Goal: Use online tool/utility: Utilize a website feature to perform a specific function

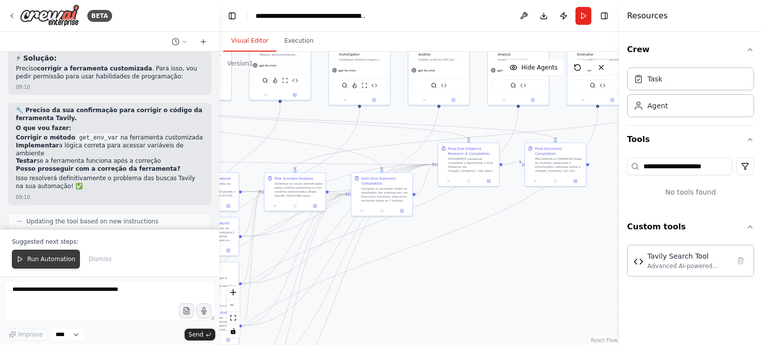
click at [47, 261] on span "Run Automation" at bounding box center [51, 259] width 48 height 8
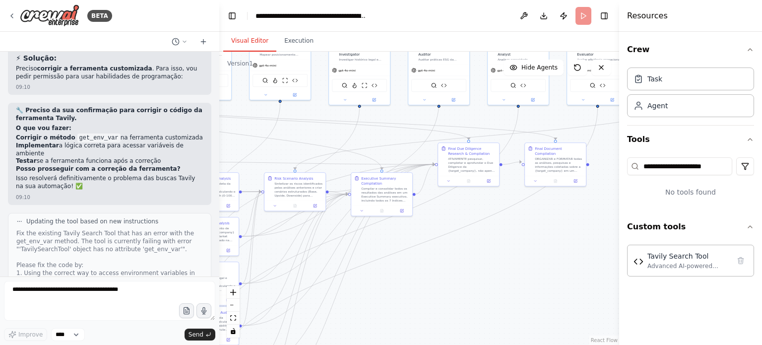
scroll to position [12713, 0]
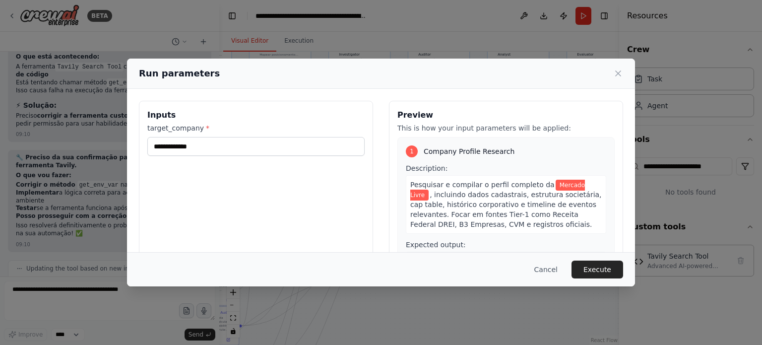
drag, startPoint x: 605, startPoint y: 274, endPoint x: 596, endPoint y: 284, distance: 13.4
click at [604, 274] on button "Execute" at bounding box center [597, 269] width 52 height 18
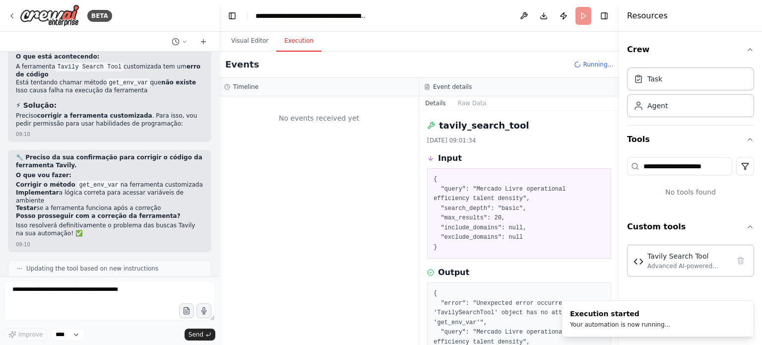
scroll to position [0, 0]
click at [241, 43] on button "Visual Editor" at bounding box center [249, 41] width 53 height 21
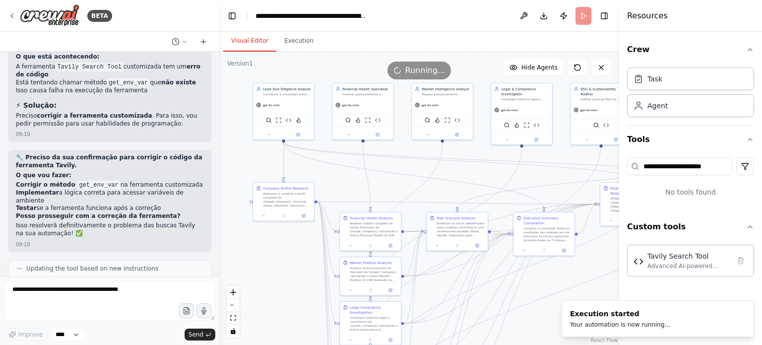
drag, startPoint x: 294, startPoint y: 132, endPoint x: 438, endPoint y: 167, distance: 148.8
click at [438, 167] on div ".deletable-edge-delete-btn { width: 20px; height: 20px; border: 0px solid #ffff…" at bounding box center [419, 198] width 400 height 293
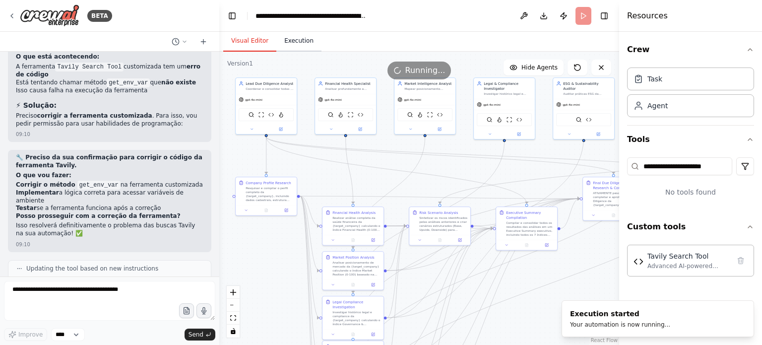
click at [297, 43] on button "Execution" at bounding box center [298, 41] width 45 height 21
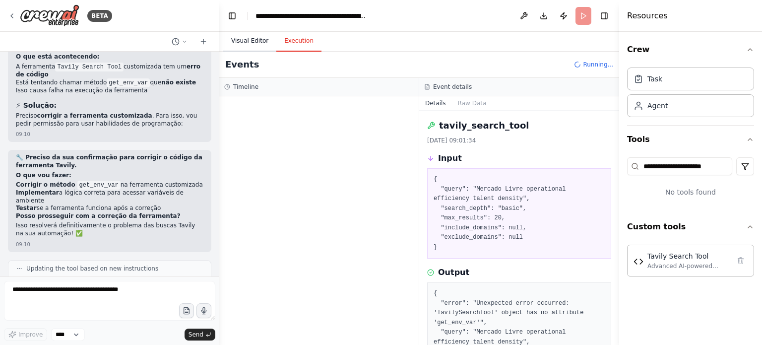
click at [243, 43] on button "Visual Editor" at bounding box center [249, 41] width 53 height 21
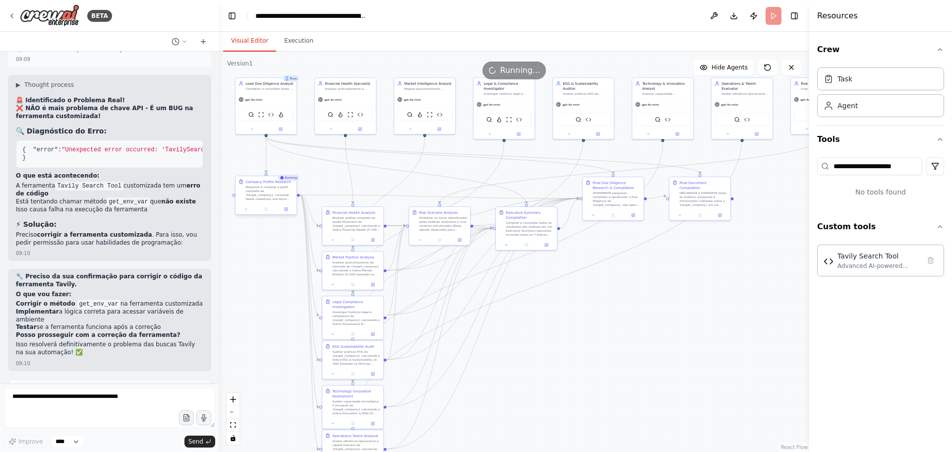
scroll to position [12594, 0]
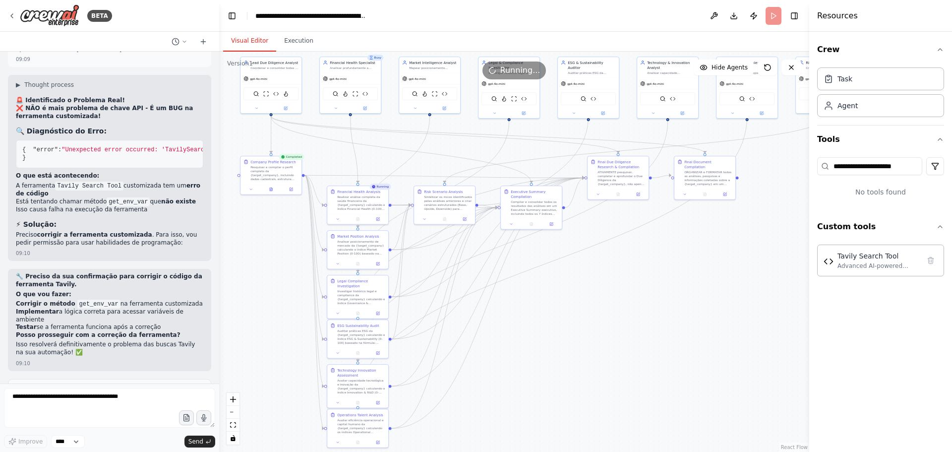
drag, startPoint x: 538, startPoint y: 349, endPoint x: 547, endPoint y: 331, distance: 20.2
click at [547, 331] on div ".deletable-edge-delete-btn { width: 20px; height: 20px; border: 0px solid #ffff…" at bounding box center [514, 252] width 590 height 400
click at [292, 42] on button "Execution" at bounding box center [298, 41] width 45 height 21
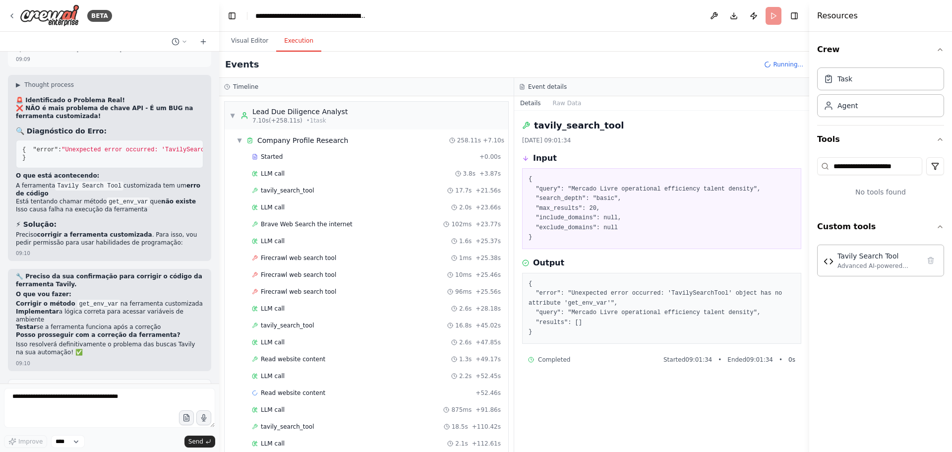
scroll to position [0, 0]
click at [248, 40] on button "Visual Editor" at bounding box center [249, 41] width 53 height 21
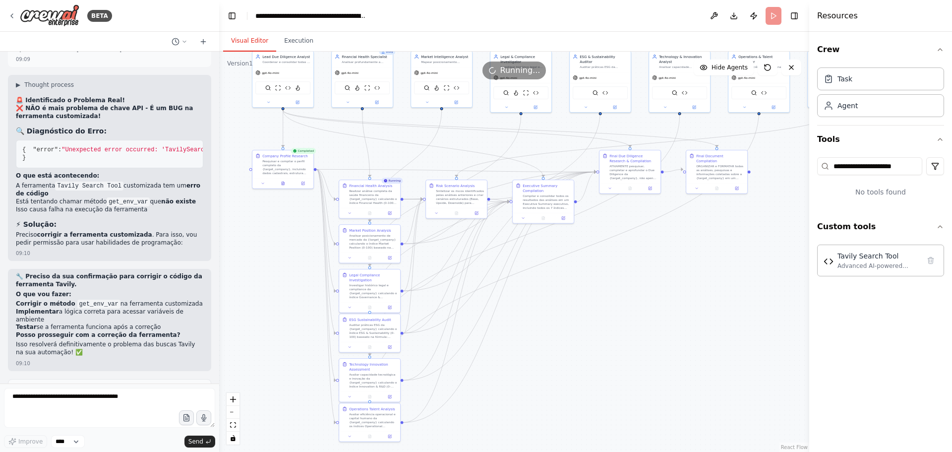
drag, startPoint x: 584, startPoint y: 318, endPoint x: 594, endPoint y: 312, distance: 12.2
click at [594, 312] on div ".deletable-edge-delete-btn { width: 20px; height: 20px; border: 0px solid #ffff…" at bounding box center [514, 252] width 590 height 400
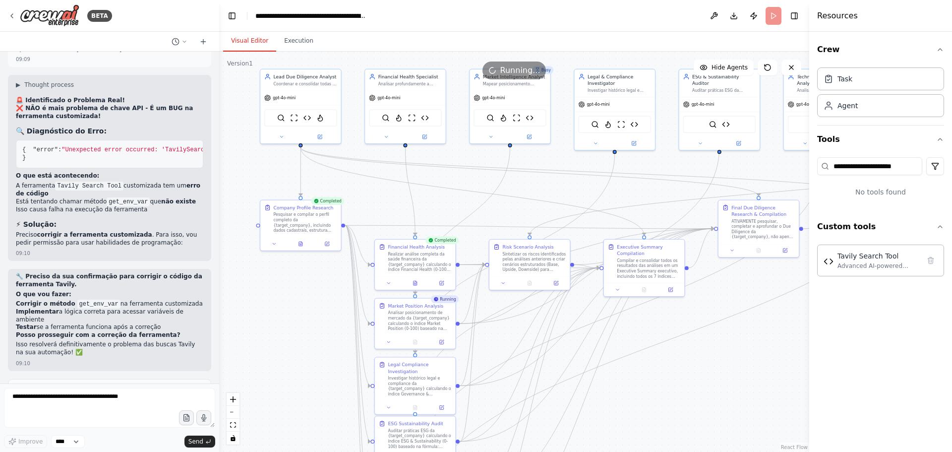
drag, startPoint x: 566, startPoint y: 328, endPoint x: 663, endPoint y: 434, distance: 143.2
click at [663, 344] on div ".deletable-edge-delete-btn { width: 20px; height: 20px; border: 0px solid #ffff…" at bounding box center [514, 252] width 590 height 400
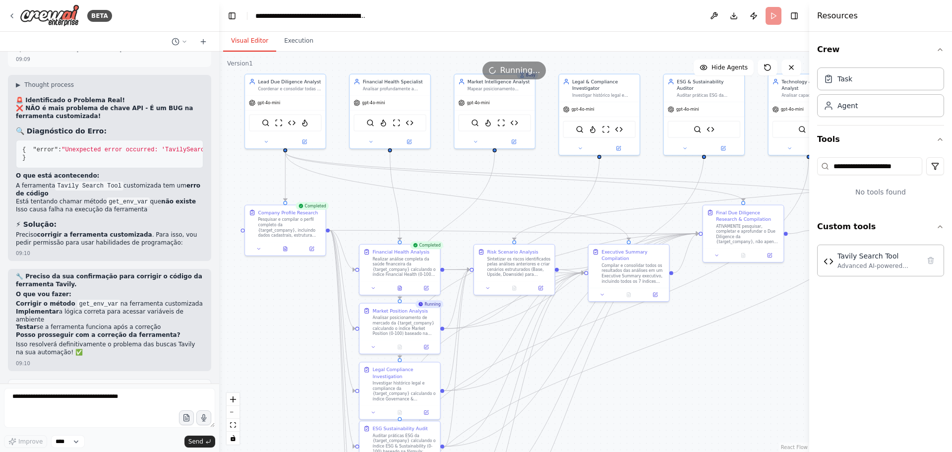
drag, startPoint x: 672, startPoint y: 411, endPoint x: 653, endPoint y: 416, distance: 19.5
click at [653, 344] on div ".deletable-edge-delete-btn { width: 20px; height: 20px; border: 0px solid #ffff…" at bounding box center [514, 252] width 590 height 400
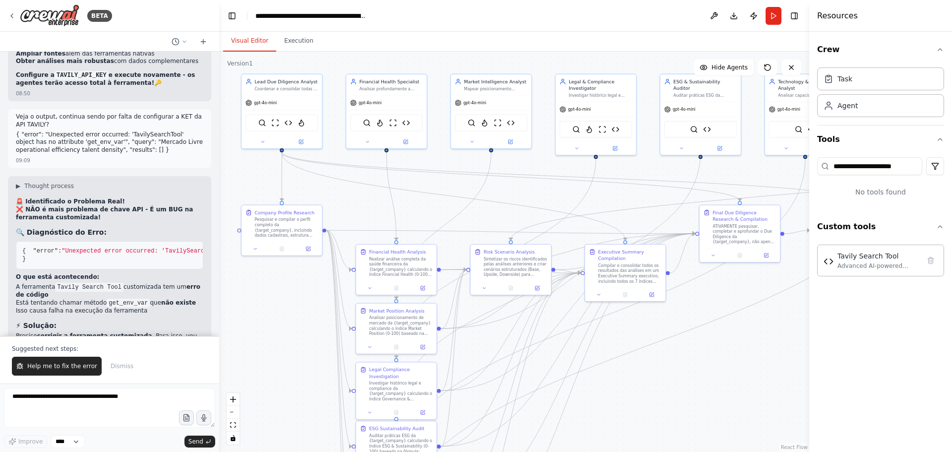
scroll to position [12642, 0]
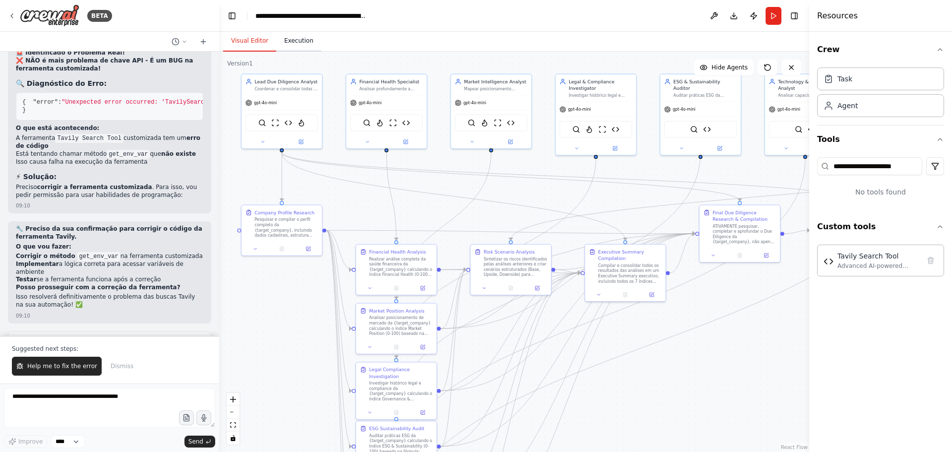
click at [295, 43] on button "Execution" at bounding box center [298, 41] width 45 height 21
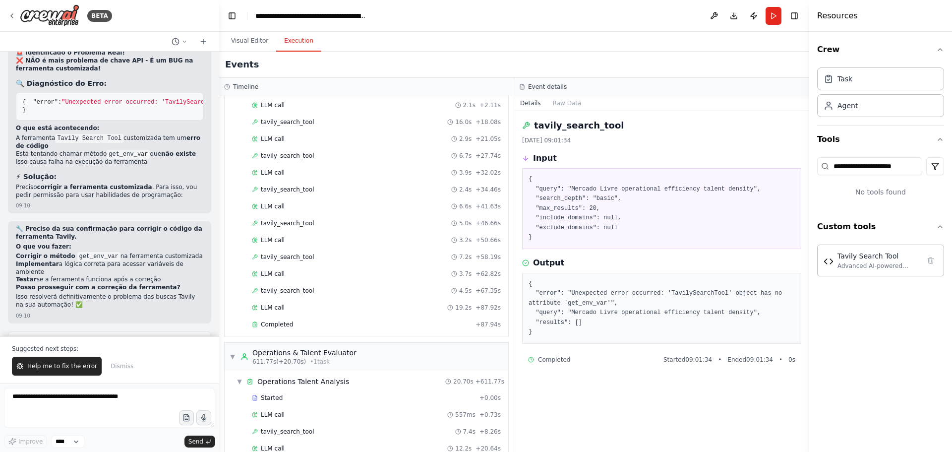
scroll to position [2672, 0]
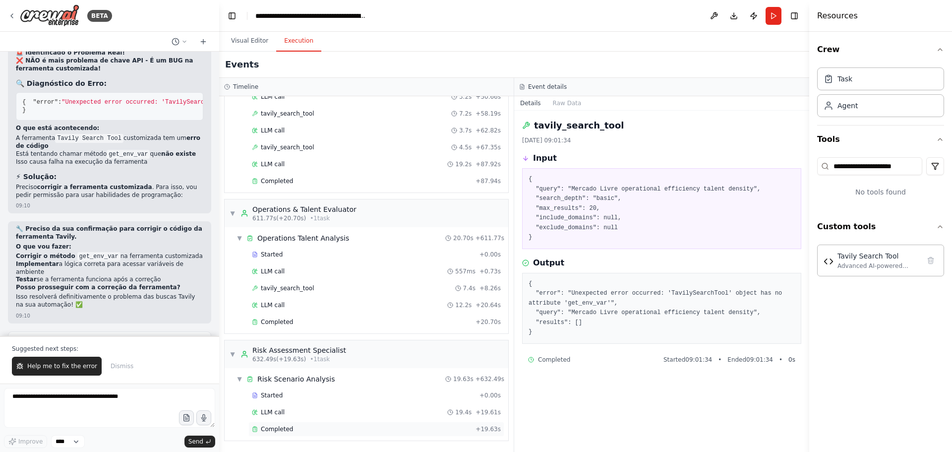
click at [282, 344] on div "Completed + 19.63s" at bounding box center [376, 428] width 256 height 15
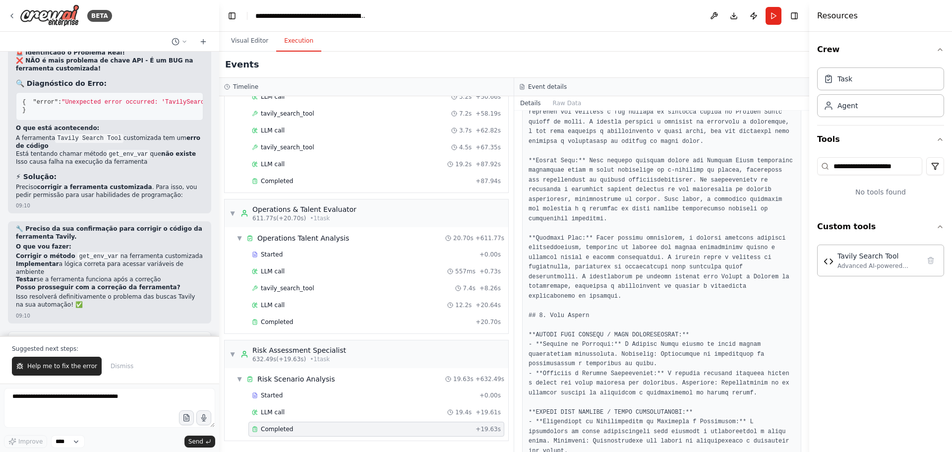
scroll to position [283, 0]
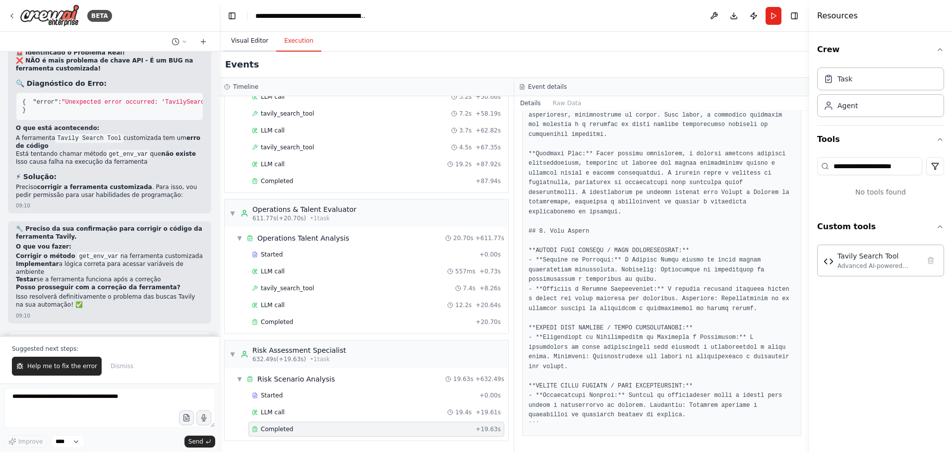
click at [250, 42] on button "Visual Editor" at bounding box center [249, 41] width 53 height 21
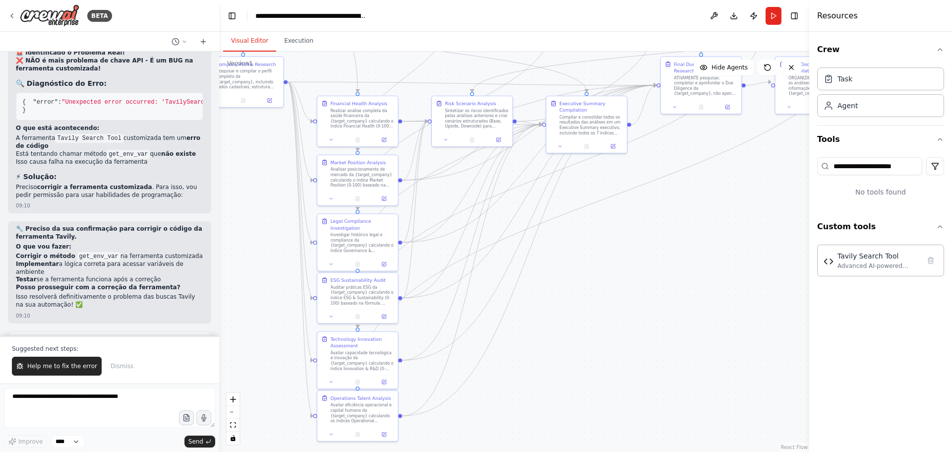
drag, startPoint x: 714, startPoint y: 300, endPoint x: 676, endPoint y: 152, distance: 153.0
click at [676, 152] on div ".deletable-edge-delete-btn { width: 20px; height: 20px; border: 0px solid #ffff…" at bounding box center [514, 252] width 590 height 400
click at [57, 344] on span "Help me to fix the error" at bounding box center [62, 366] width 70 height 8
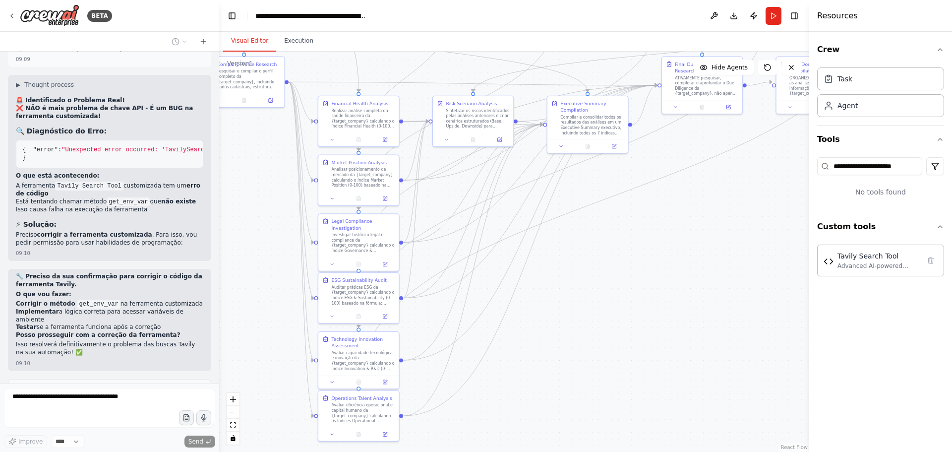
scroll to position [12620, 0]
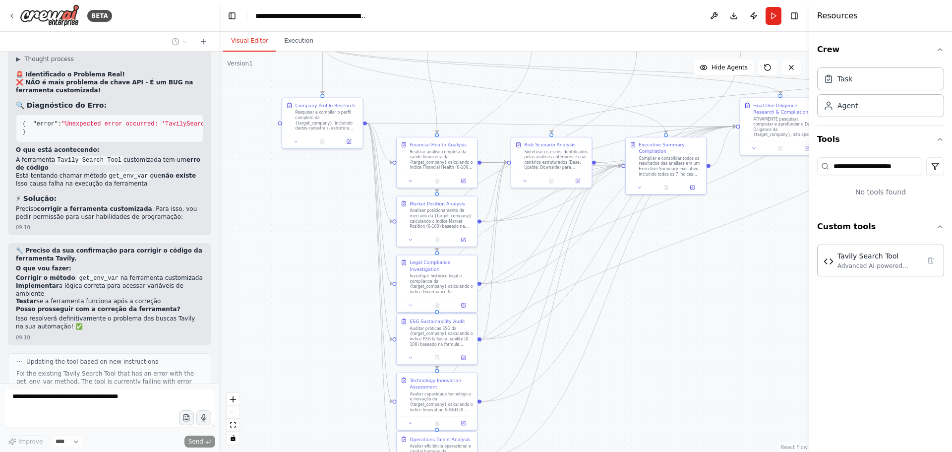
drag, startPoint x: 567, startPoint y: 293, endPoint x: 648, endPoint y: 335, distance: 91.6
click at [648, 335] on div ".deletable-edge-delete-btn { width: 20px; height: 20px; border: 0px solid #ffff…" at bounding box center [514, 252] width 590 height 400
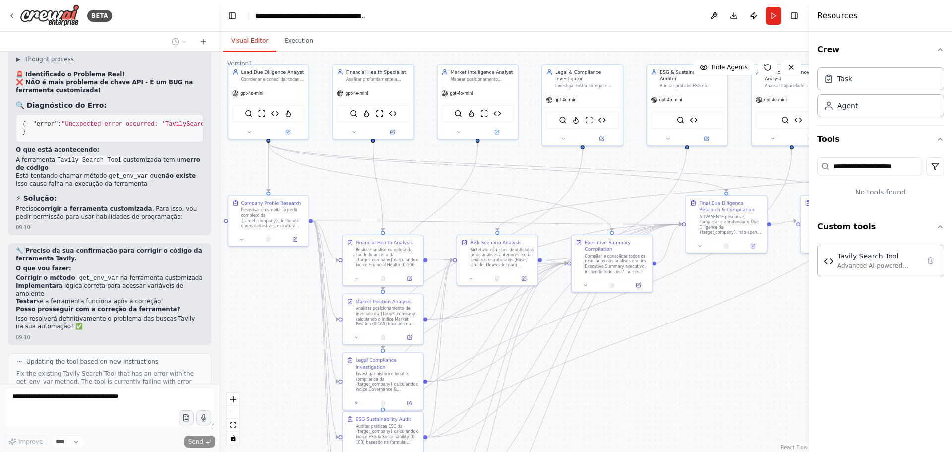
drag, startPoint x: 357, startPoint y: 210, endPoint x: 298, endPoint y: 306, distance: 112.2
click at [298, 306] on div ".deletable-edge-delete-btn { width: 20px; height: 20px; border: 0px solid #ffff…" at bounding box center [514, 252] width 590 height 400
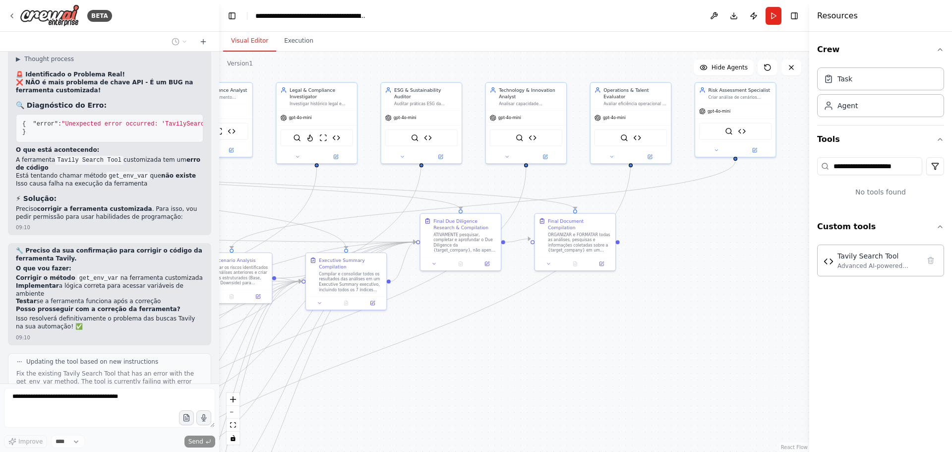
drag, startPoint x: 746, startPoint y: 335, endPoint x: 575, endPoint y: 311, distance: 172.7
click at [575, 312] on div ".deletable-edge-delete-btn { width: 20px; height: 20px; border: 0px solid #ffff…" at bounding box center [514, 252] width 590 height 400
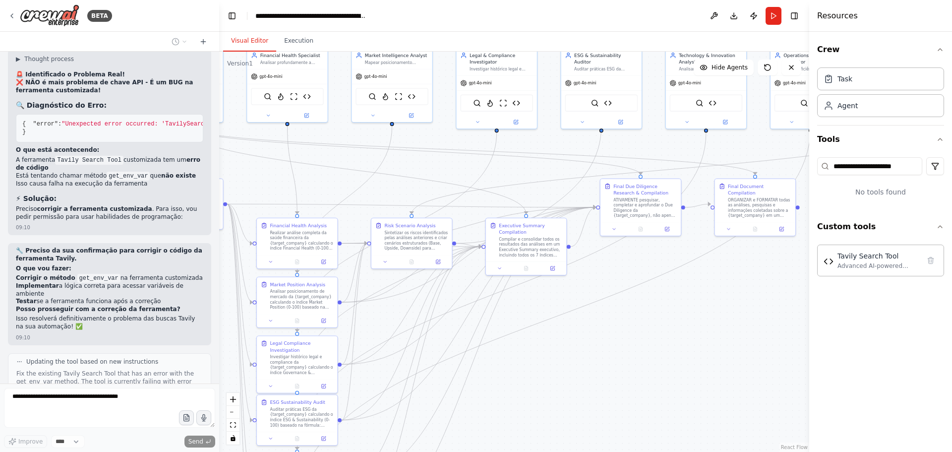
drag, startPoint x: 619, startPoint y: 334, endPoint x: 624, endPoint y: 335, distance: 5.0
click at [624, 335] on div ".deletable-edge-delete-btn { width: 20px; height: 20px; border: 0px solid #ffff…" at bounding box center [514, 252] width 590 height 400
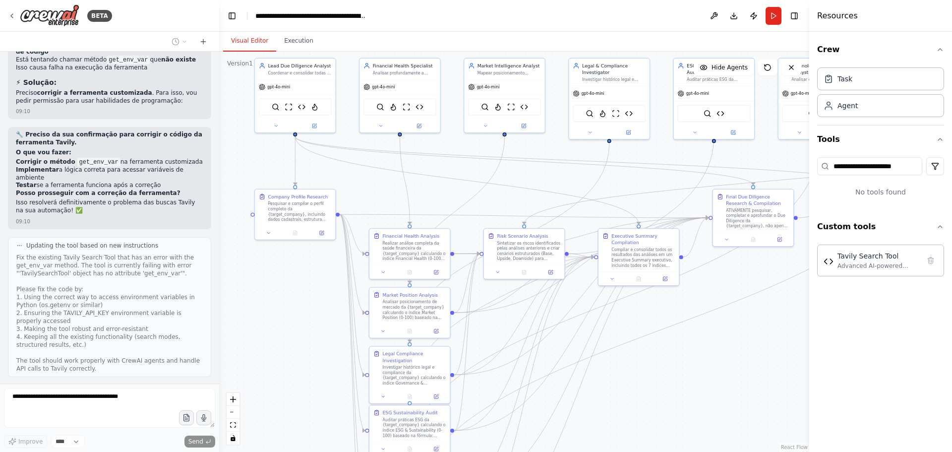
drag, startPoint x: 460, startPoint y: 283, endPoint x: 564, endPoint y: 295, distance: 104.3
click at [564, 295] on div ".deletable-edge-delete-btn { width: 20px; height: 20px; border: 0px solid #ffff…" at bounding box center [514, 252] width 590 height 400
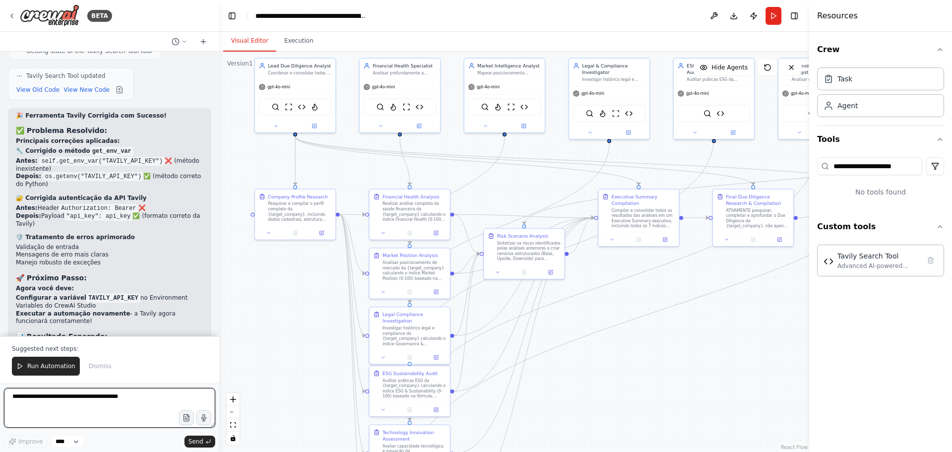
scroll to position [13086, 0]
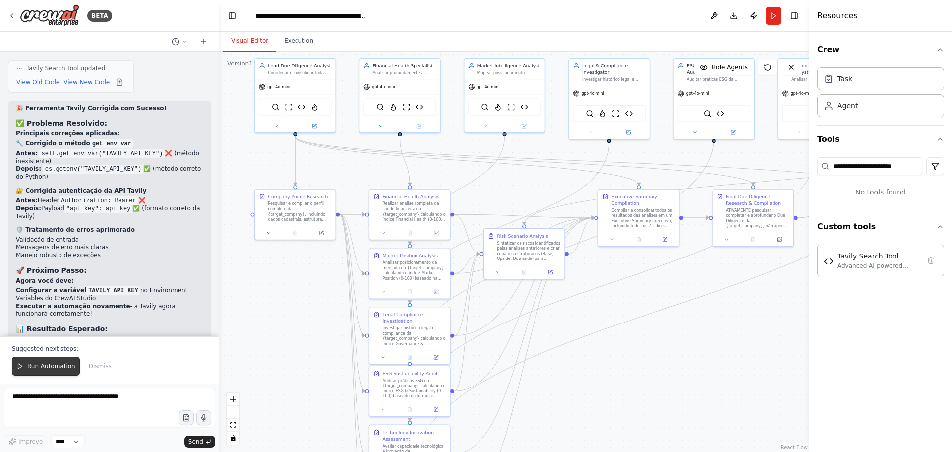
click at [34, 344] on span "Run Automation" at bounding box center [51, 366] width 48 height 8
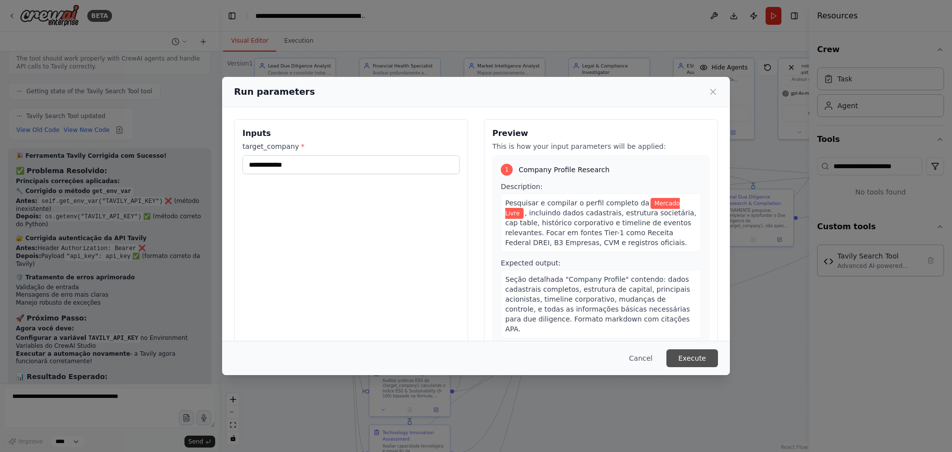
click at [698, 344] on button "Execute" at bounding box center [692, 358] width 52 height 18
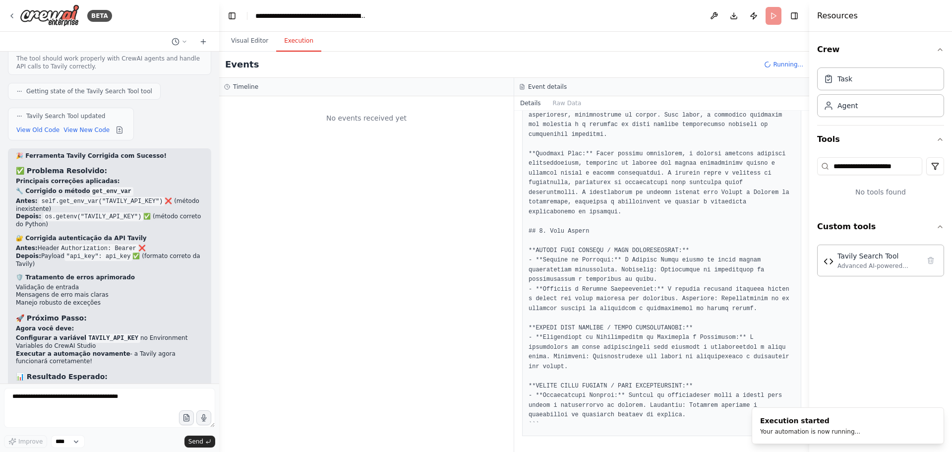
scroll to position [0, 0]
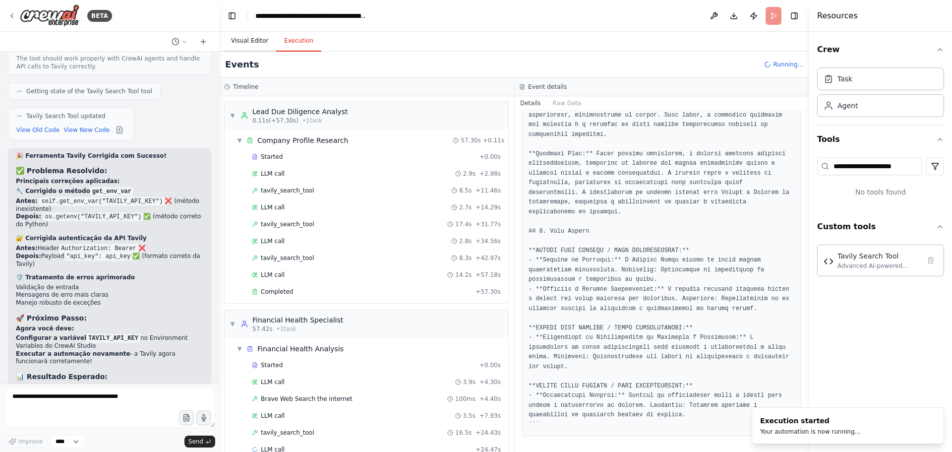
click at [253, 38] on button "Visual Editor" at bounding box center [249, 41] width 53 height 21
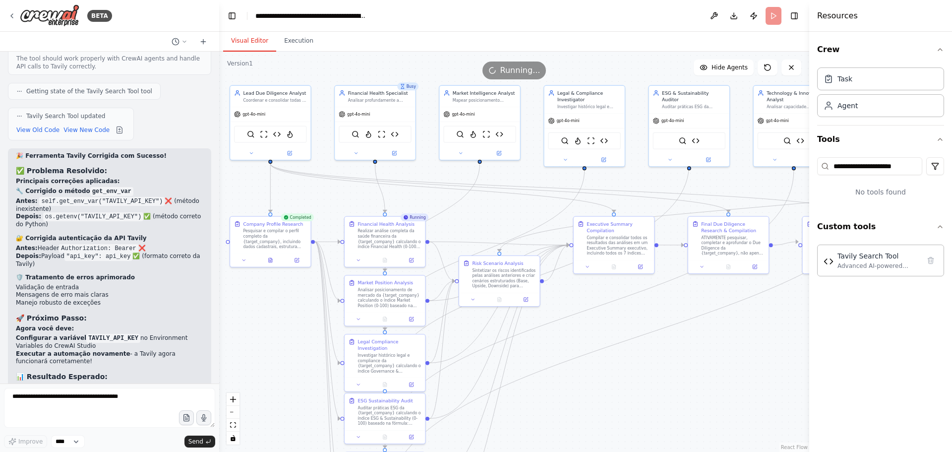
drag, startPoint x: 537, startPoint y: 185, endPoint x: 522, endPoint y: 208, distance: 26.8
click at [522, 208] on div ".deletable-edge-delete-btn { width: 20px; height: 20px; border: 0px solid #ffff…" at bounding box center [514, 252] width 590 height 400
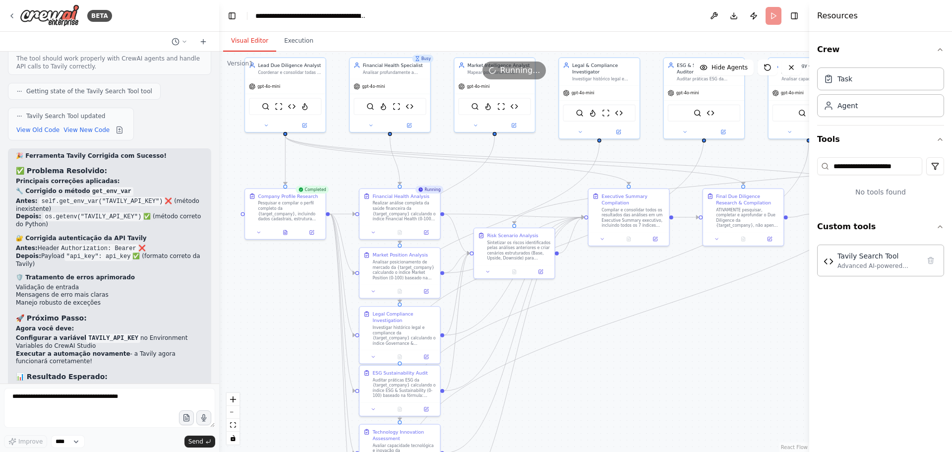
drag, startPoint x: 583, startPoint y: 374, endPoint x: 598, endPoint y: 346, distance: 31.5
click at [598, 344] on div ".deletable-edge-delete-btn { width: 20px; height: 20px; border: 0px solid #ffff…" at bounding box center [514, 252] width 590 height 400
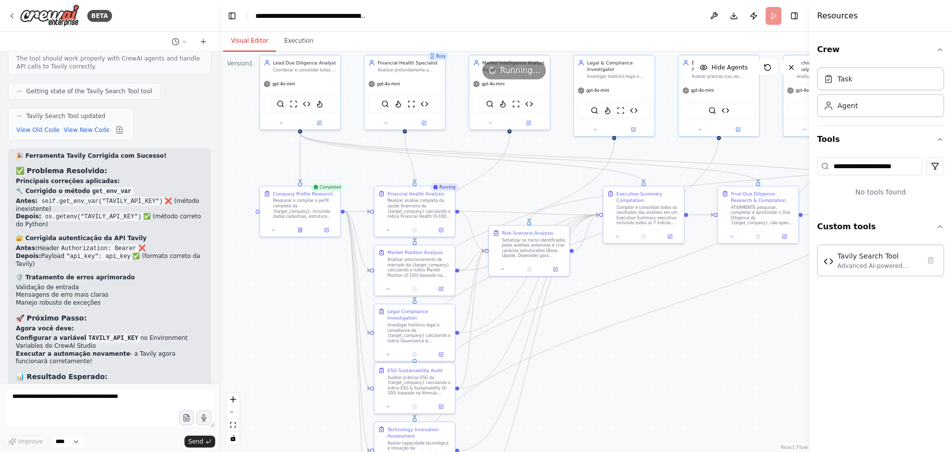
drag, startPoint x: 595, startPoint y: 345, endPoint x: 618, endPoint y: 339, distance: 23.4
click at [618, 339] on div ".deletable-edge-delete-btn { width: 20px; height: 20px; border: 0px solid #ffff…" at bounding box center [514, 252] width 590 height 400
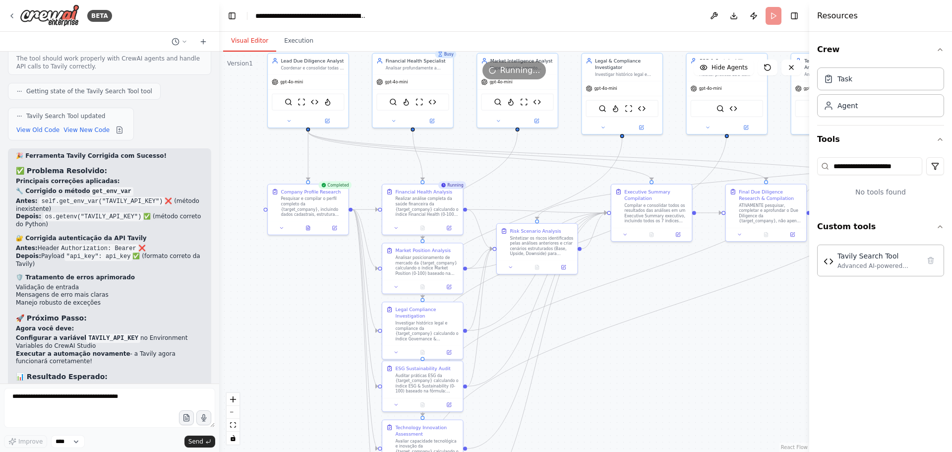
drag, startPoint x: 607, startPoint y: 299, endPoint x: 616, endPoint y: 293, distance: 11.0
click at [615, 294] on div ".deletable-edge-delete-btn { width: 20px; height: 20px; border: 0px solid #ffff…" at bounding box center [514, 252] width 590 height 400
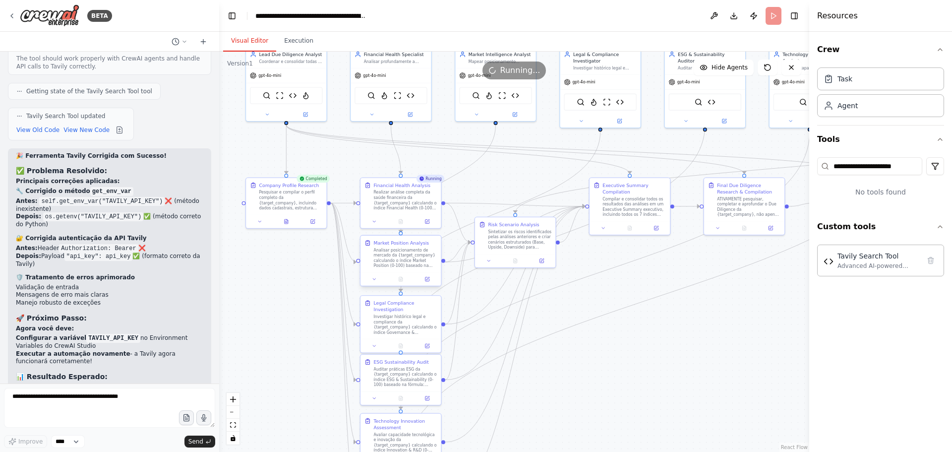
drag, startPoint x: 676, startPoint y: 326, endPoint x: 409, endPoint y: 242, distance: 279.6
click at [645, 327] on div ".deletable-edge-delete-btn { width: 20px; height: 20px; border: 0px solid #ffff…" at bounding box center [514, 252] width 590 height 400
click at [282, 45] on button "Execution" at bounding box center [298, 41] width 45 height 21
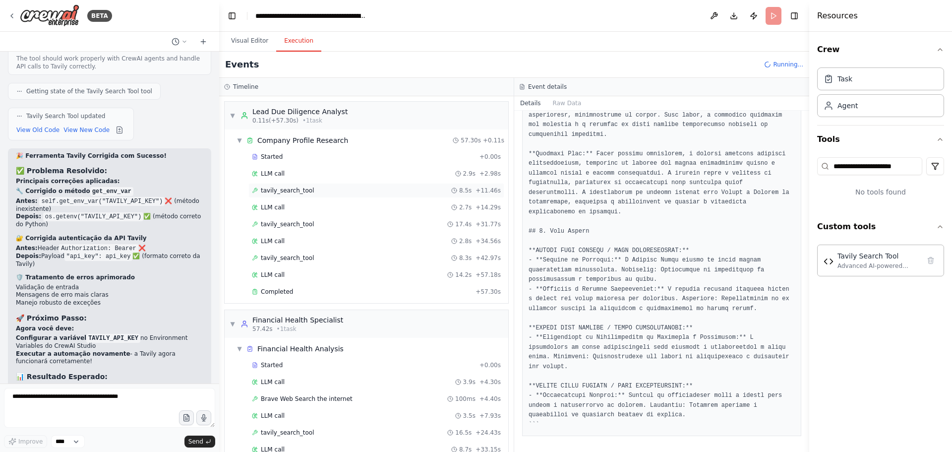
click at [300, 193] on span "tavily_search_tool" at bounding box center [288, 190] width 54 height 8
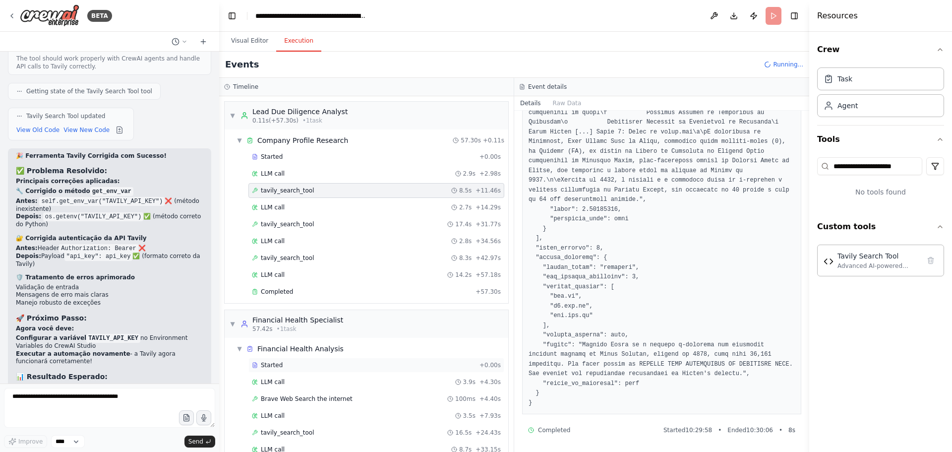
scroll to position [99, 0]
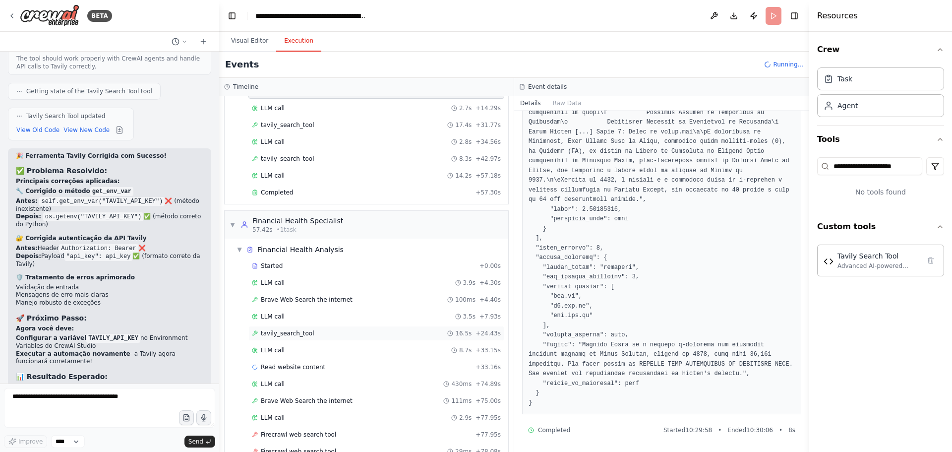
click at [295, 336] on span "tavily_search_tool" at bounding box center [288, 333] width 54 height 8
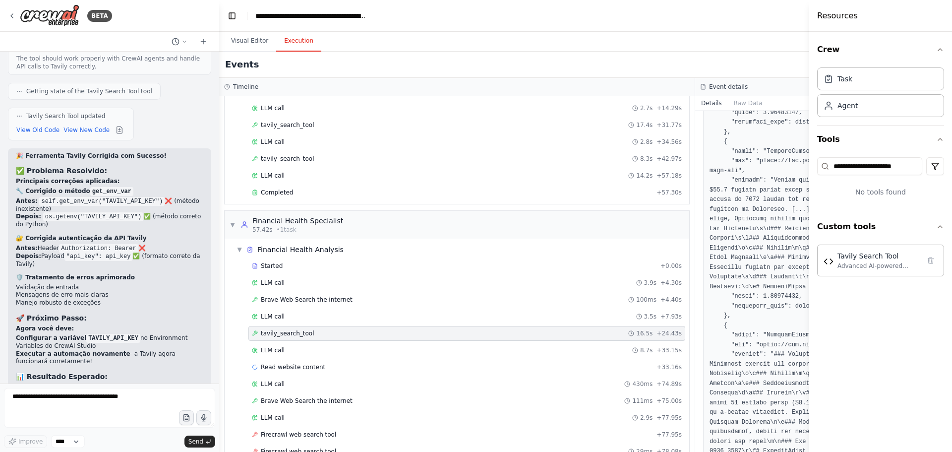
scroll to position [1515, 0]
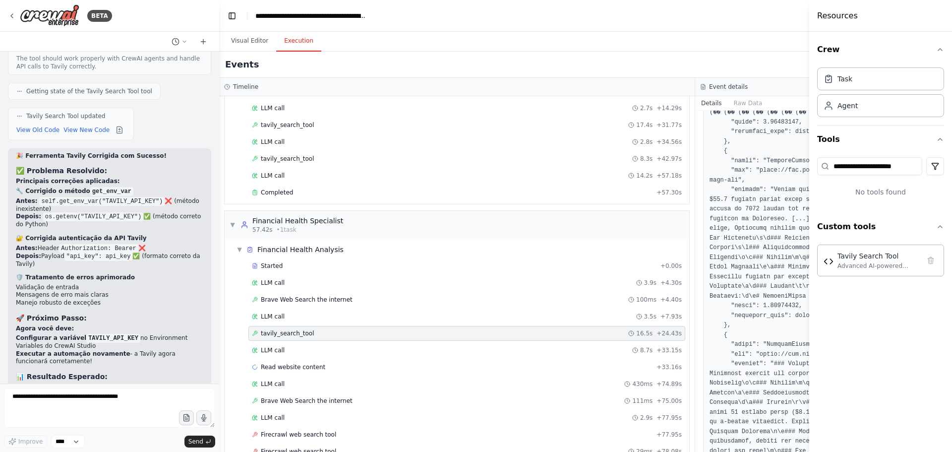
click at [333, 332] on div "tavily_search_tool 16.5s + 24.43s" at bounding box center [467, 333] width 430 height 8
click at [332, 312] on div "LLM call 3.5s + 7.93s" at bounding box center [466, 316] width 437 height 15
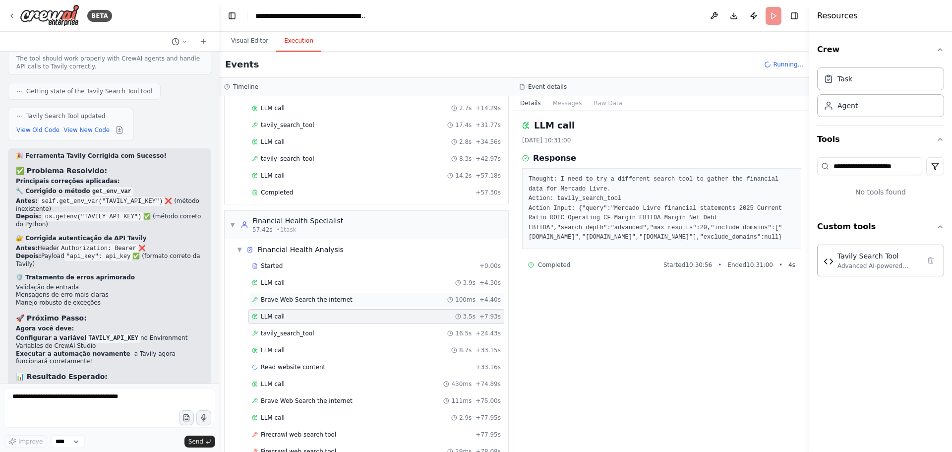
click at [332, 296] on span "Brave Web Search the internet" at bounding box center [307, 299] width 92 height 8
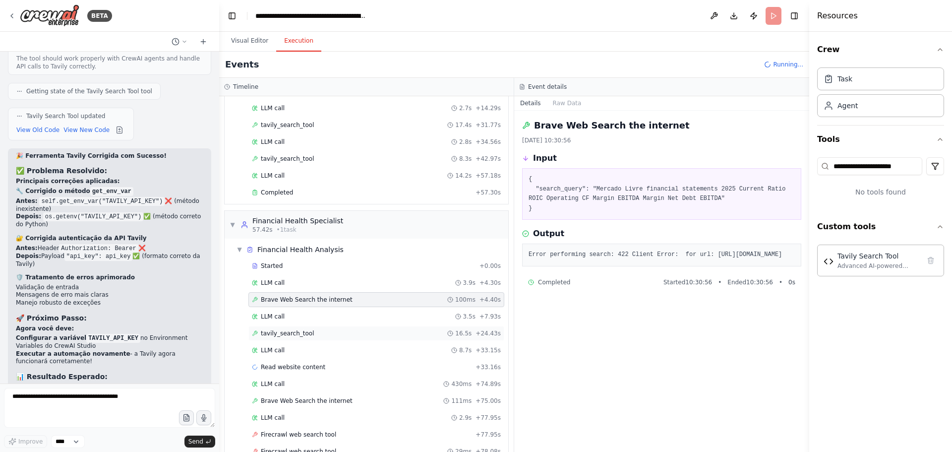
click at [336, 328] on div "tavily_search_tool 16.5s + 24.43s" at bounding box center [376, 333] width 256 height 15
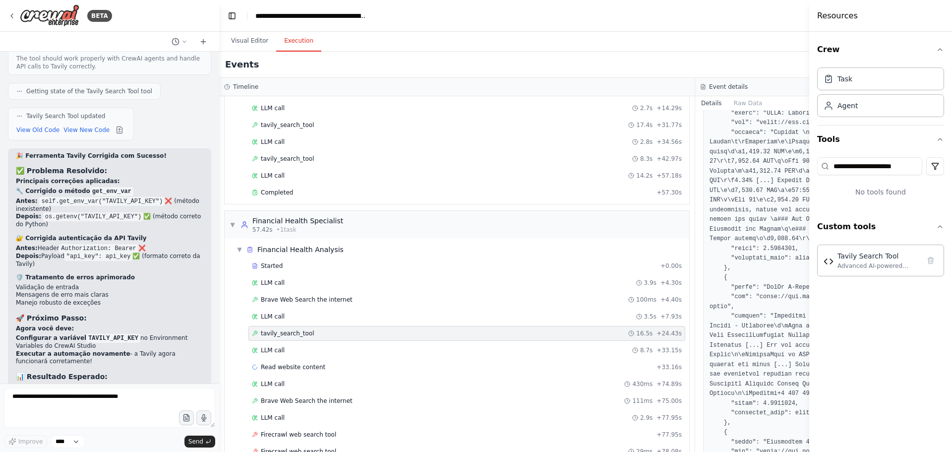
scroll to position [297, 0]
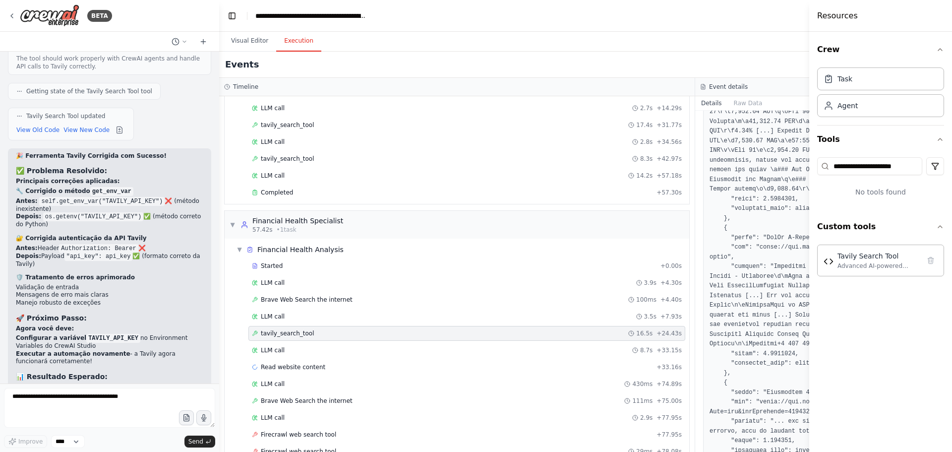
drag, startPoint x: 743, startPoint y: 258, endPoint x: 744, endPoint y: 268, distance: 10.5
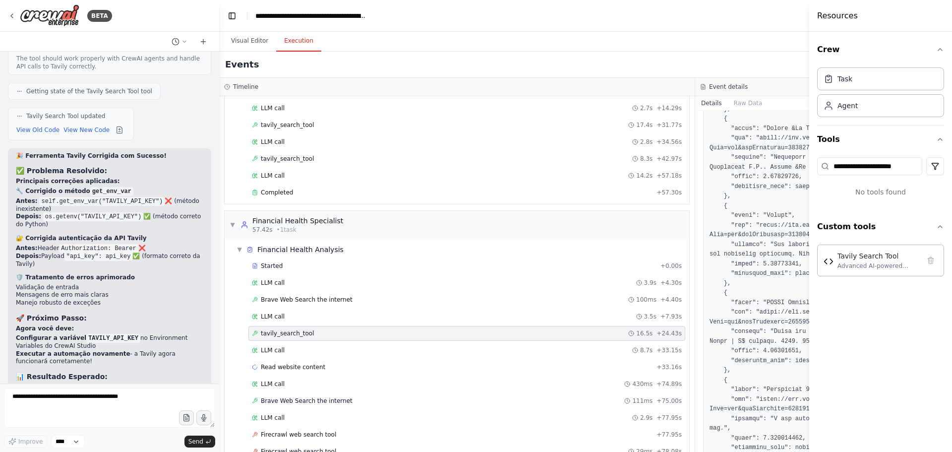
scroll to position [3013, 0]
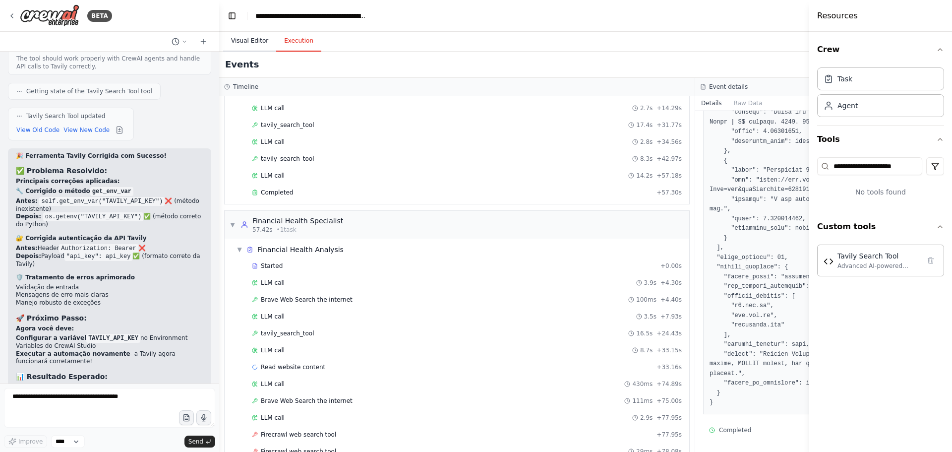
click at [243, 46] on button "Visual Editor" at bounding box center [249, 41] width 53 height 21
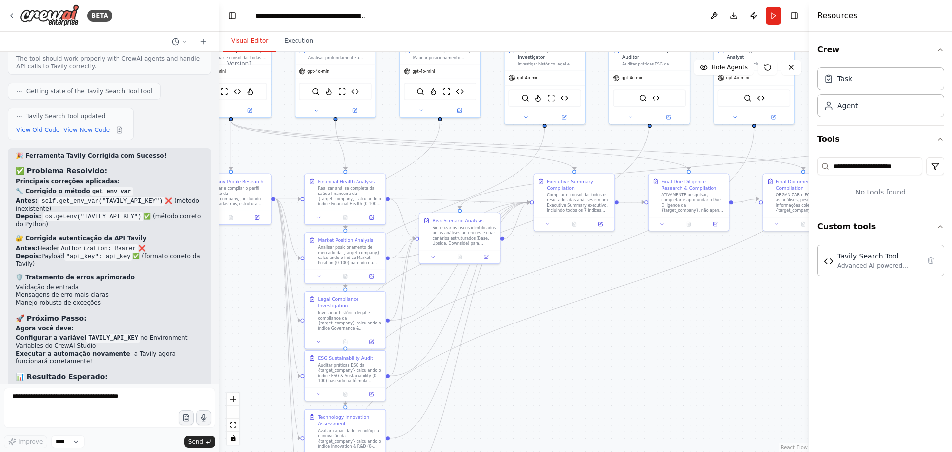
drag, startPoint x: 530, startPoint y: 167, endPoint x: 476, endPoint y: 163, distance: 54.2
click at [476, 163] on div ".deletable-edge-delete-btn { width: 20px; height: 20px; border: 0px solid #ffff…" at bounding box center [514, 252] width 590 height 400
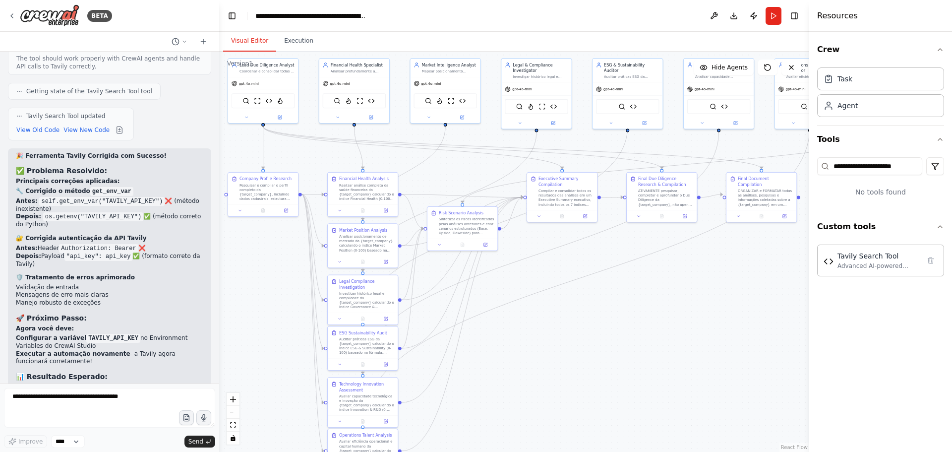
drag, startPoint x: 501, startPoint y: 315, endPoint x: 500, endPoint y: 297, distance: 17.9
click at [504, 298] on div ".deletable-edge-delete-btn { width: 20px; height: 20px; border: 0px solid #ffff…" at bounding box center [514, 252] width 590 height 400
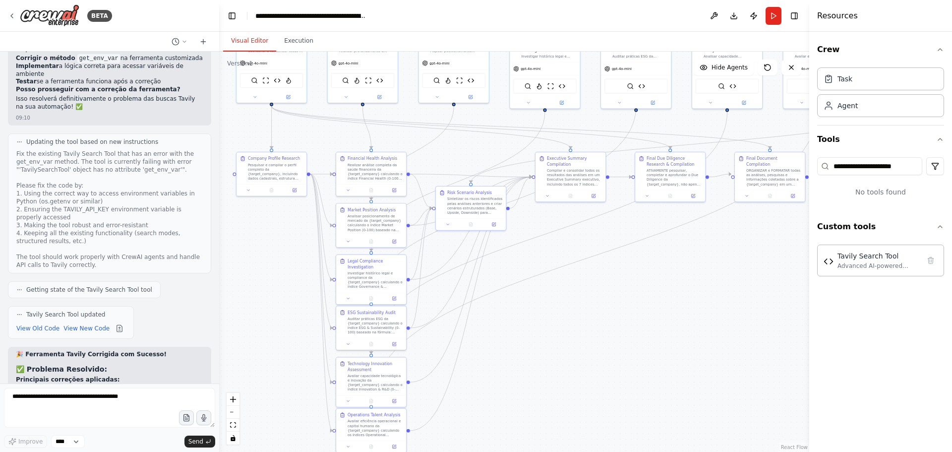
scroll to position [13038, 0]
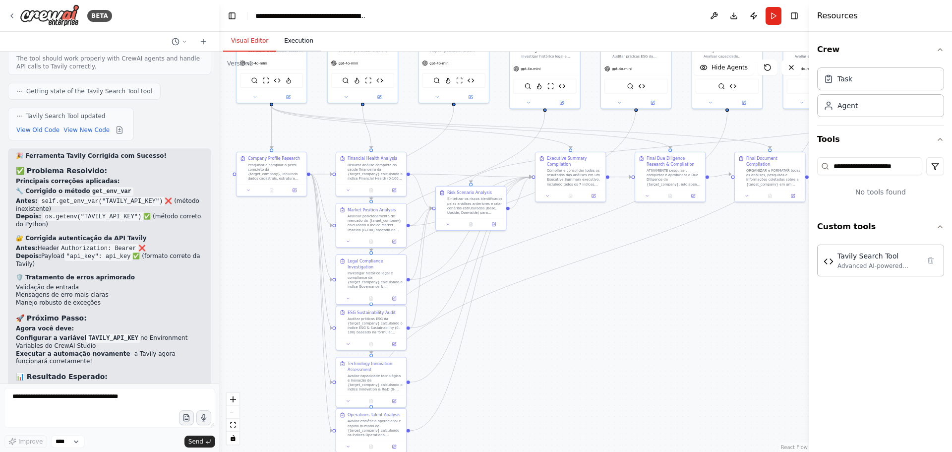
click at [290, 50] on button "Execution" at bounding box center [298, 41] width 45 height 21
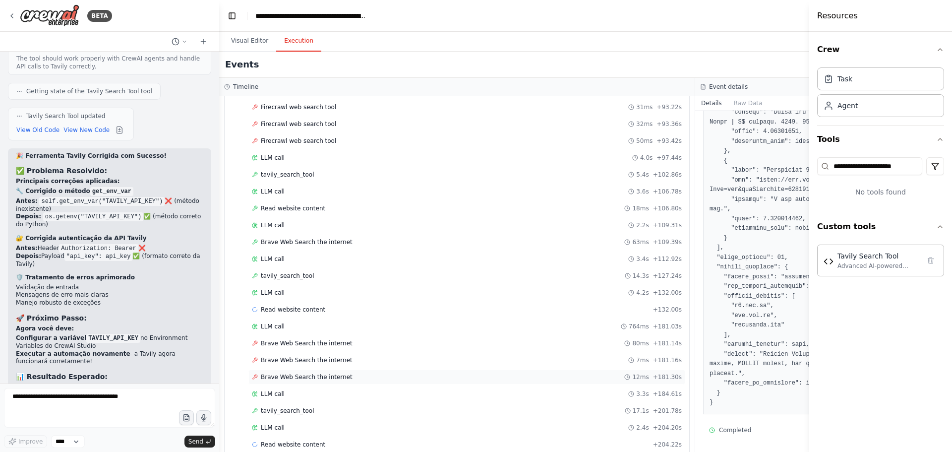
scroll to position [627, 0]
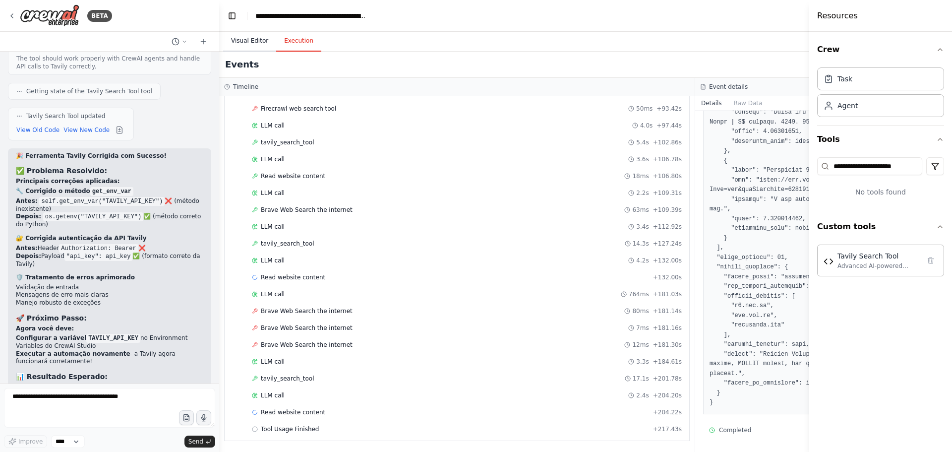
click at [248, 39] on button "Visual Editor" at bounding box center [249, 41] width 53 height 21
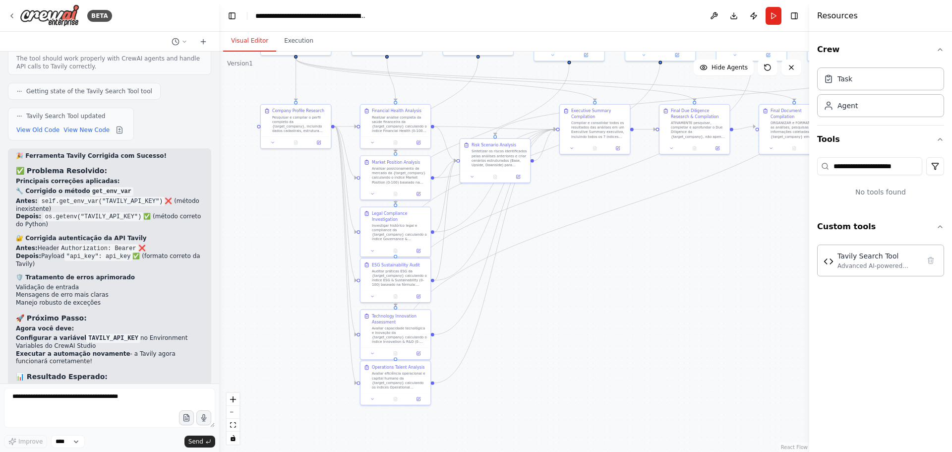
drag, startPoint x: 519, startPoint y: 349, endPoint x: 528, endPoint y: 316, distance: 34.1
click at [528, 316] on div ".deletable-edge-delete-btn { width: 20px; height: 20px; border: 0px solid #ffff…" at bounding box center [514, 252] width 590 height 400
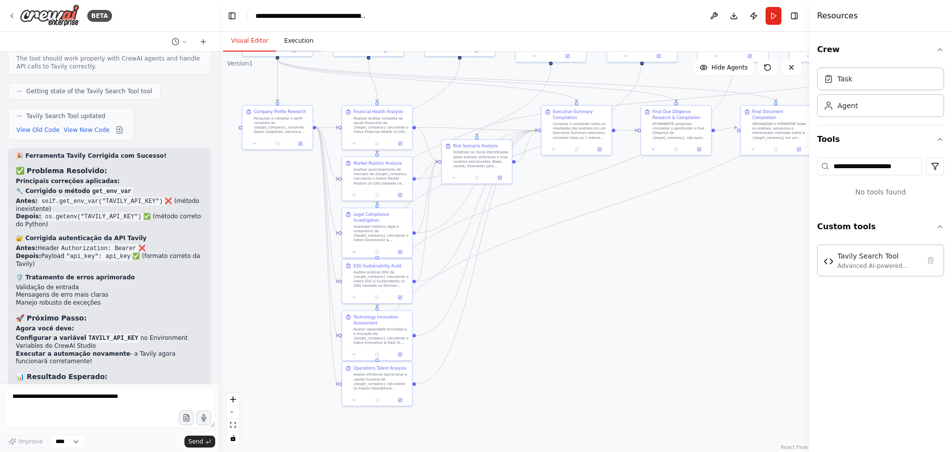
click at [294, 41] on button "Execution" at bounding box center [298, 41] width 45 height 21
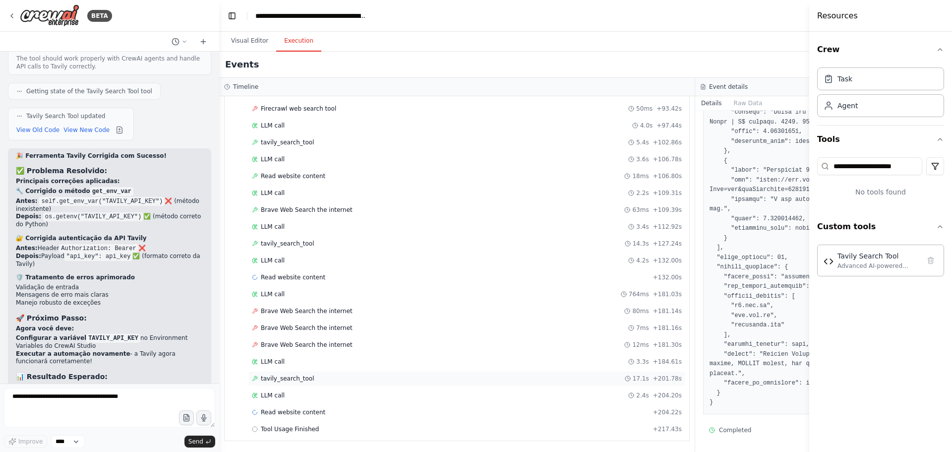
click at [318, 344] on div "tavily_search_tool 17.1s + 201.78s" at bounding box center [467, 378] width 430 height 8
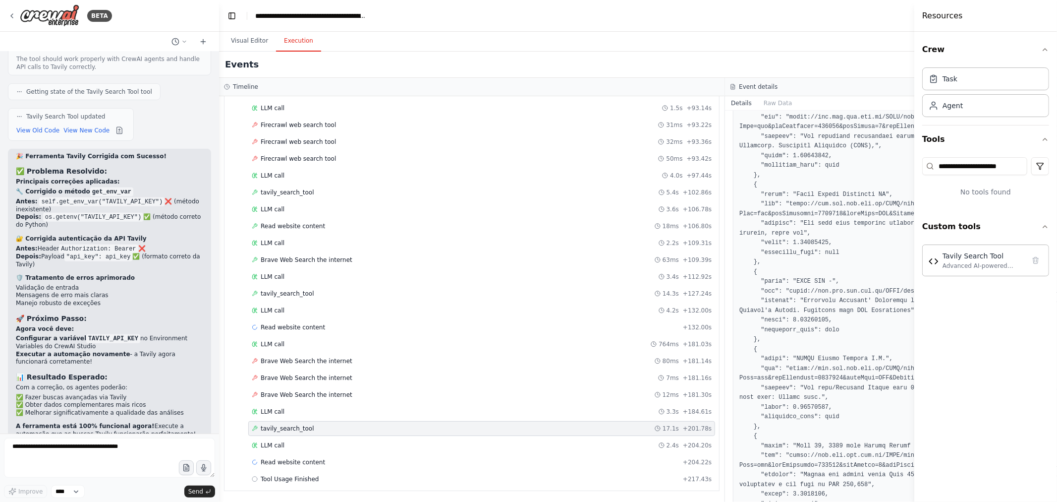
scroll to position [1965, 0]
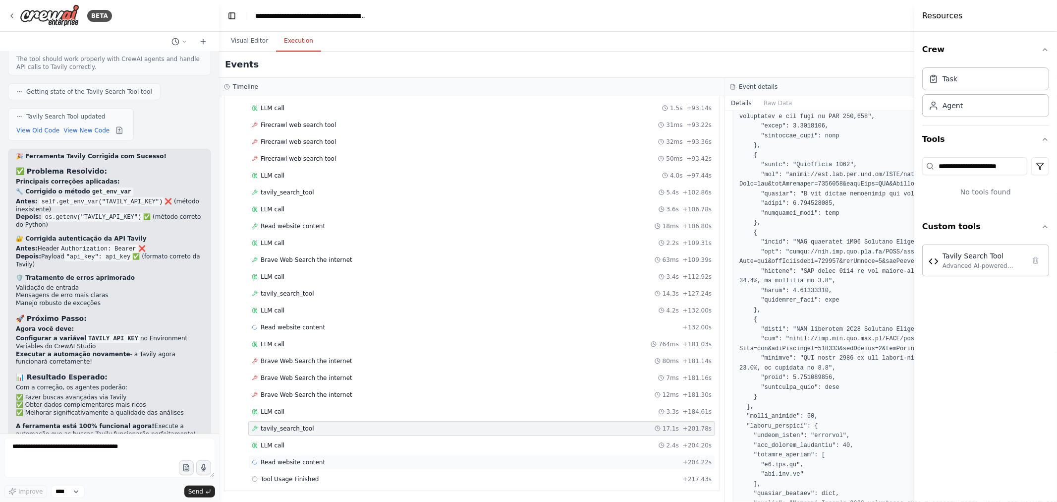
click at [328, 344] on div "Read website content + 204.22s" at bounding box center [482, 462] width 460 height 8
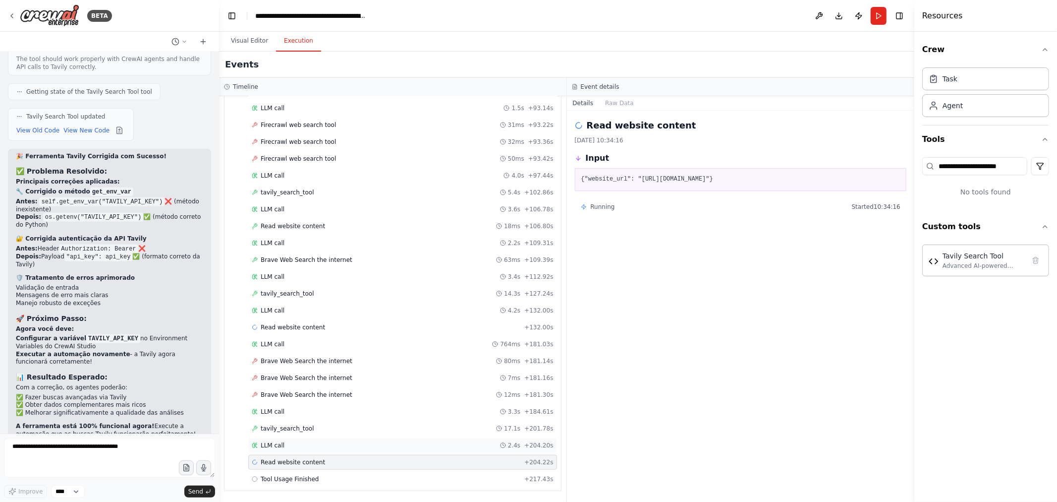
click at [339, 344] on div "LLM call 2.4s + 204.20s" at bounding box center [403, 445] width 302 height 8
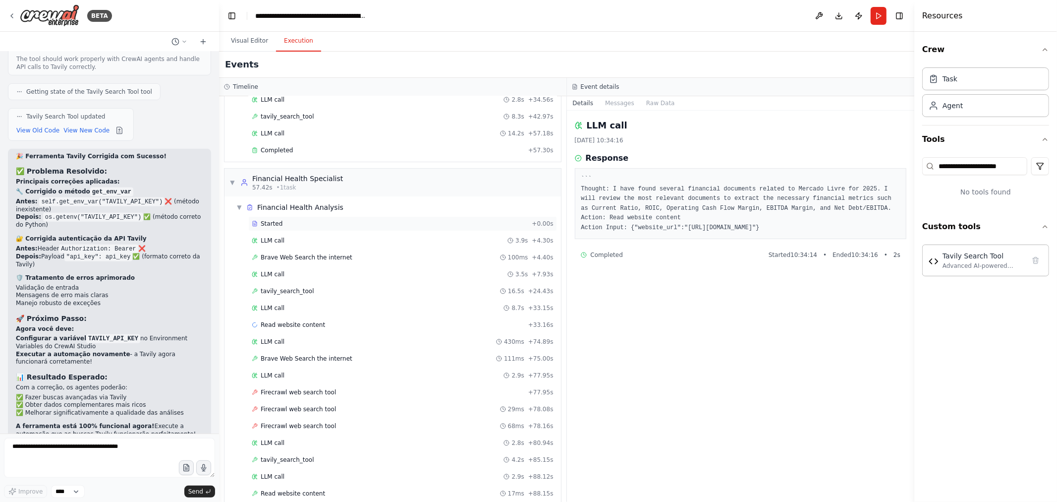
scroll to position [86, 0]
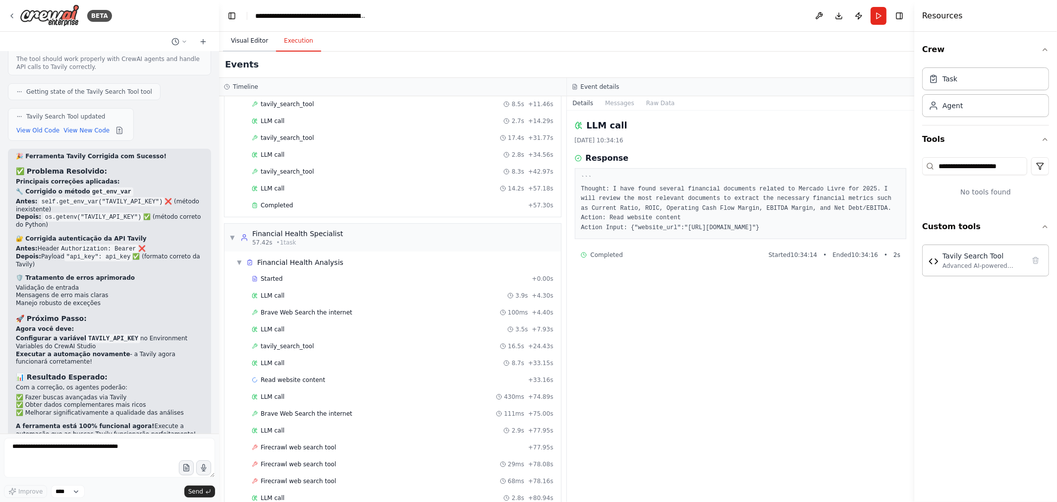
click at [251, 41] on button "Visual Editor" at bounding box center [249, 41] width 53 height 21
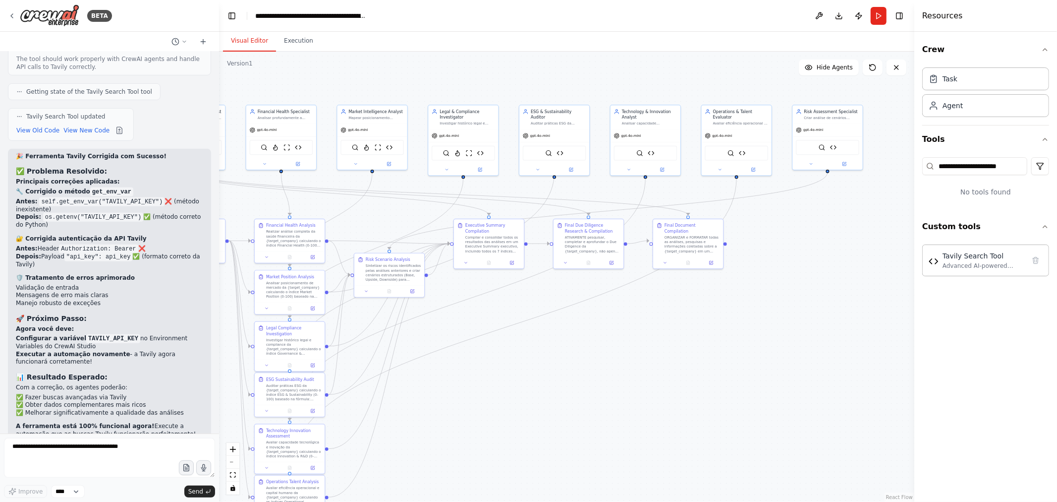
drag, startPoint x: 742, startPoint y: 259, endPoint x: 663, endPoint y: 352, distance: 122.1
click at [663, 344] on div ".deletable-edge-delete-btn { width: 20px; height: 20px; border: 0px solid #ffff…" at bounding box center [567, 277] width 696 height 450
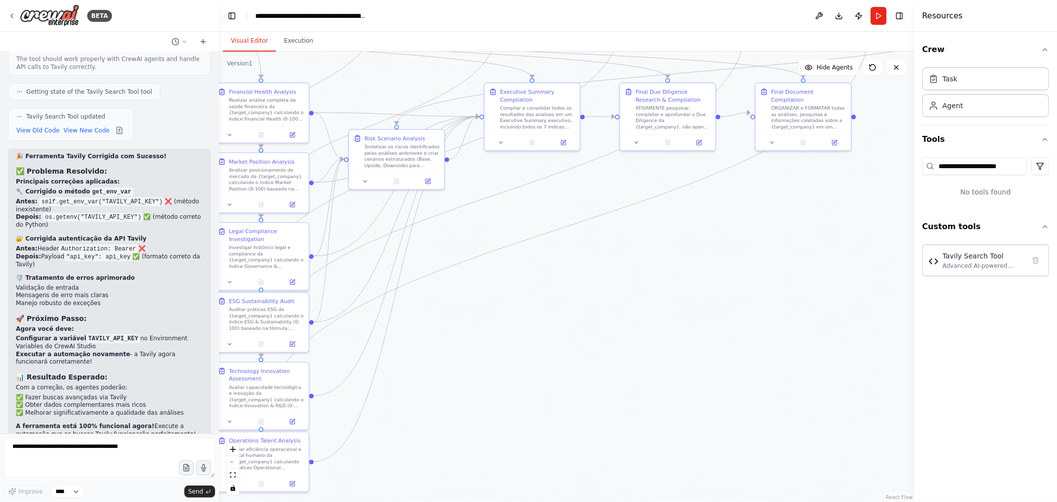
drag, startPoint x: 671, startPoint y: 320, endPoint x: 777, endPoint y: 232, distance: 137.7
click at [761, 232] on div ".deletable-edge-delete-btn { width: 20px; height: 20px; border: 0px solid #ffff…" at bounding box center [567, 277] width 696 height 450
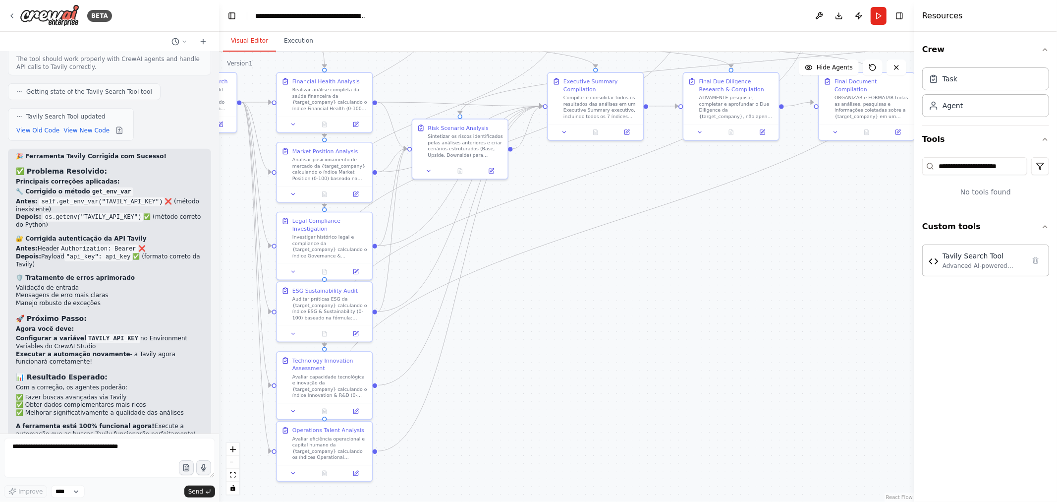
drag, startPoint x: 647, startPoint y: 298, endPoint x: 710, endPoint y: 288, distance: 64.3
click at [710, 288] on div ".deletable-edge-delete-btn { width: 20px; height: 20px; border: 0px solid #ffff…" at bounding box center [567, 277] width 696 height 450
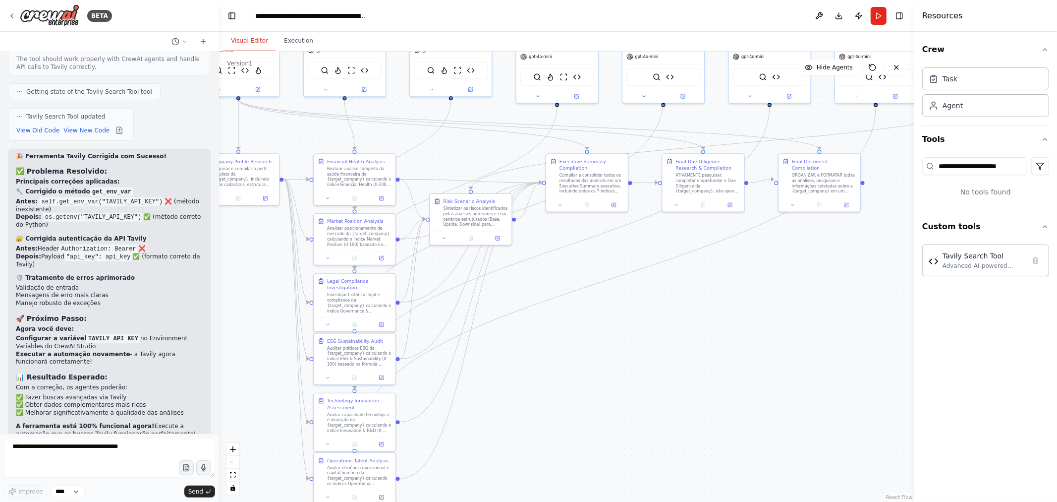
drag, startPoint x: 708, startPoint y: 288, endPoint x: 681, endPoint y: 341, distance: 59.9
click at [681, 341] on div ".deletable-edge-delete-btn { width: 20px; height: 20px; border: 0px solid #ffff…" at bounding box center [567, 277] width 696 height 450
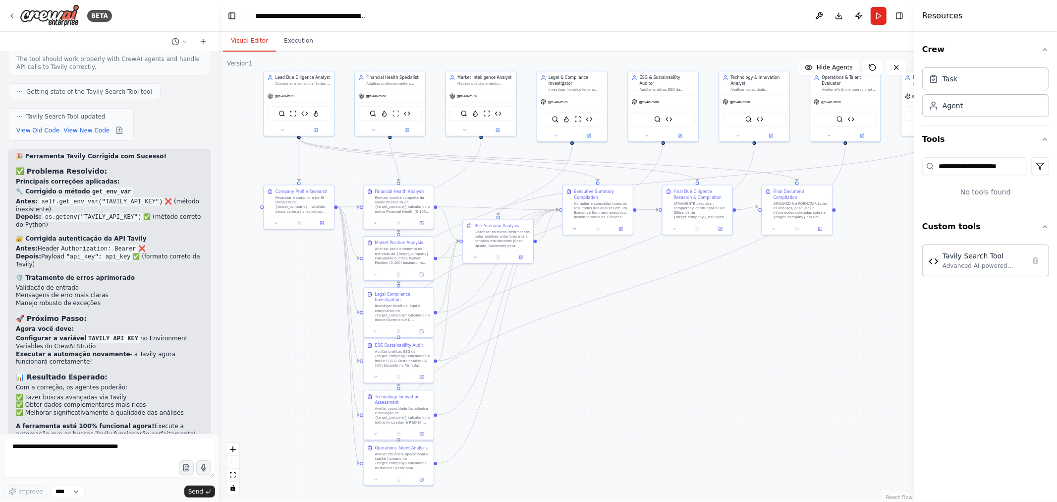
drag, startPoint x: 677, startPoint y: 340, endPoint x: 665, endPoint y: 339, distance: 11.5
click at [674, 344] on div ".deletable-edge-delete-btn { width: 20px; height: 20px; border: 0px solid #ffff…" at bounding box center [567, 277] width 696 height 450
click at [298, 35] on button "Execution" at bounding box center [298, 41] width 45 height 21
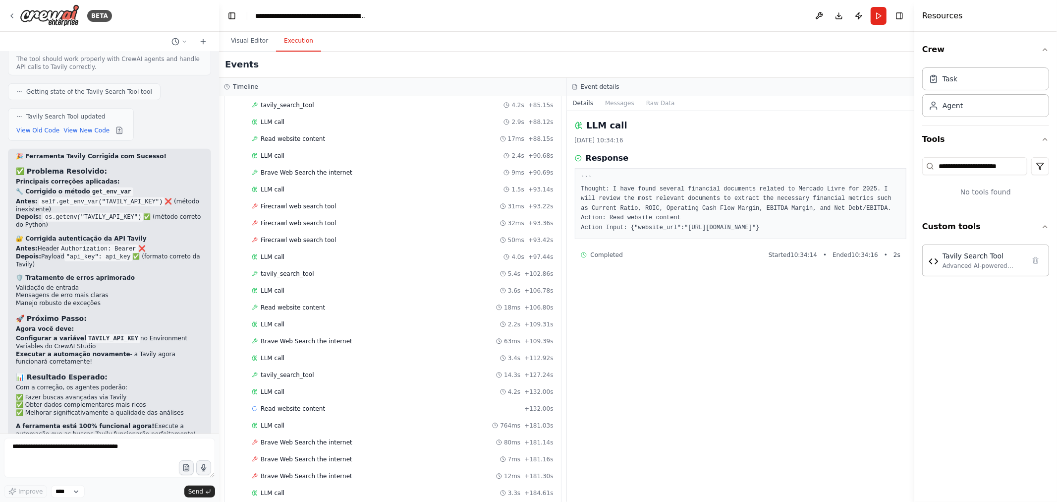
scroll to position [582, 0]
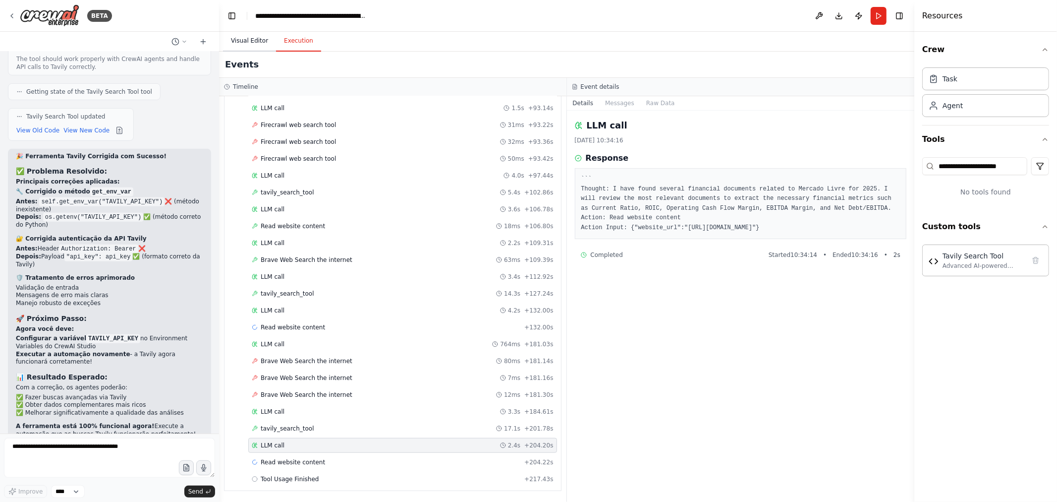
click at [250, 49] on button "Visual Editor" at bounding box center [249, 41] width 53 height 21
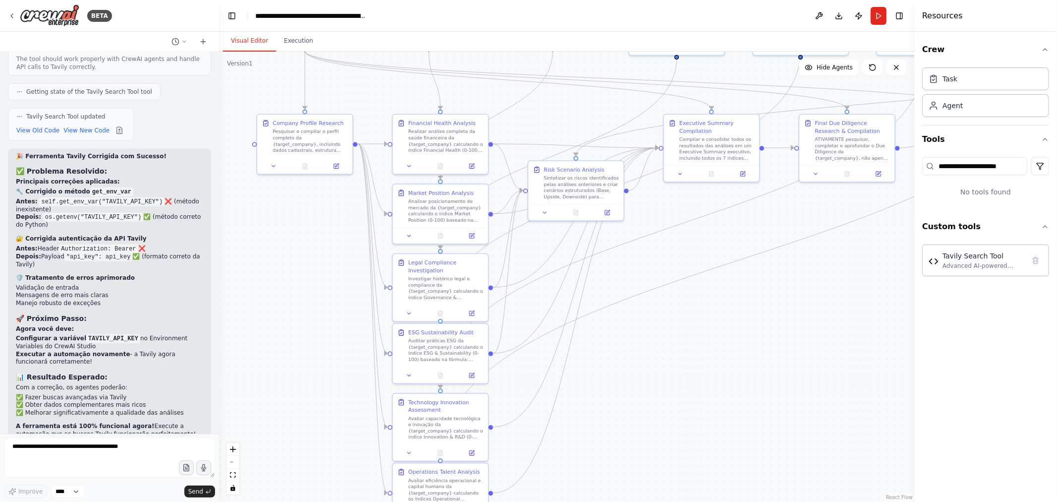
drag, startPoint x: 459, startPoint y: 191, endPoint x: 524, endPoint y: 115, distance: 100.6
click at [524, 115] on div ".deletable-edge-delete-btn { width: 20px; height: 20px; border: 0px solid #ffff…" at bounding box center [567, 277] width 696 height 450
click at [305, 38] on button "Execution" at bounding box center [298, 41] width 45 height 21
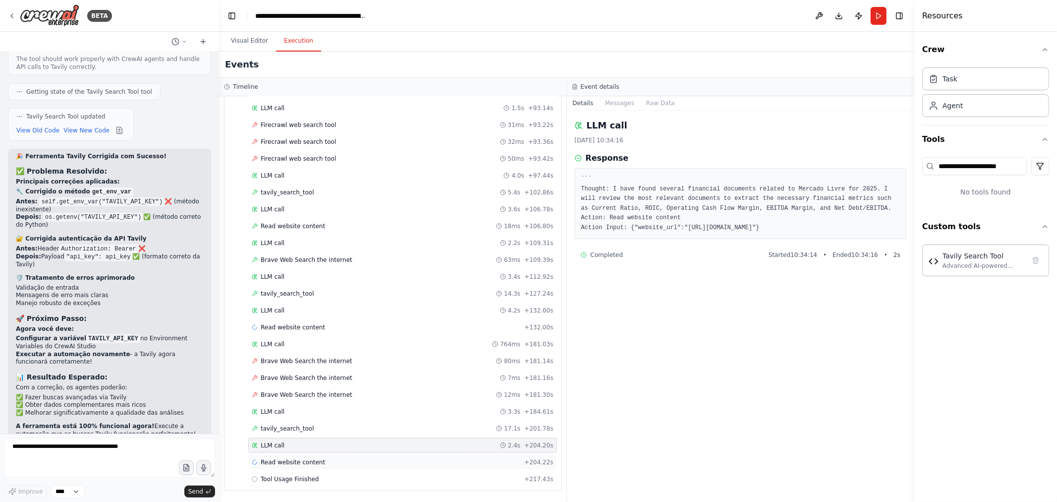
click at [337, 344] on div "Read website content + 204.22s" at bounding box center [403, 462] width 302 height 8
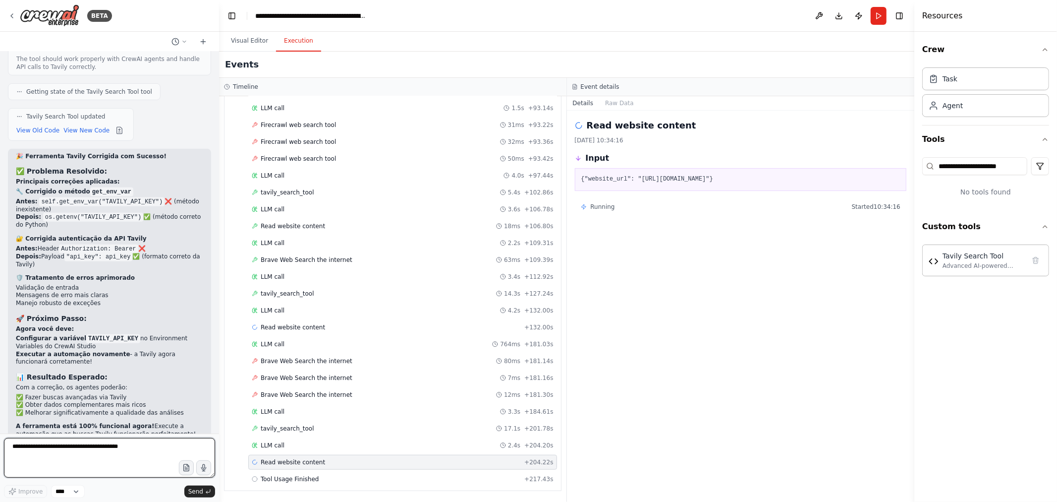
click at [97, 344] on textarea at bounding box center [109, 458] width 211 height 40
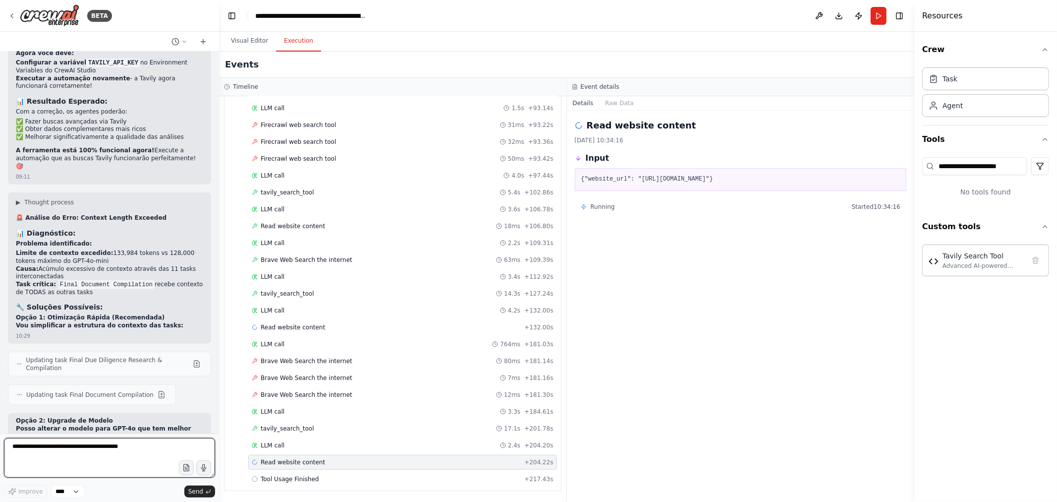
scroll to position [13370, 0]
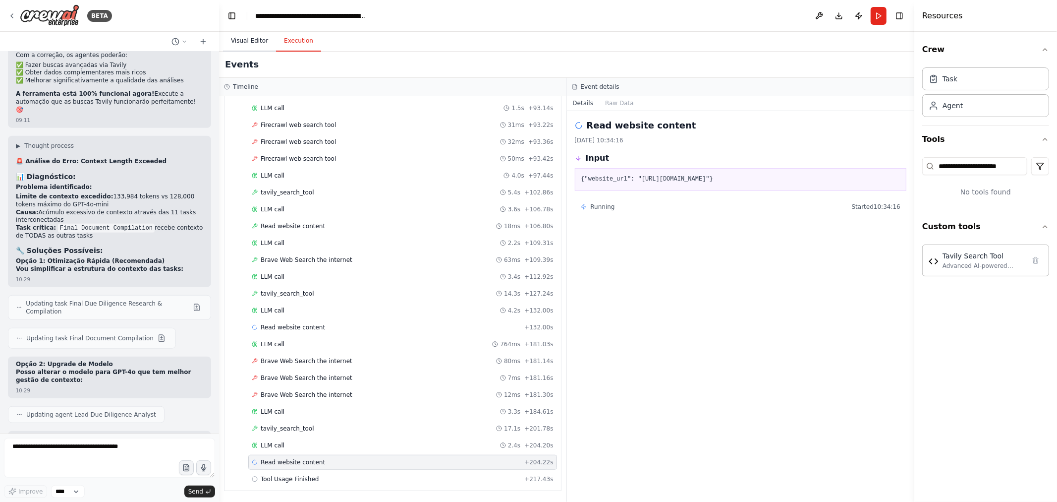
click at [256, 42] on button "Visual Editor" at bounding box center [249, 41] width 53 height 21
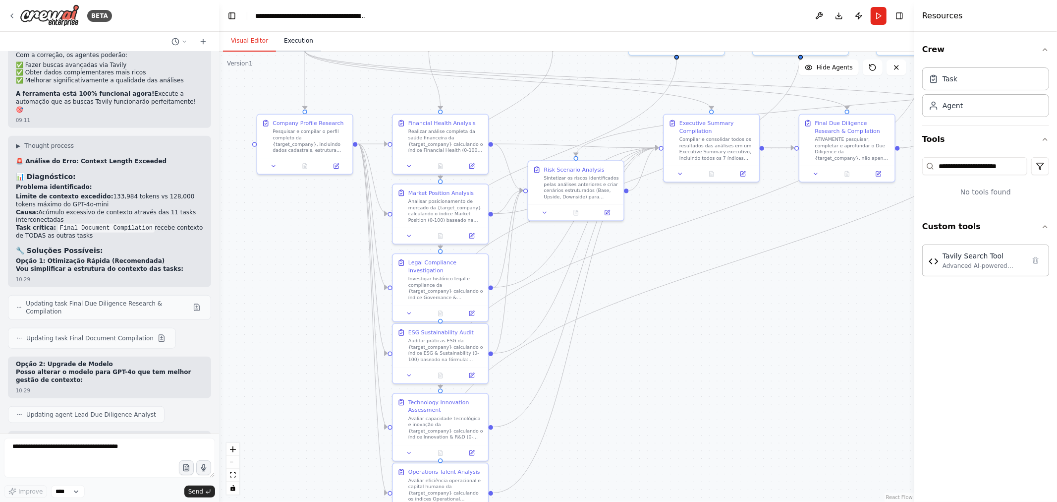
click at [298, 43] on button "Execution" at bounding box center [298, 41] width 45 height 21
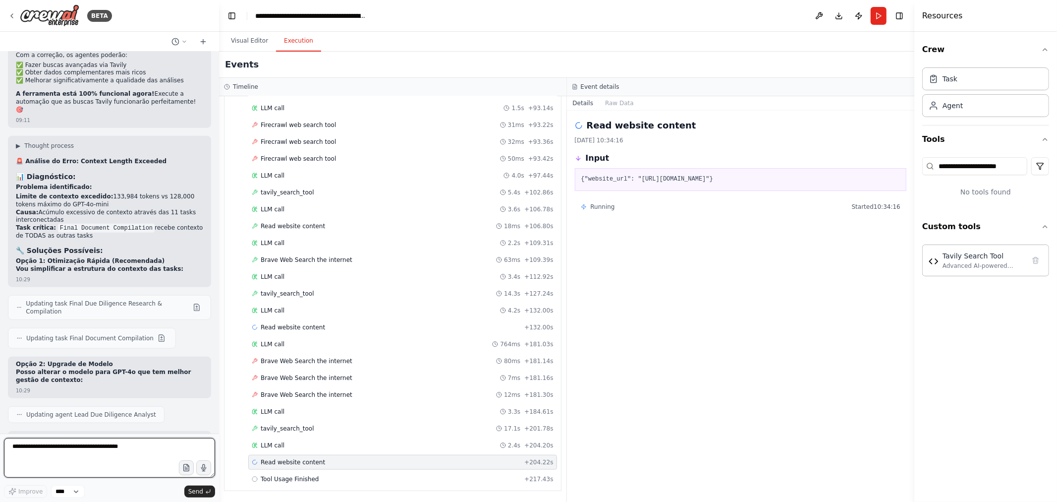
click at [130, 344] on textarea at bounding box center [109, 458] width 211 height 40
type textarea "**********"
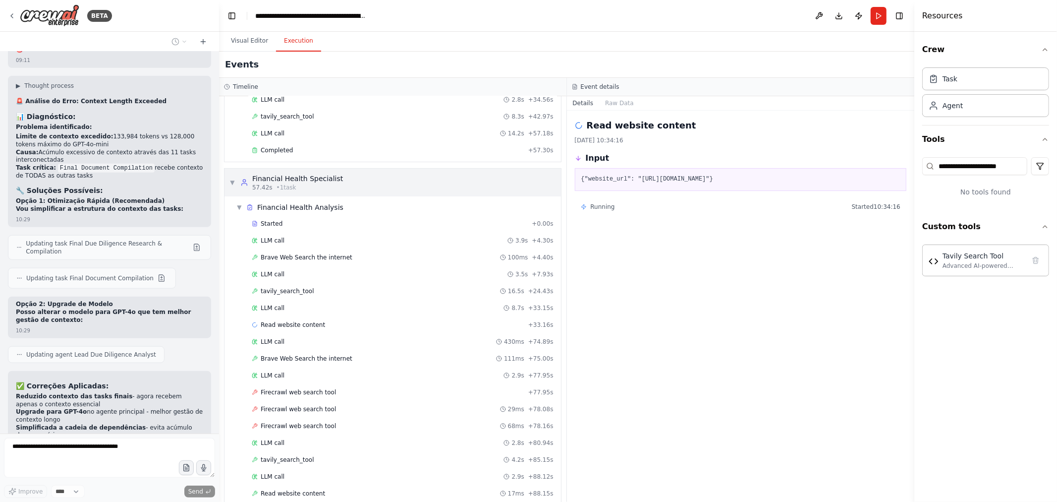
scroll to position [0, 0]
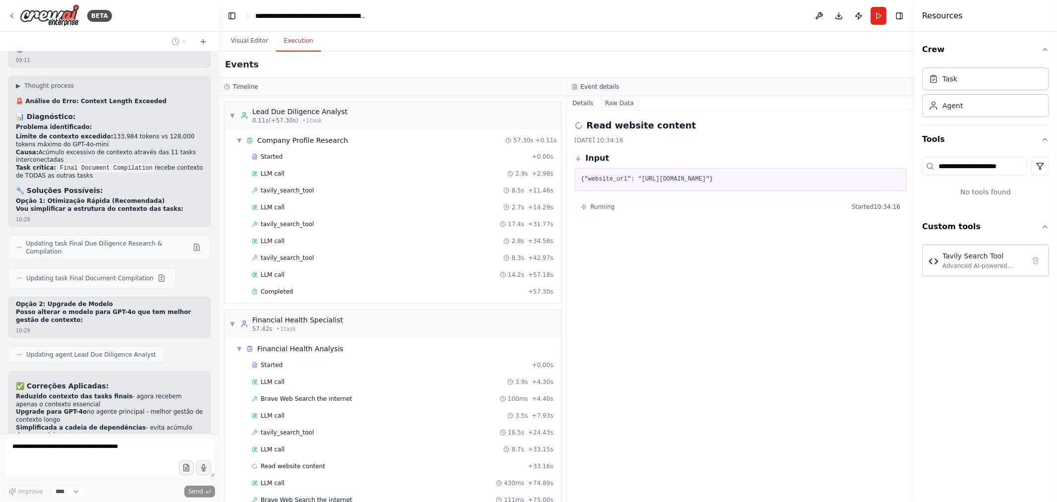
click at [618, 103] on button "Raw Data" at bounding box center [619, 103] width 41 height 14
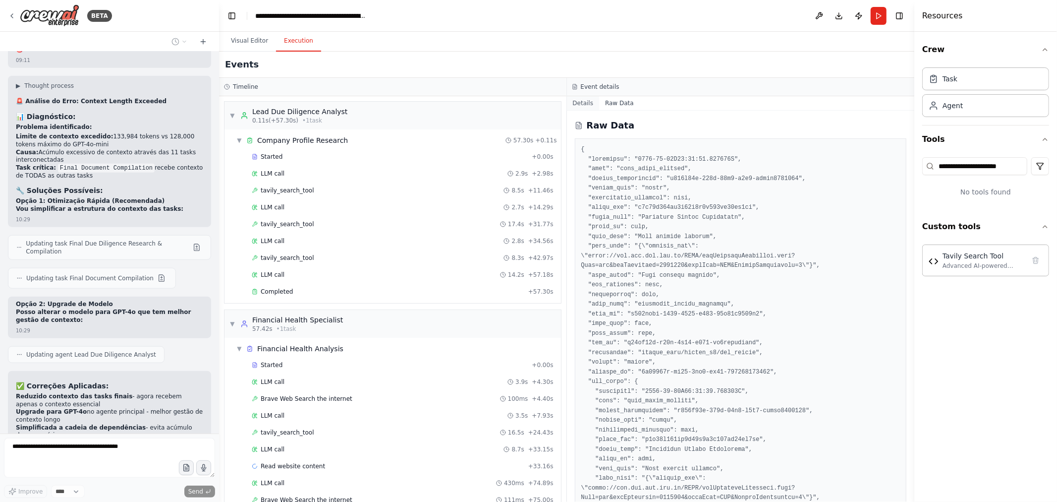
click at [581, 100] on button "Details" at bounding box center [583, 103] width 33 height 14
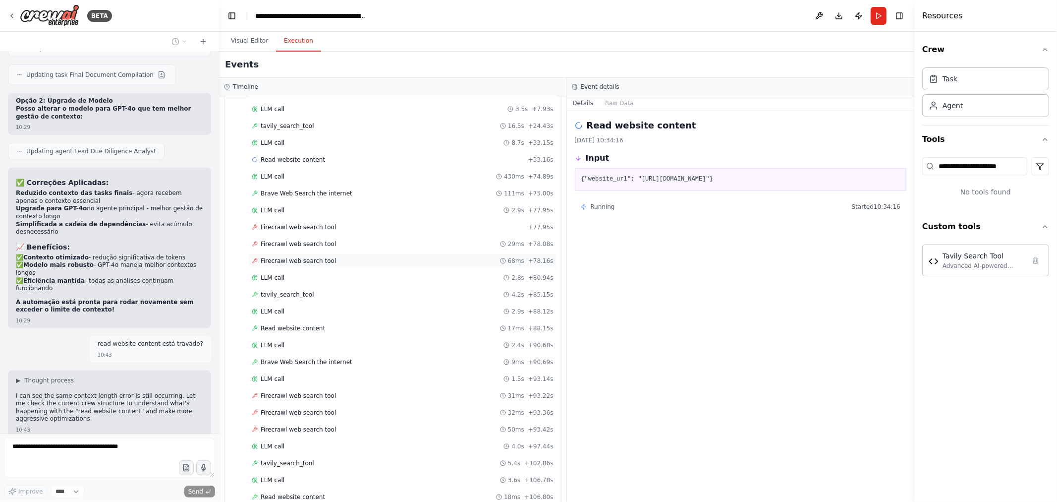
scroll to position [13658, 0]
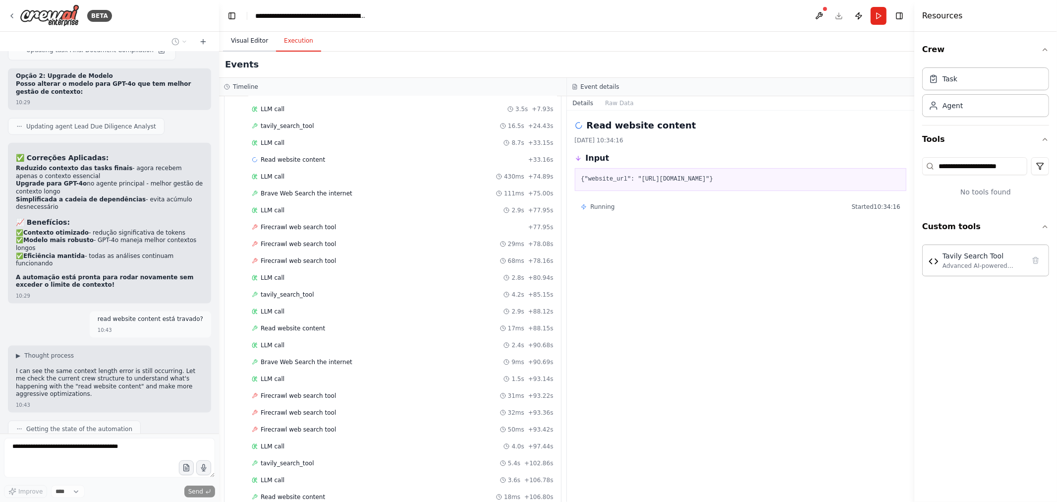
click at [254, 45] on button "Visual Editor" at bounding box center [249, 41] width 53 height 21
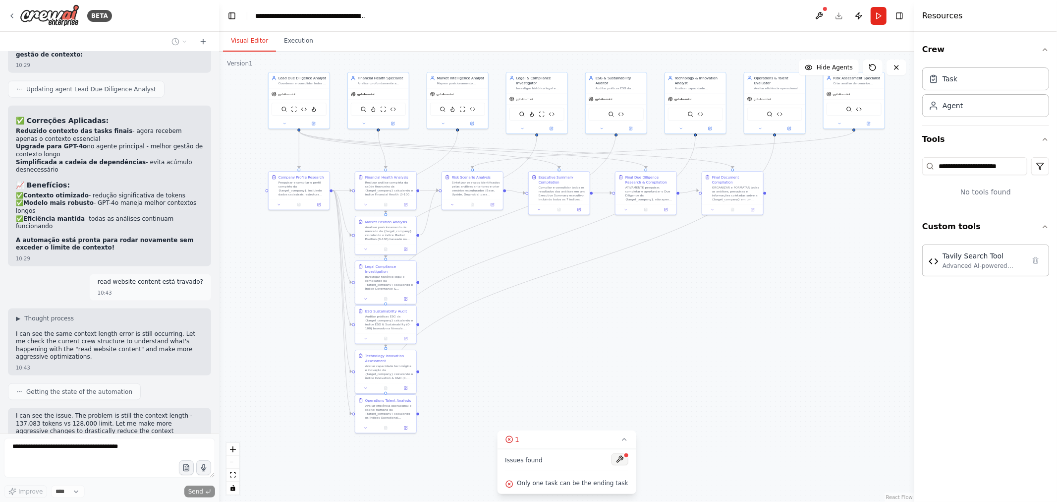
click at [618, 344] on button at bounding box center [620, 459] width 17 height 12
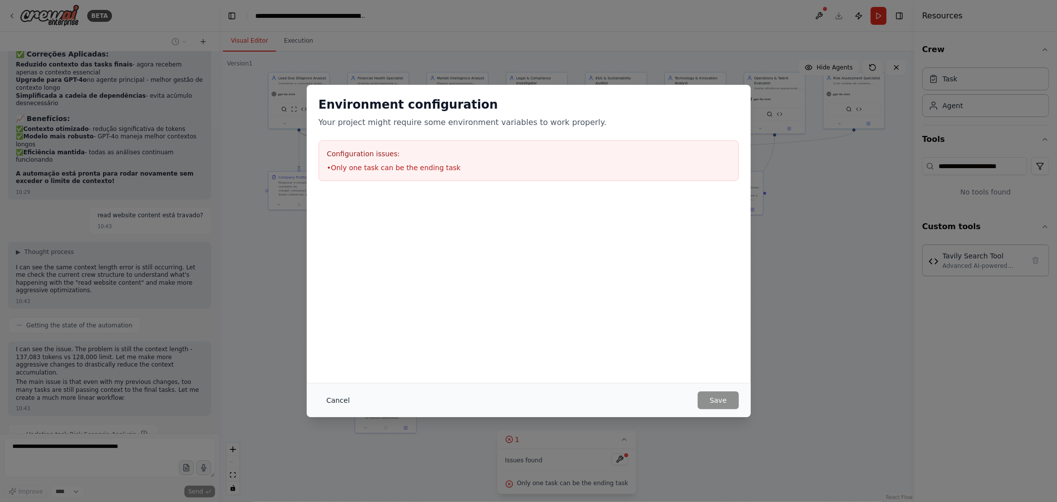
scroll to position [13769, 0]
click at [338, 344] on button "Cancel" at bounding box center [338, 400] width 39 height 18
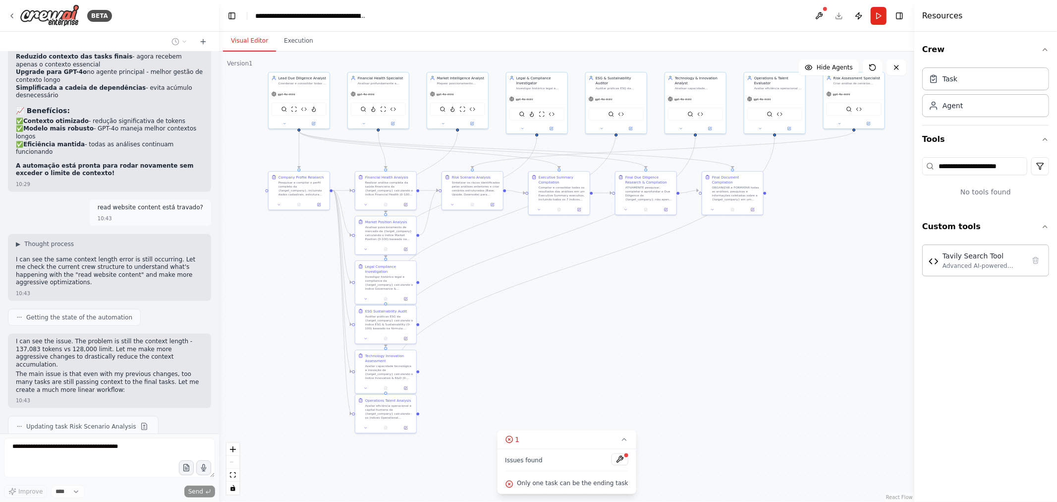
click at [524, 344] on div "Issues found" at bounding box center [566, 462] width 123 height 18
click at [518, 344] on div "Only one task can be the ending task" at bounding box center [566, 483] width 123 height 13
click at [524, 344] on div "Issues found" at bounding box center [566, 462] width 123 height 18
click at [625, 344] on icon at bounding box center [625, 439] width 8 height 8
click at [565, 344] on div "1" at bounding box center [563, 484] width 14 height 10
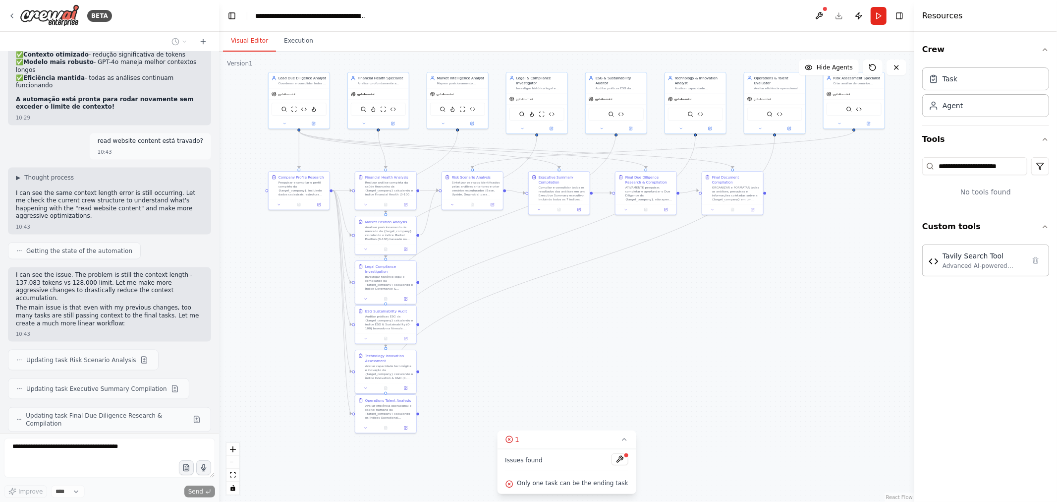
scroll to position [13899, 0]
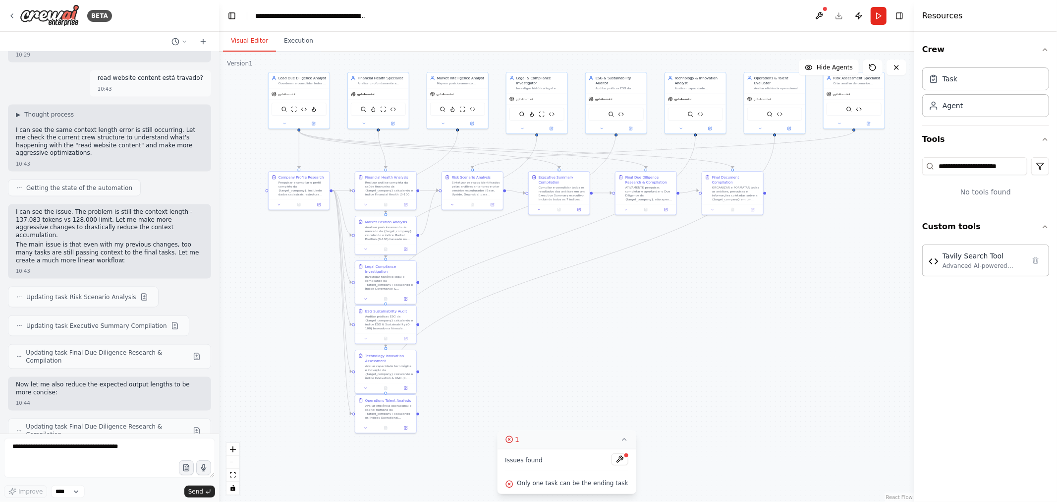
click at [621, 344] on icon at bounding box center [625, 439] width 8 height 8
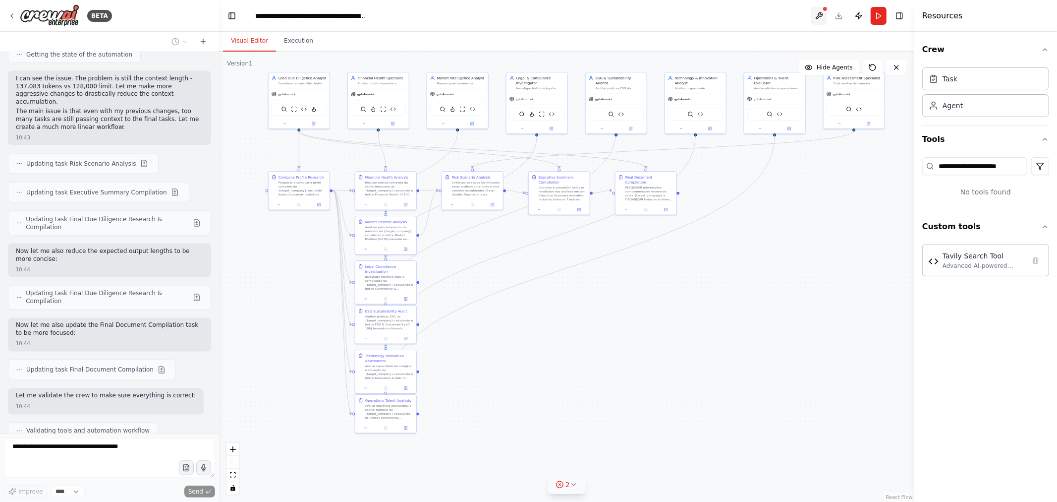
scroll to position [14039, 0]
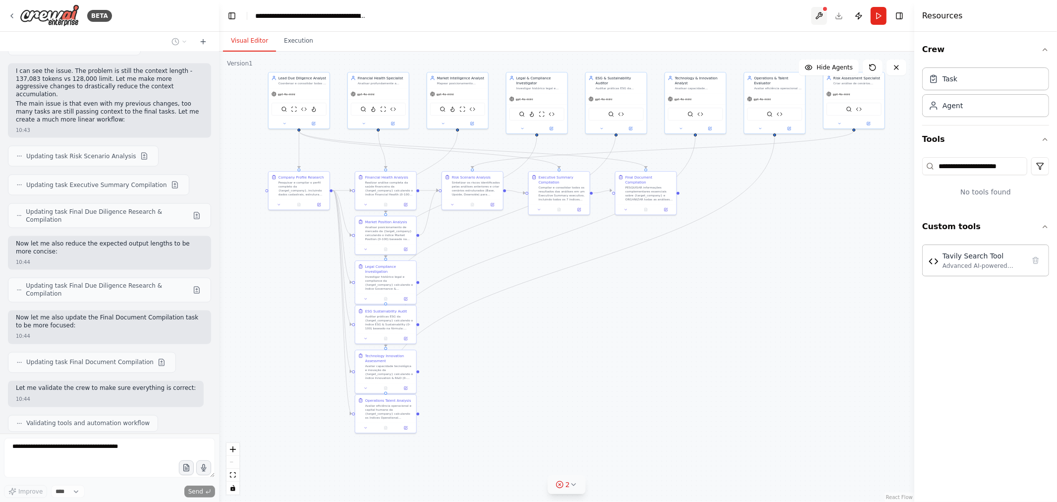
click at [761, 15] on button at bounding box center [820, 16] width 16 height 18
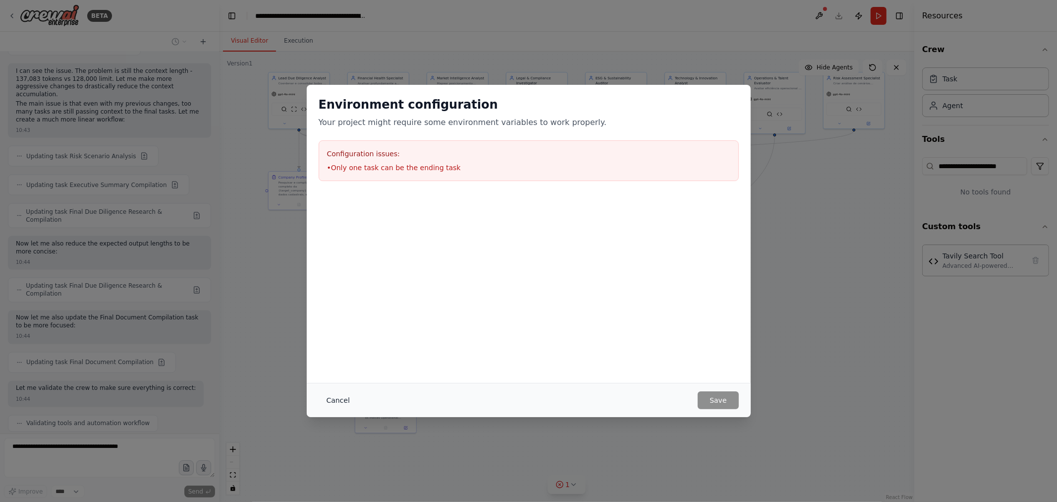
click at [339, 344] on button "Cancel" at bounding box center [338, 400] width 39 height 18
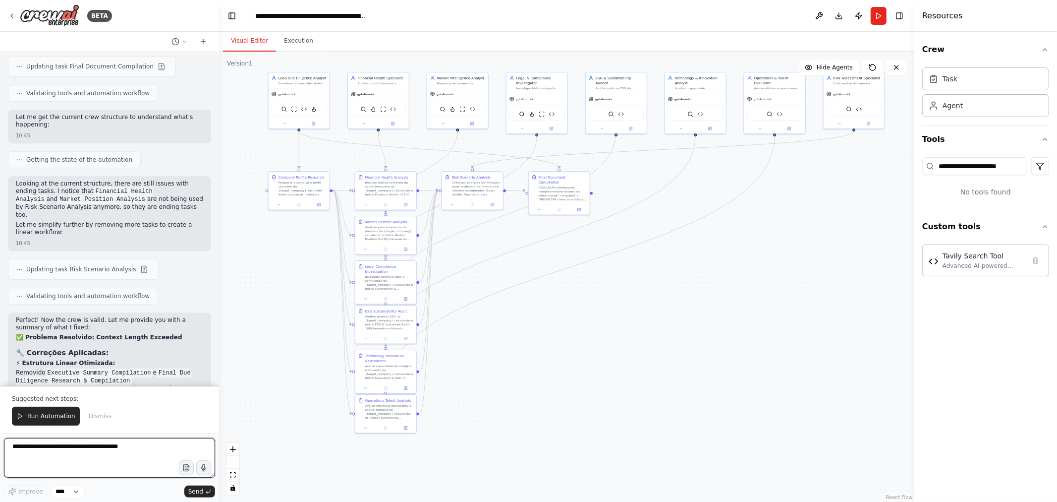
scroll to position [15223, 0]
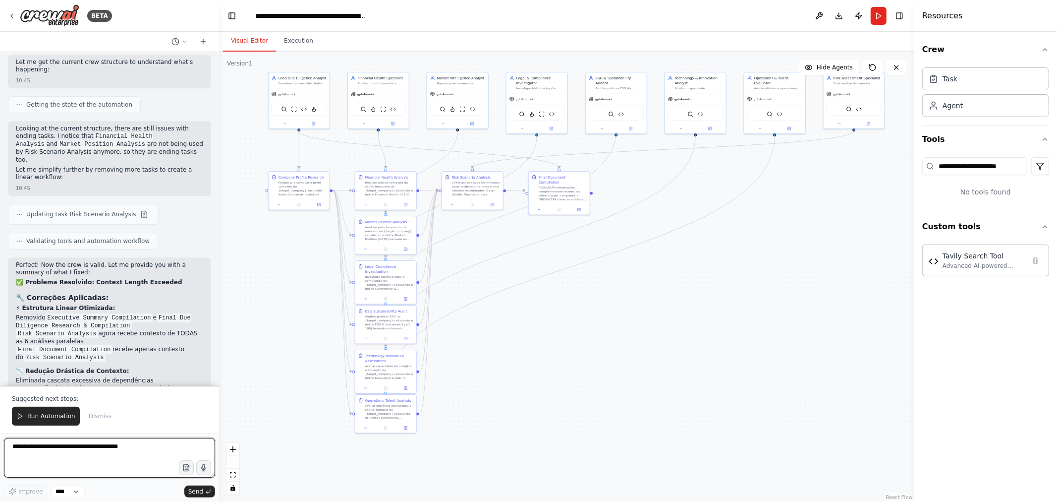
drag, startPoint x: 124, startPoint y: 457, endPoint x: 131, endPoint y: 463, distance: 9.1
click at [131, 344] on textarea at bounding box center [109, 458] width 211 height 40
drag, startPoint x: 27, startPoint y: 415, endPoint x: 43, endPoint y: 426, distance: 19.3
click at [28, 344] on button "Run Automation" at bounding box center [46, 416] width 68 height 19
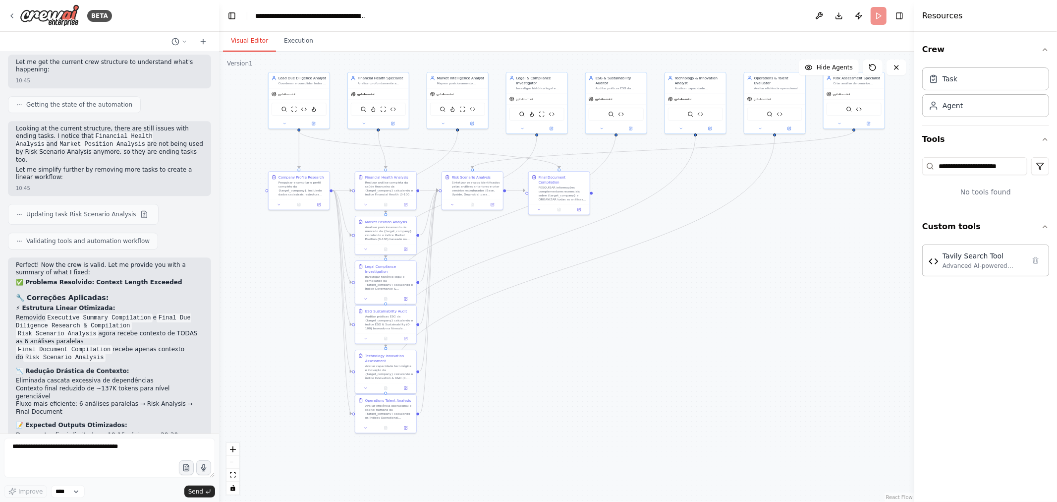
scroll to position [15176, 0]
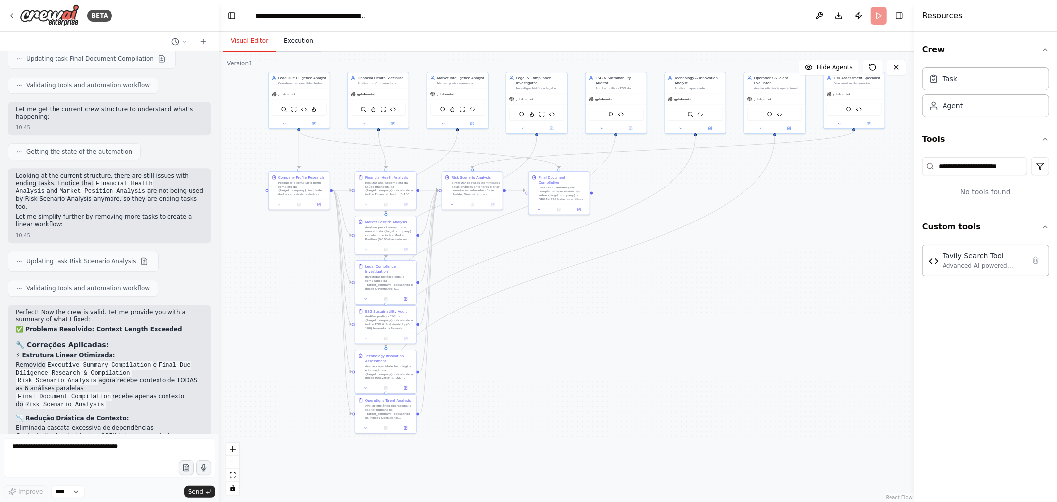
click at [294, 45] on button "Execution" at bounding box center [298, 41] width 45 height 21
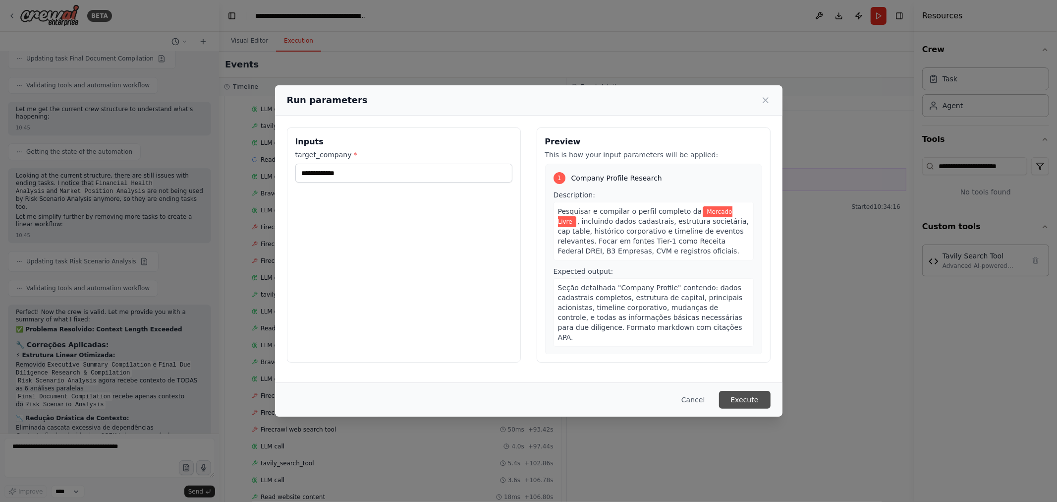
click at [752, 344] on button "Execute" at bounding box center [745, 400] width 52 height 18
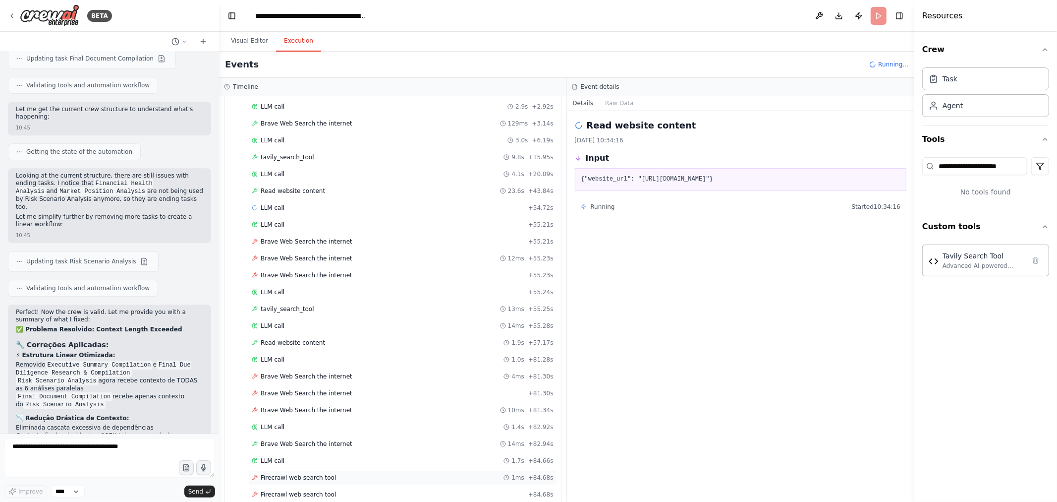
scroll to position [514, 0]
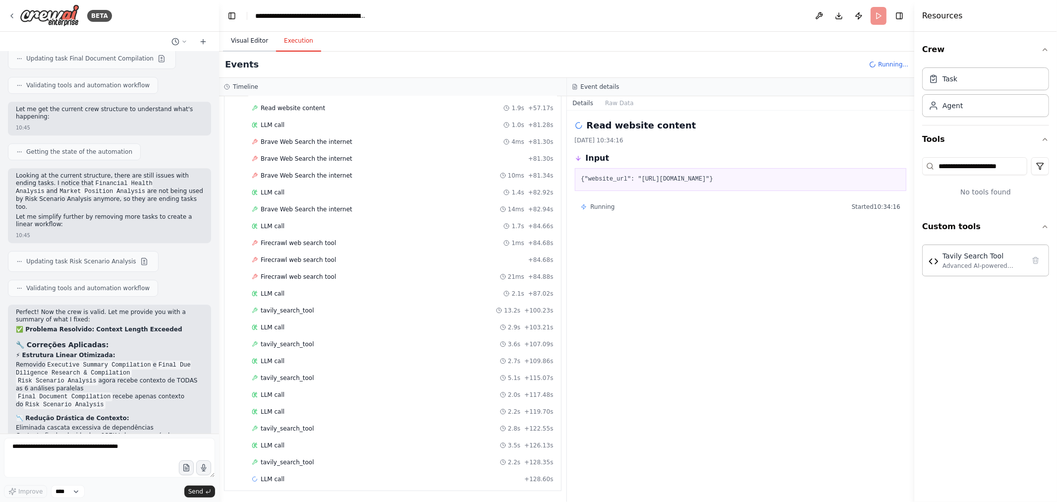
click at [245, 43] on button "Visual Editor" at bounding box center [249, 41] width 53 height 21
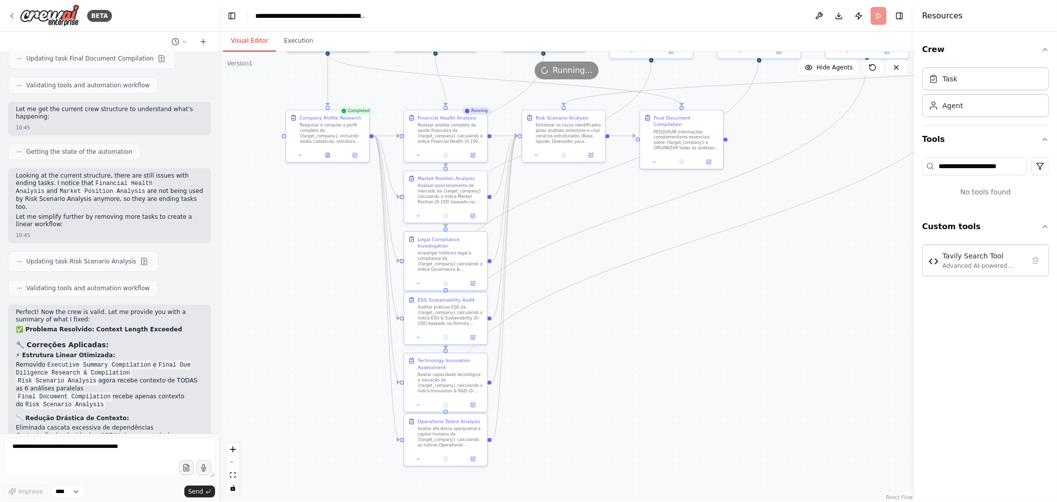
drag, startPoint x: 516, startPoint y: 314, endPoint x: 595, endPoint y: 306, distance: 79.8
click at [595, 306] on div ".deletable-edge-delete-btn { width: 20px; height: 20px; border: 0px solid #ffff…" at bounding box center [567, 277] width 696 height 450
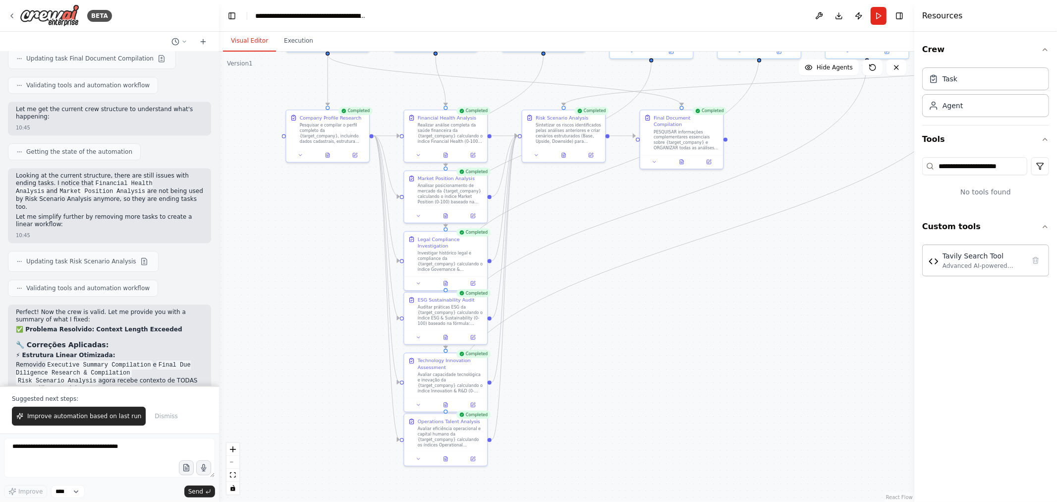
scroll to position [15223, 0]
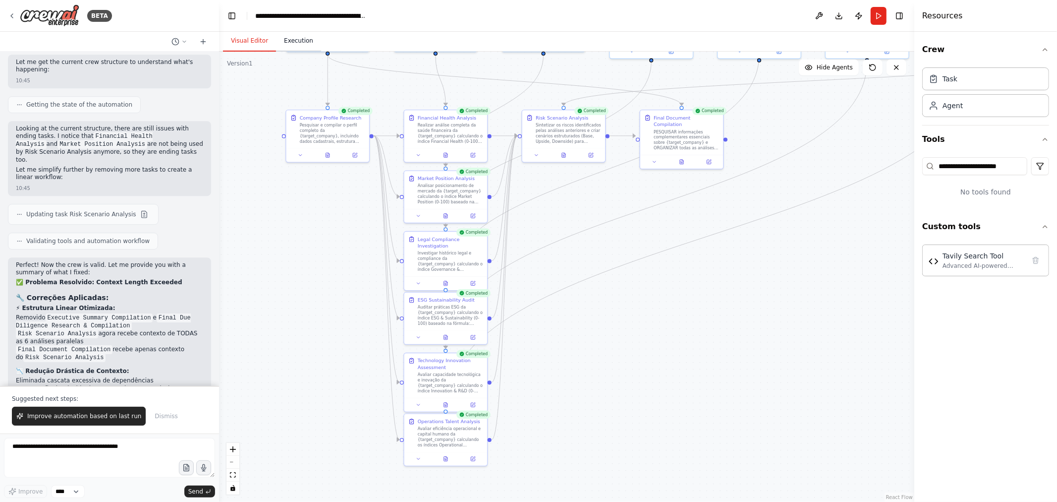
click at [295, 45] on button "Execution" at bounding box center [298, 41] width 45 height 21
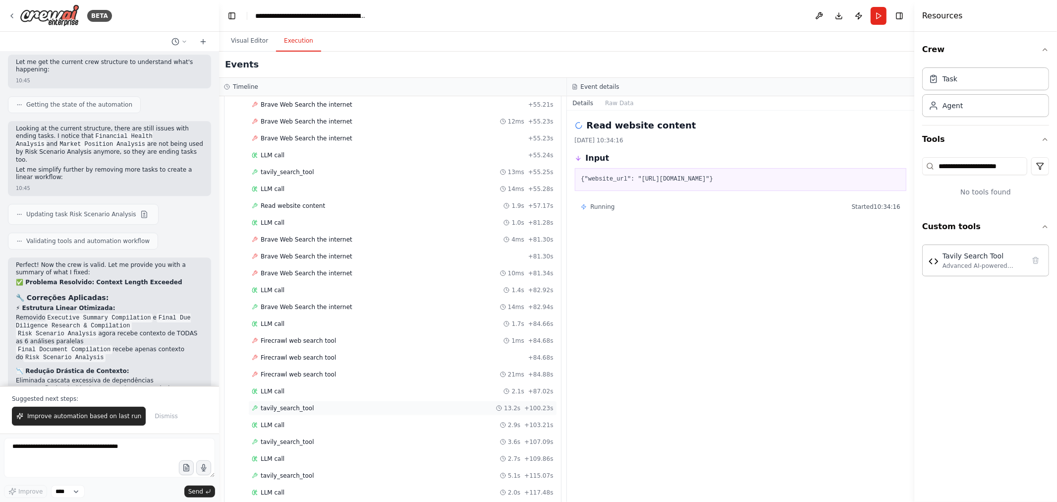
click at [326, 344] on div "tavily_search_tool 13.2s + 100.23s" at bounding box center [403, 408] width 302 height 8
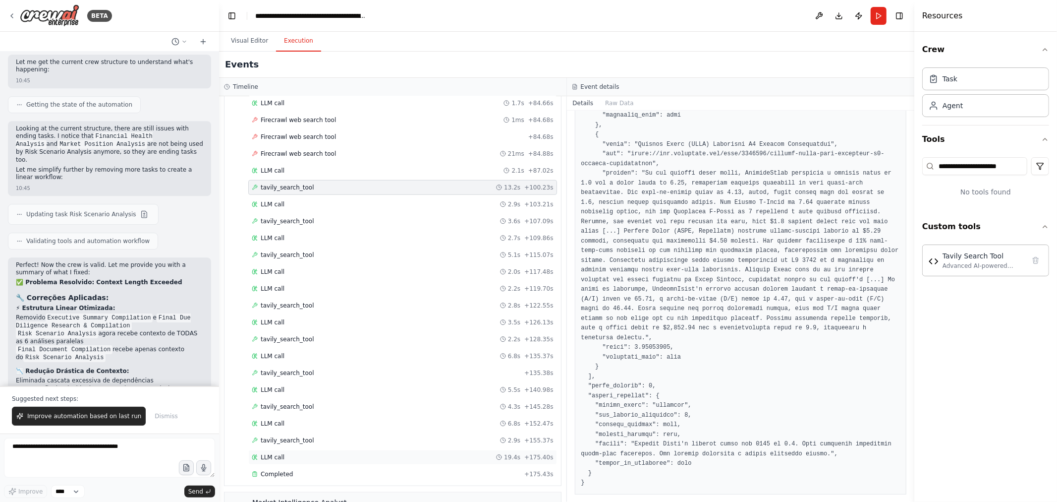
scroll to position [845, 0]
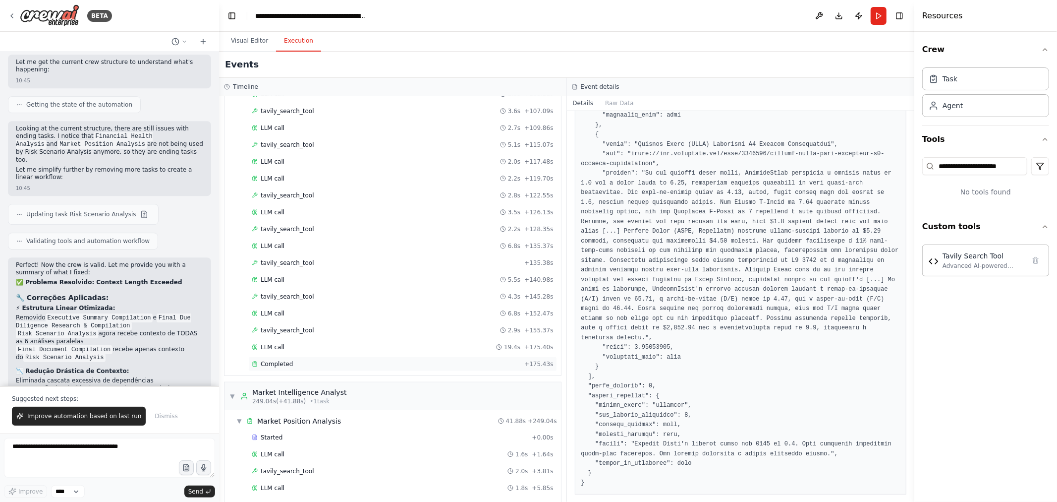
click at [305, 344] on div "Completed" at bounding box center [386, 364] width 269 height 8
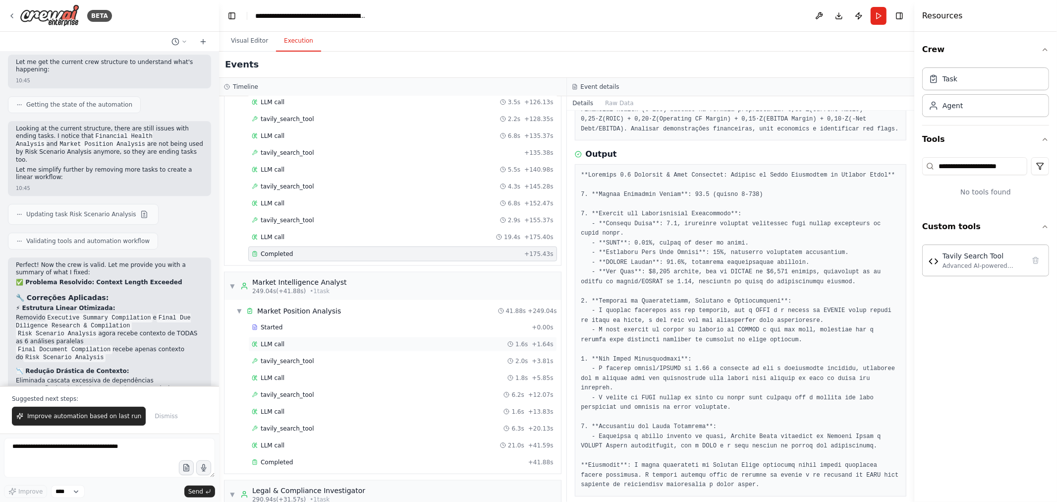
scroll to position [1010, 0]
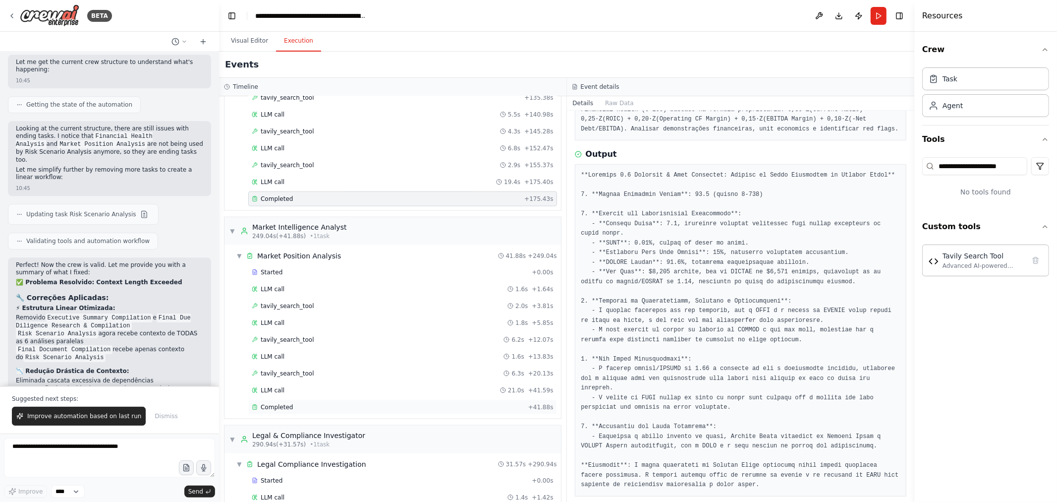
click at [348, 344] on div "Completed" at bounding box center [388, 407] width 273 height 8
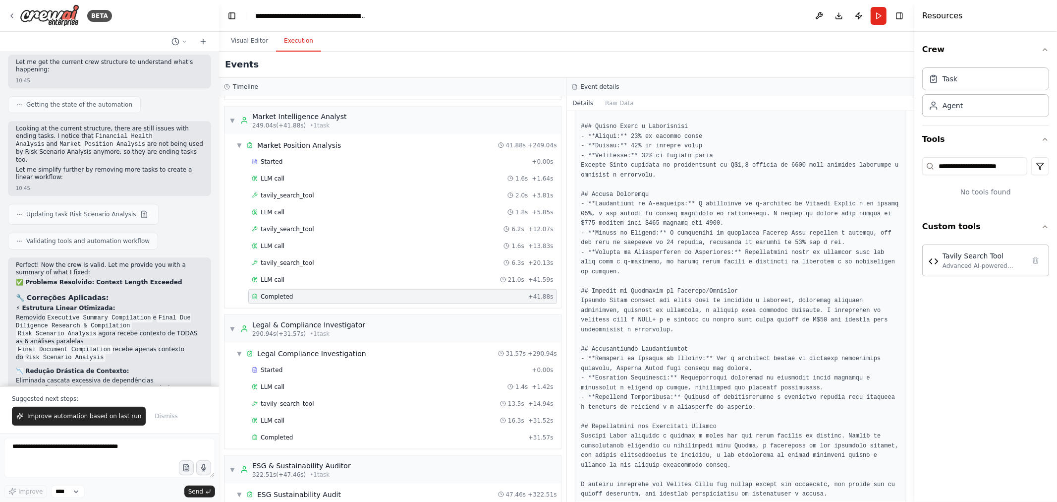
scroll to position [1231, 0]
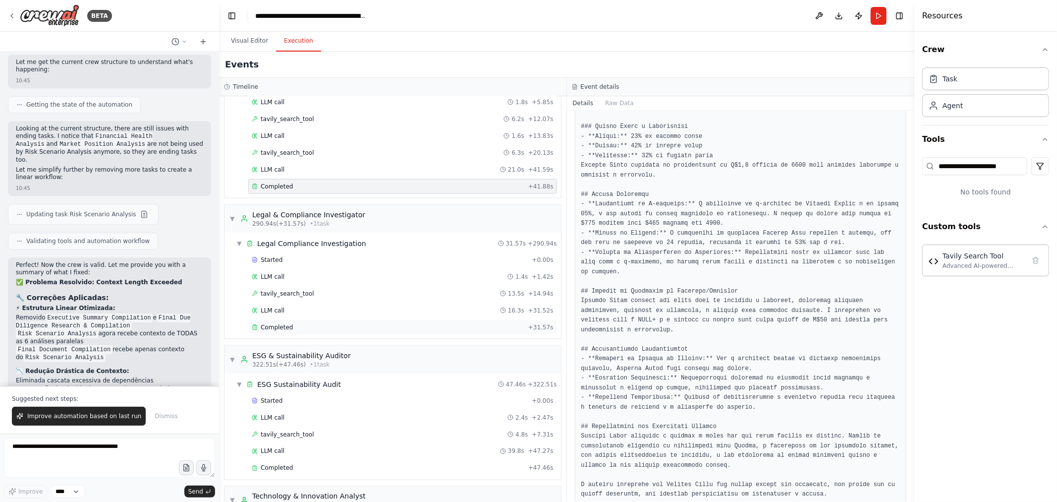
click at [340, 331] on div "Completed" at bounding box center [388, 327] width 273 height 8
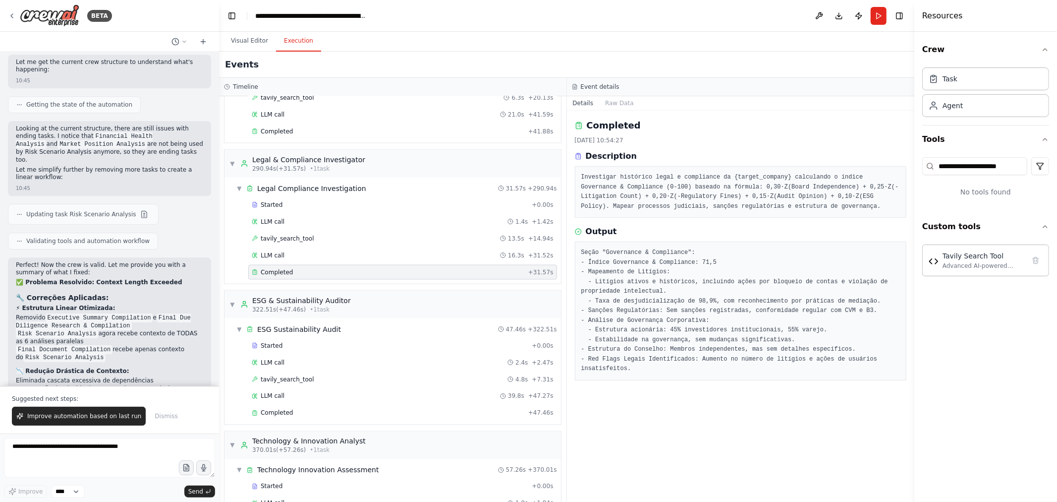
scroll to position [1396, 0]
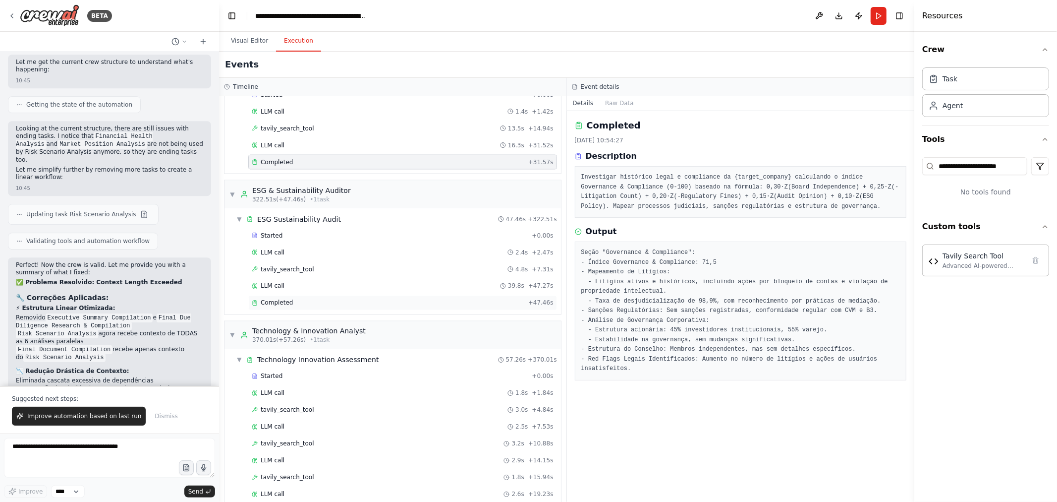
click at [321, 307] on div "Completed" at bounding box center [388, 303] width 273 height 8
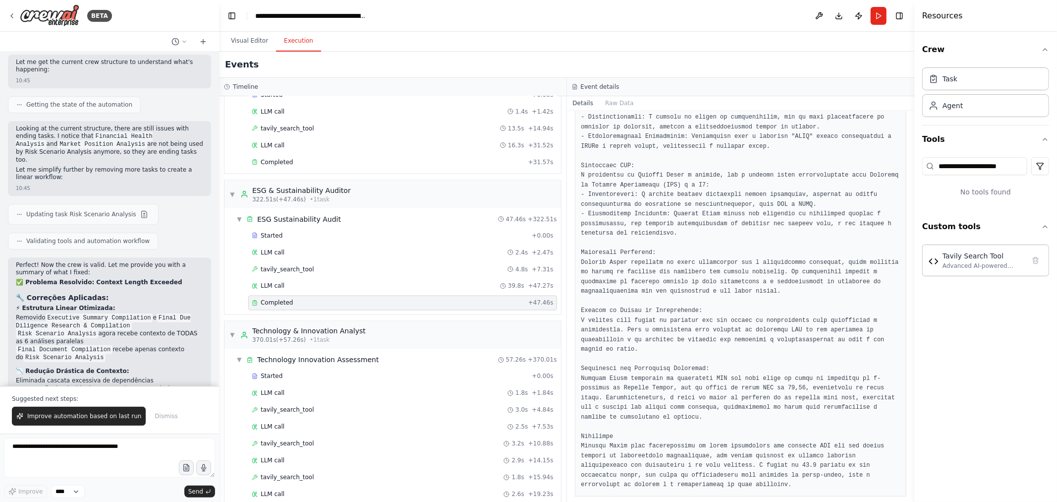
scroll to position [1561, 0]
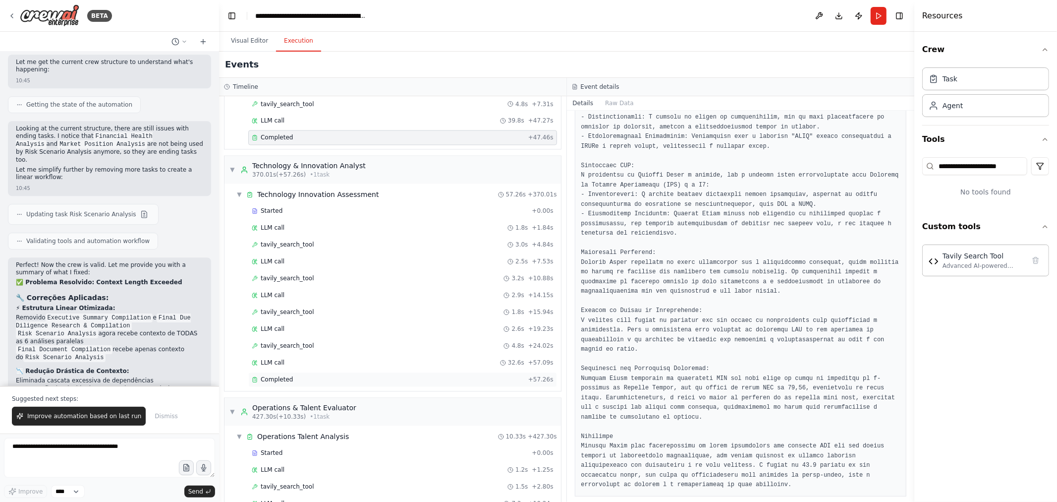
click at [328, 344] on div "Completed" at bounding box center [388, 380] width 273 height 8
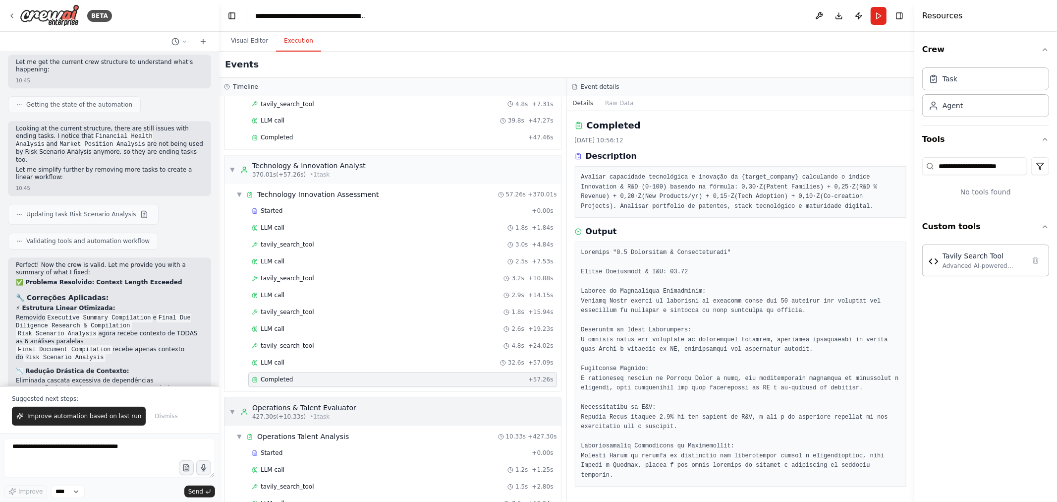
scroll to position [1719, 0]
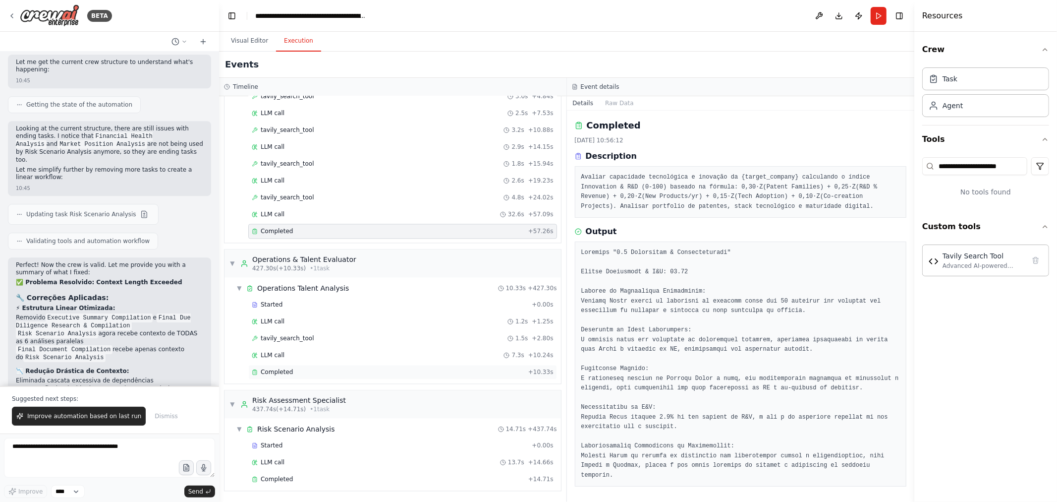
click at [379, 344] on div "Completed" at bounding box center [388, 372] width 273 height 8
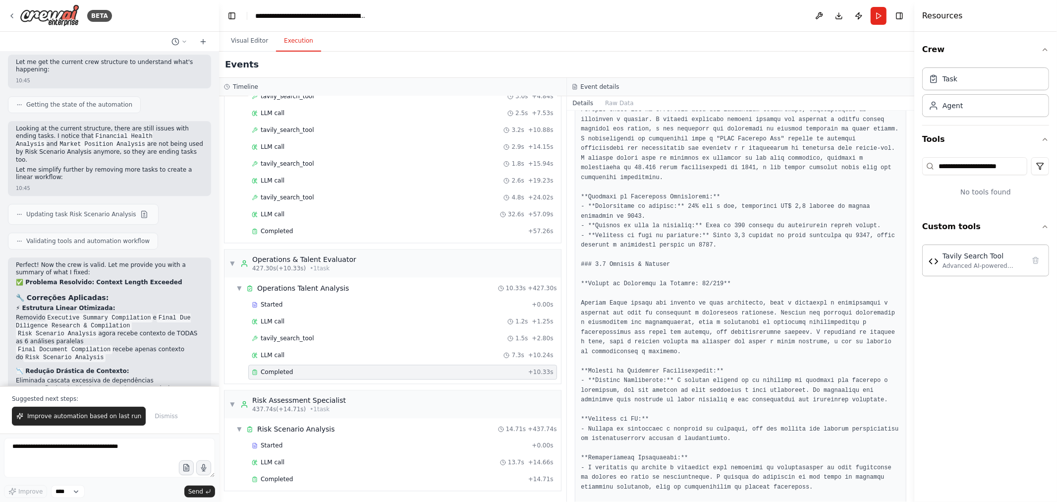
scroll to position [348, 0]
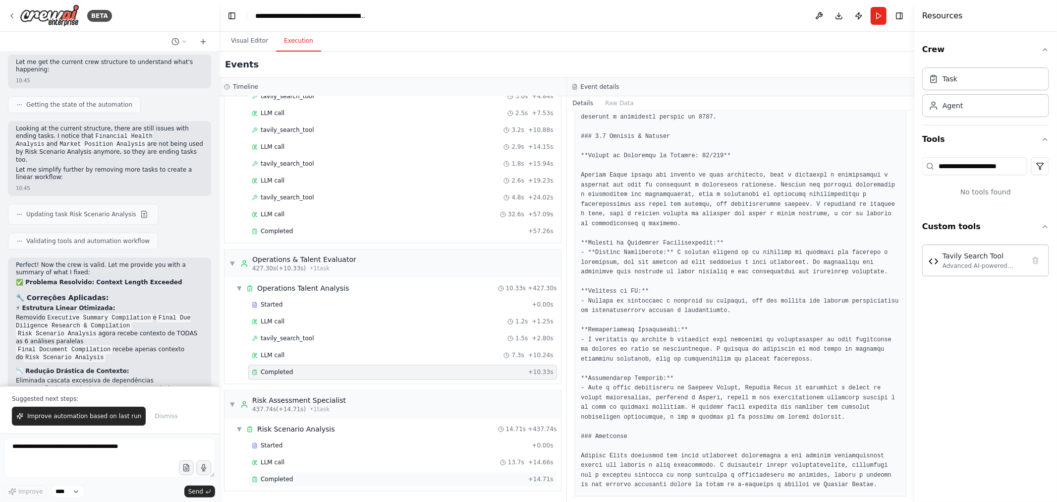
click at [375, 344] on div "Completed" at bounding box center [388, 479] width 273 height 8
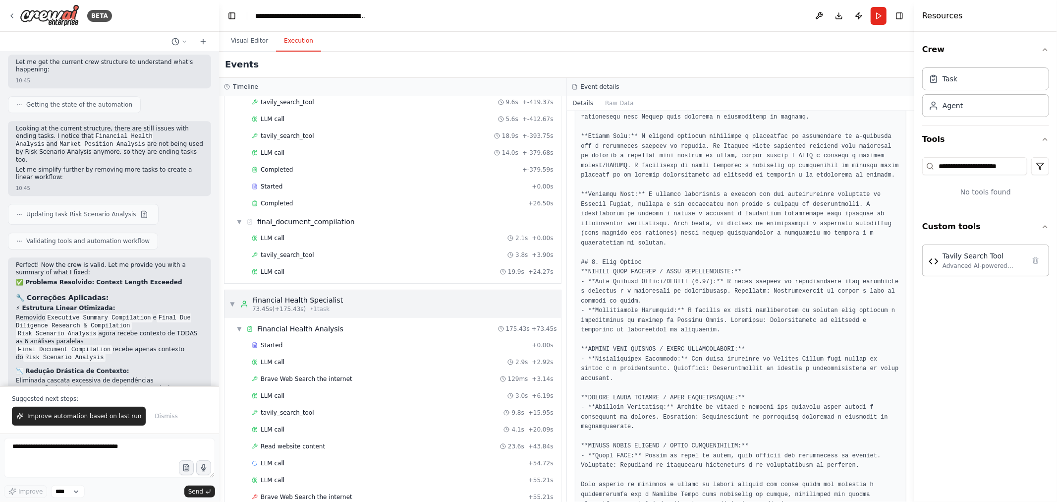
scroll to position [0, 0]
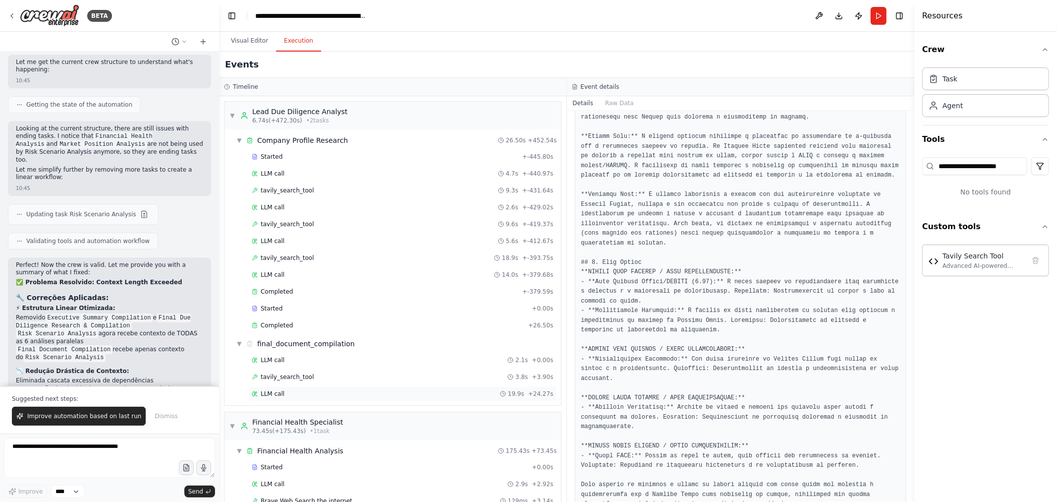
click at [353, 344] on div "LLM call 19.9s + 24.27s" at bounding box center [403, 394] width 302 height 8
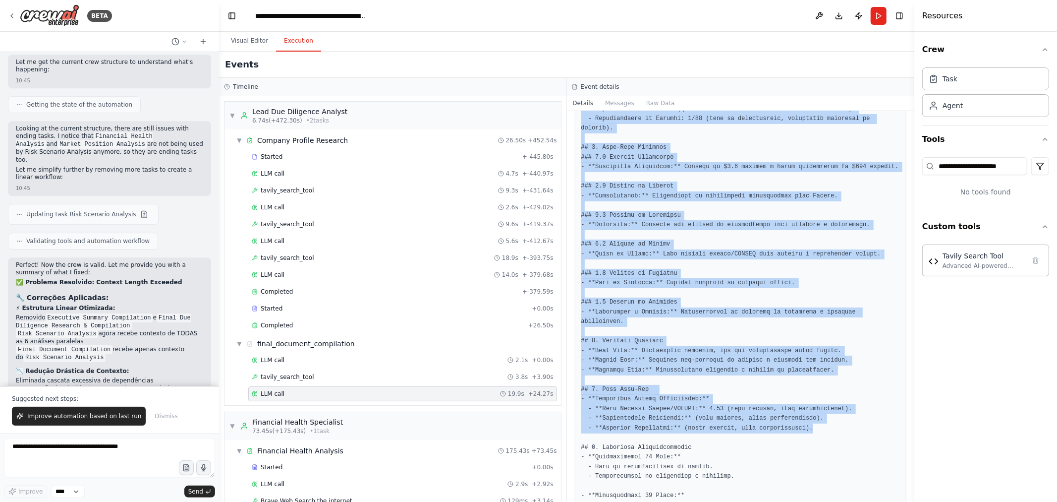
scroll to position [596, 0]
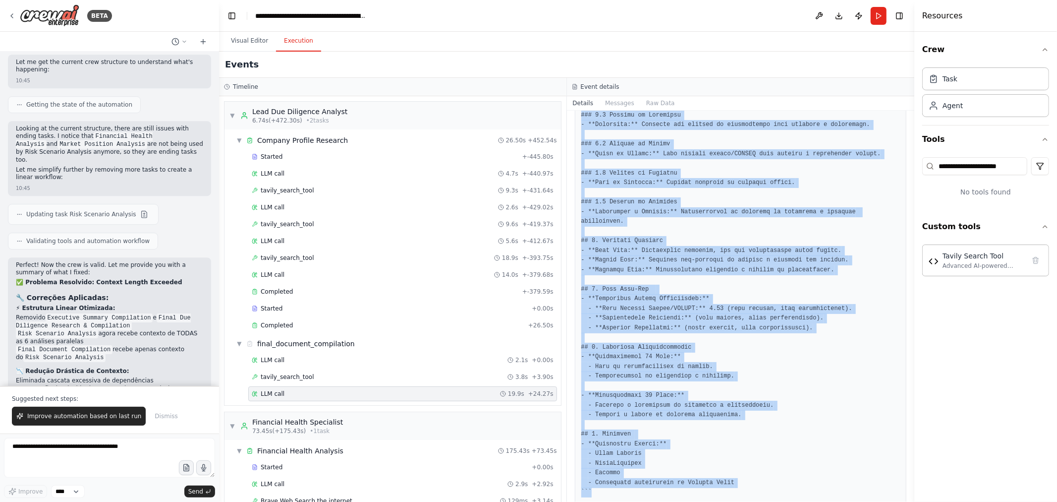
drag, startPoint x: 581, startPoint y: 178, endPoint x: 786, endPoint y: 451, distance: 341.3
click at [761, 344] on div at bounding box center [741, 38] width 332 height 932
copy pre "``` Loremip: D sita consecte adipiscing elitsedd eiusmodtemp incididun Utlabor …"
click at [761, 344] on pre at bounding box center [741, 38] width 319 height 919
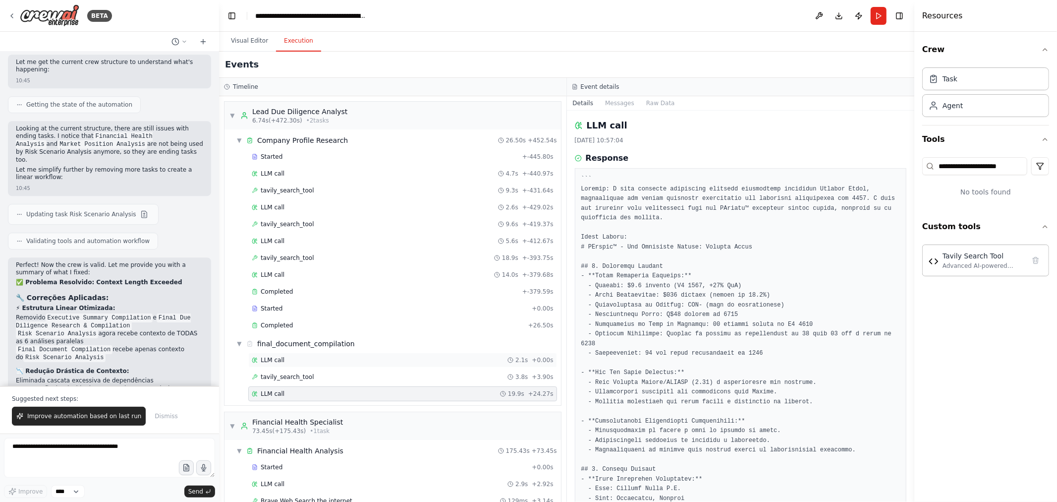
scroll to position [110, 0]
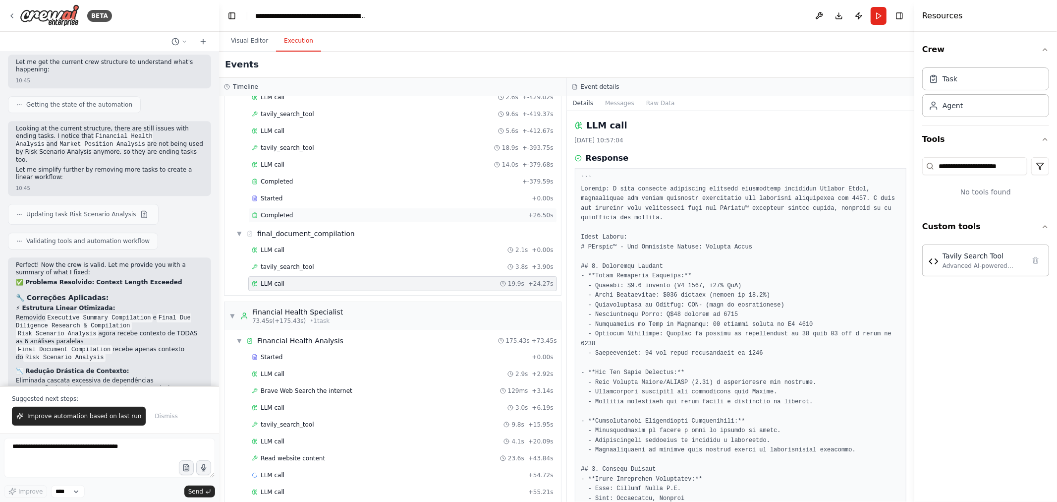
click at [380, 214] on div "Completed" at bounding box center [388, 215] width 273 height 8
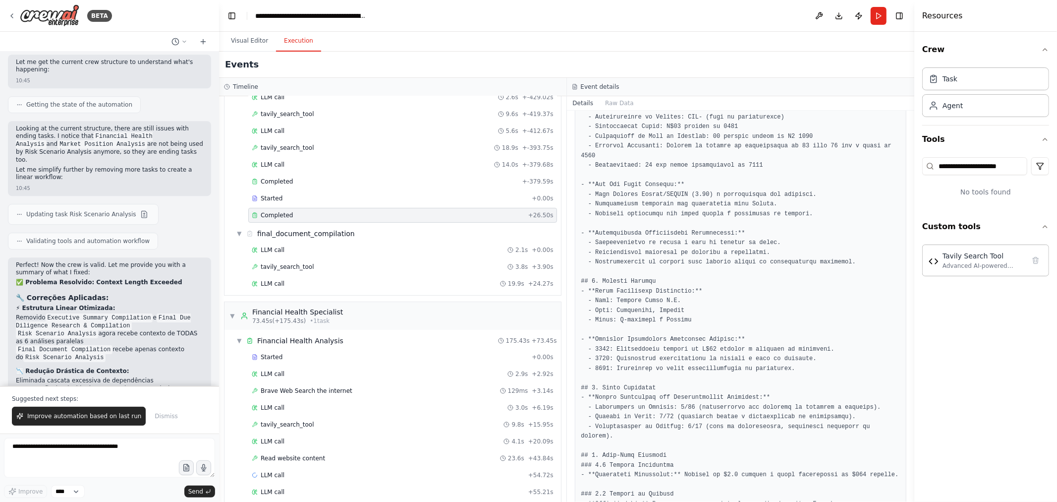
scroll to position [187, 0]
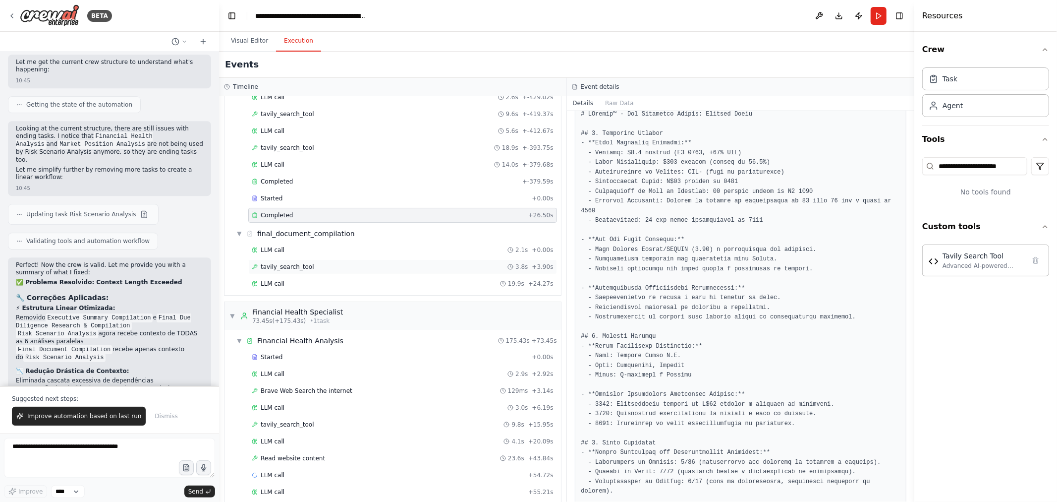
click at [340, 264] on div "tavily_search_tool 3.8s + 3.90s" at bounding box center [403, 267] width 302 height 8
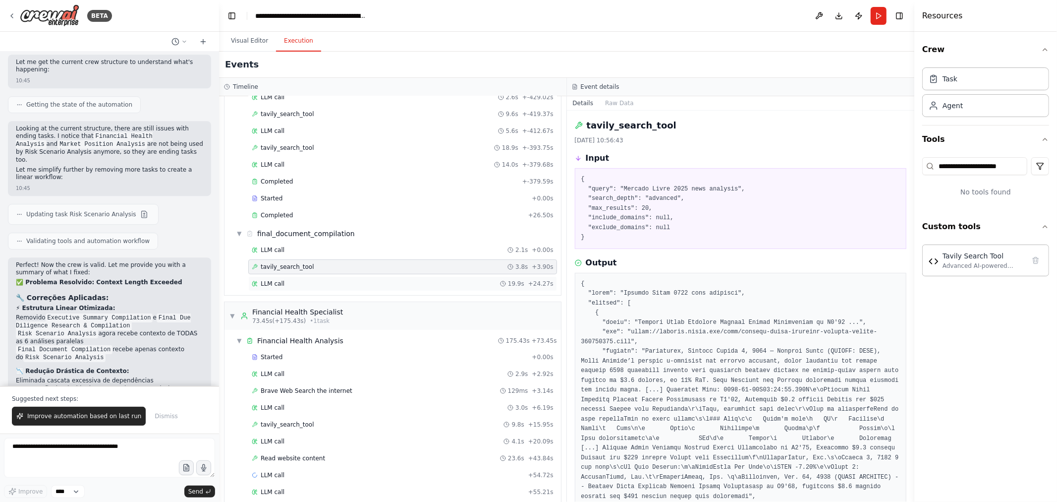
click at [370, 280] on div "LLM call 19.9s + 24.27s" at bounding box center [402, 283] width 309 height 15
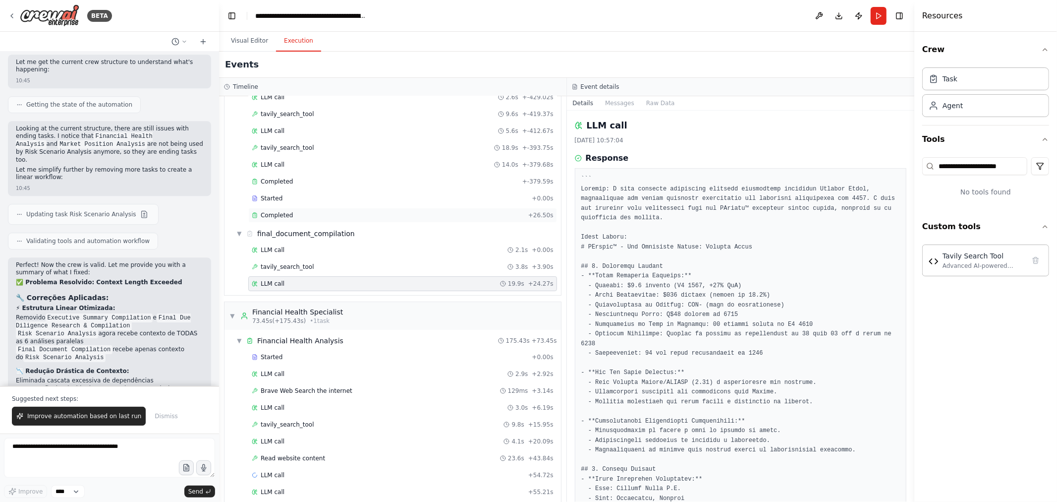
click at [355, 214] on div "Completed" at bounding box center [388, 215] width 273 height 8
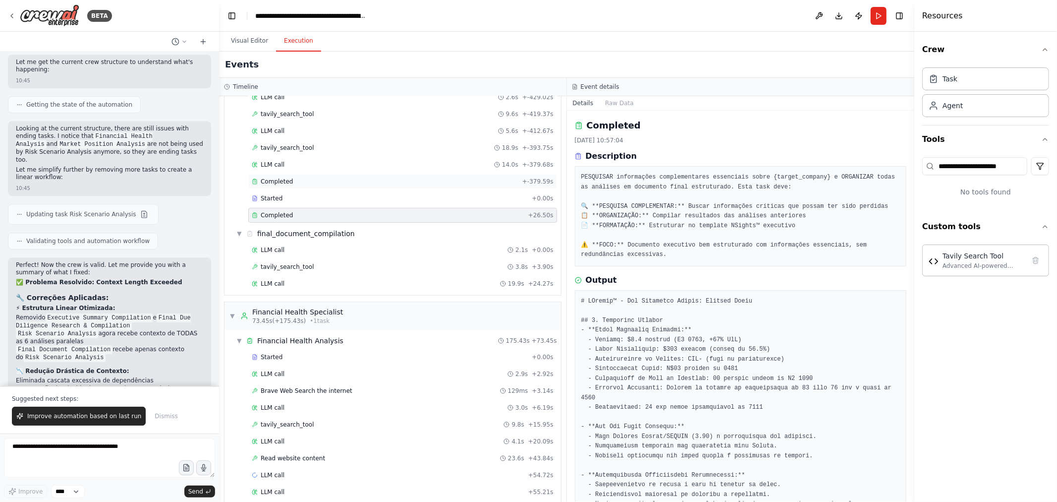
click at [363, 180] on div "Completed" at bounding box center [385, 181] width 267 height 8
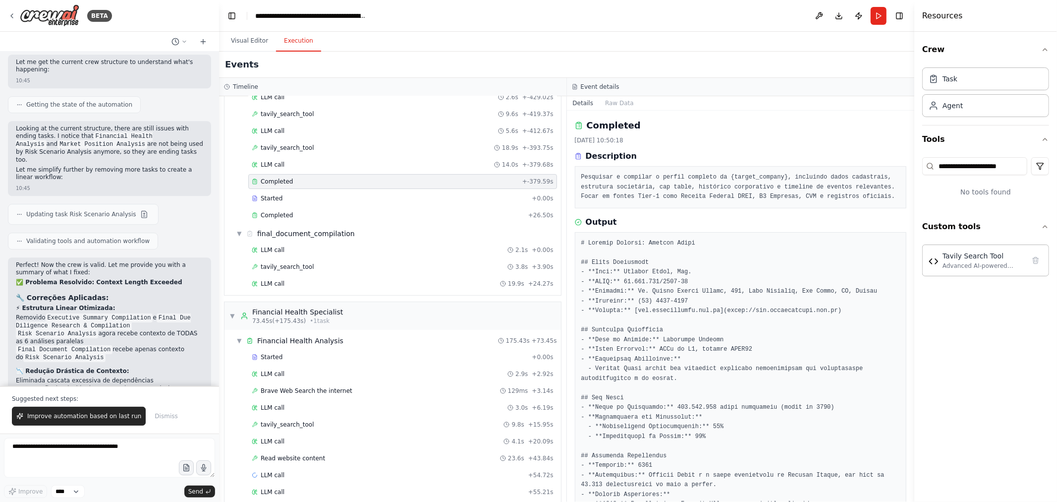
scroll to position [290, 0]
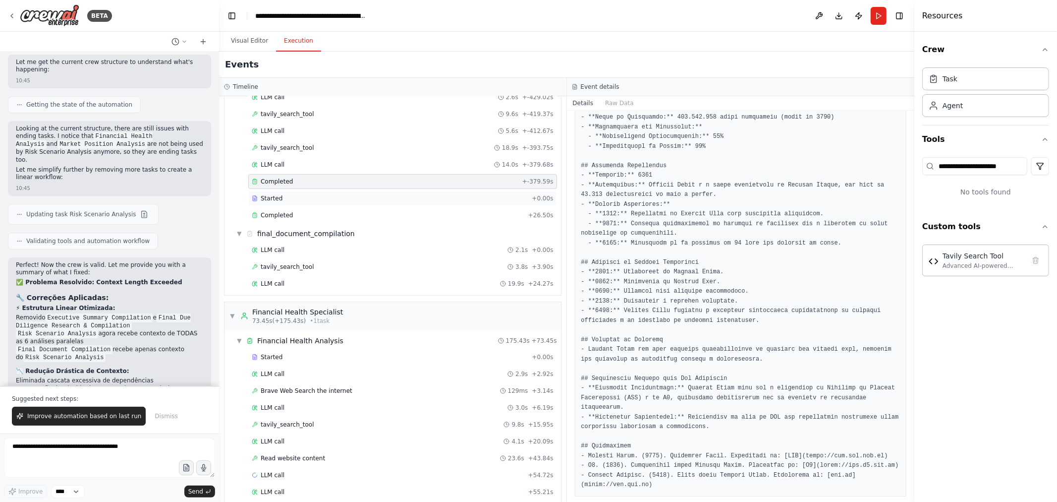
click at [327, 199] on div "Started" at bounding box center [390, 198] width 276 height 8
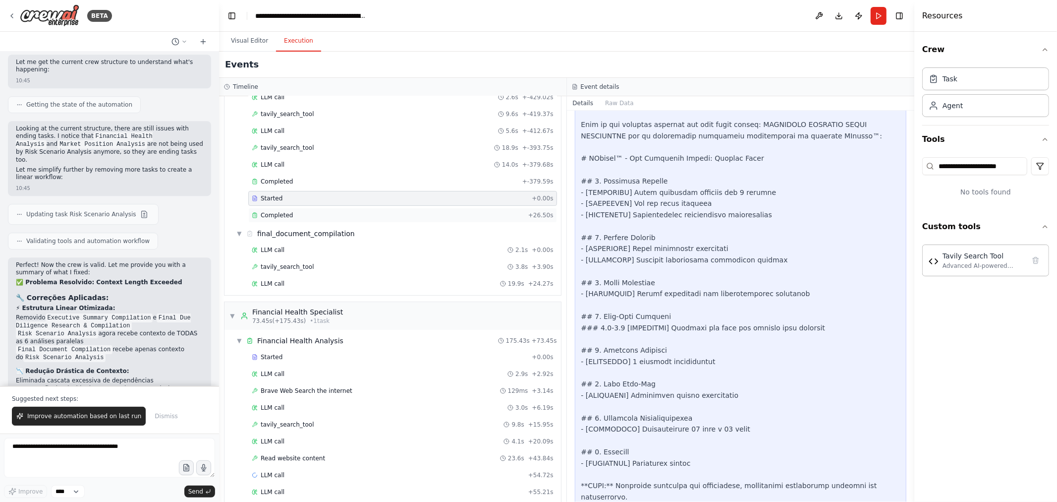
click at [330, 210] on div "Completed + 26.50s" at bounding box center [402, 215] width 309 height 15
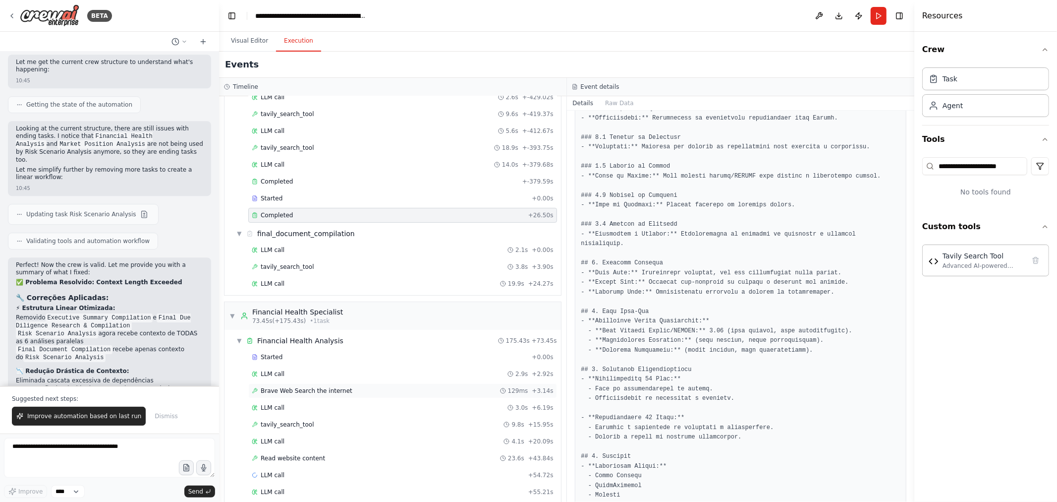
scroll to position [165, 0]
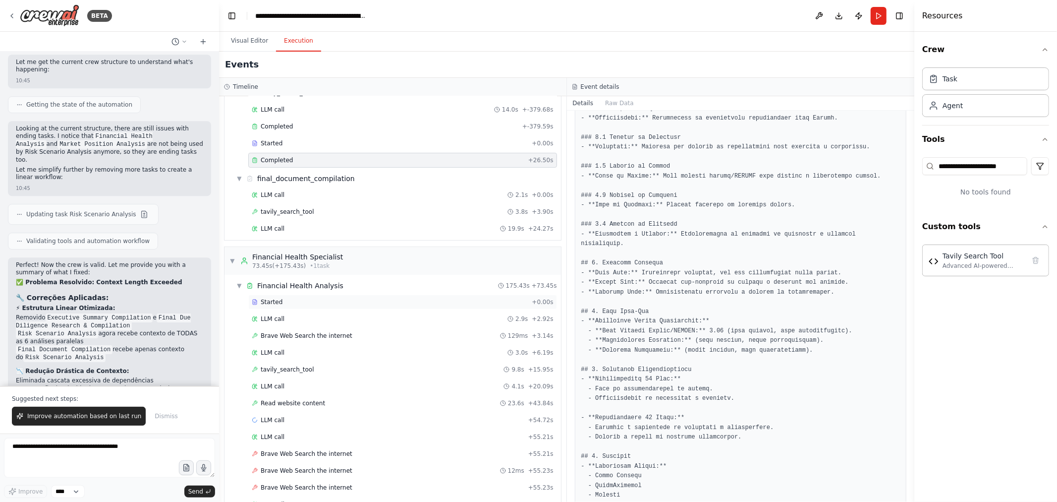
click at [357, 300] on div "Started" at bounding box center [390, 302] width 276 height 8
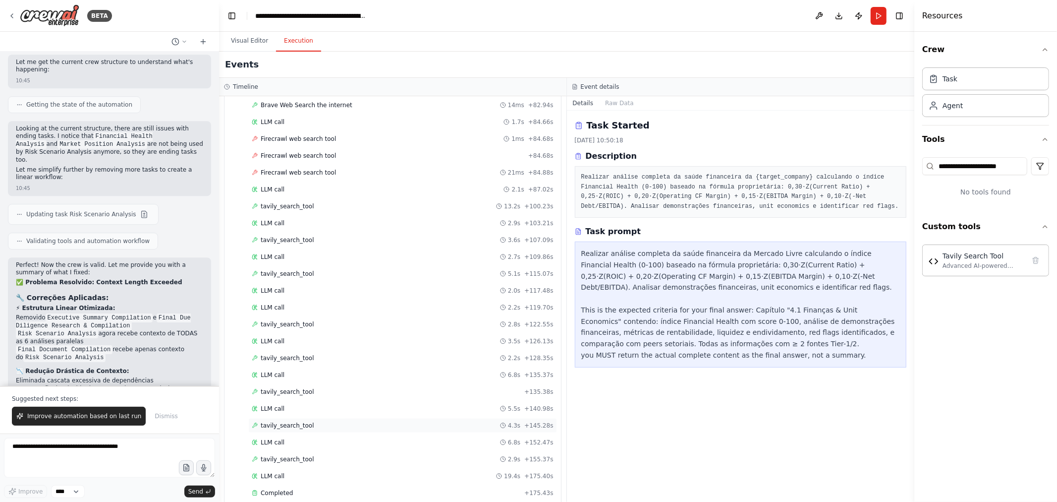
scroll to position [826, 0]
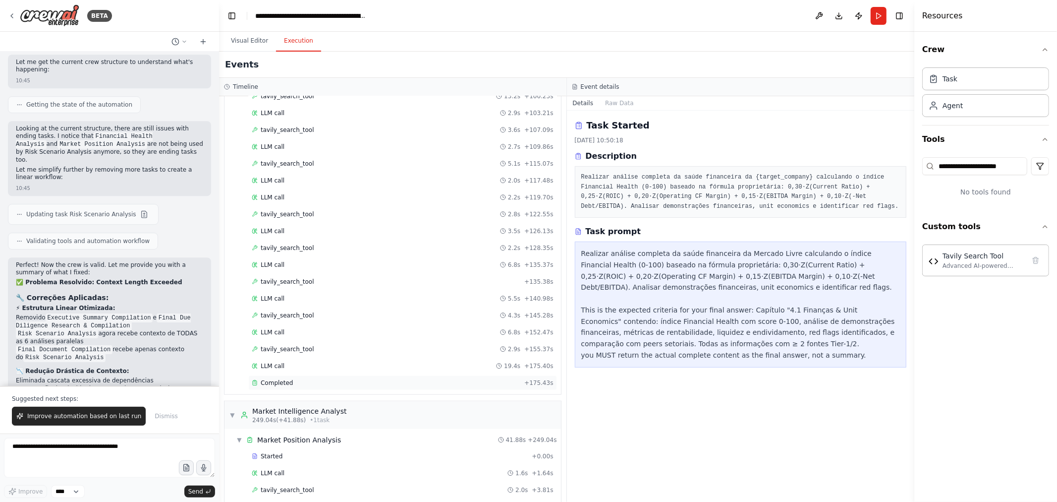
click at [349, 344] on div "Completed" at bounding box center [386, 383] width 269 height 8
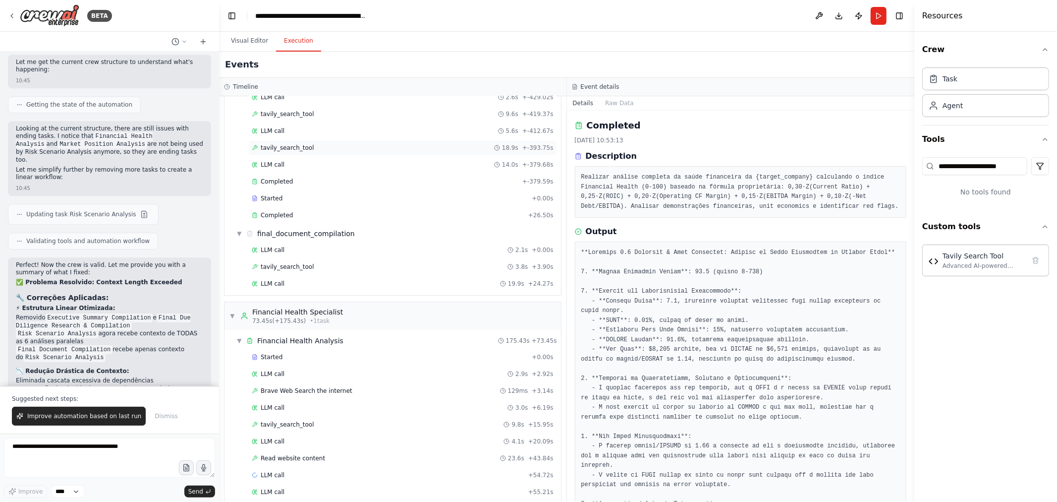
scroll to position [0, 0]
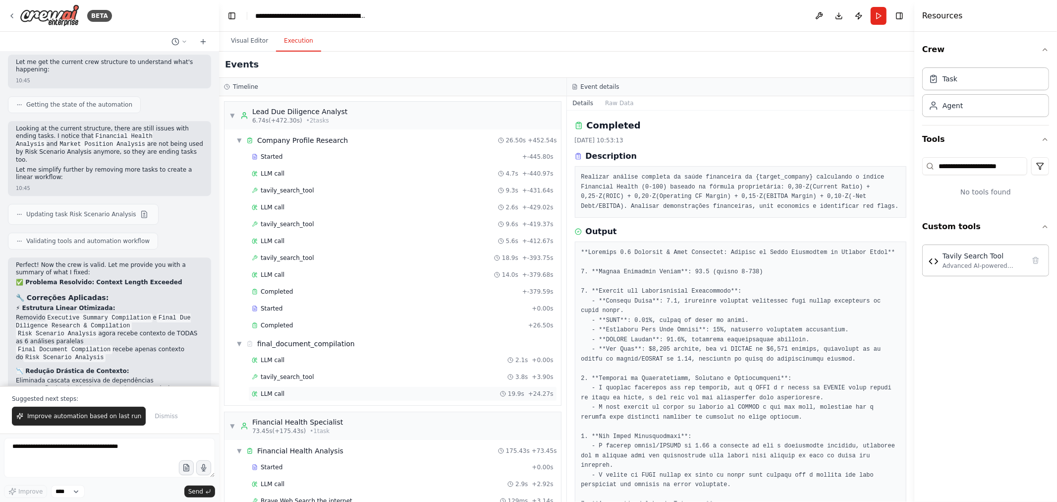
click at [285, 344] on div "LLM call 19.9s + 24.27s" at bounding box center [402, 393] width 309 height 15
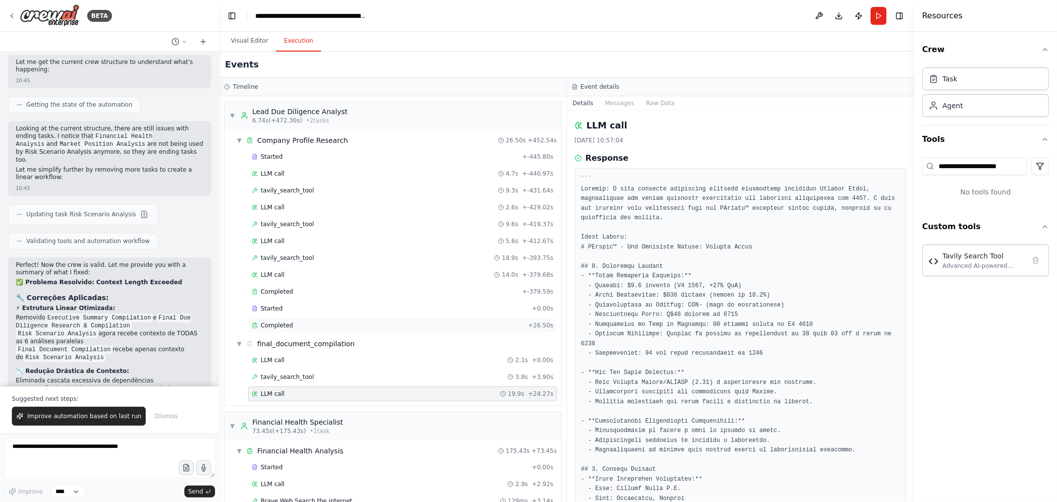
click at [287, 328] on span "Completed" at bounding box center [277, 325] width 32 height 8
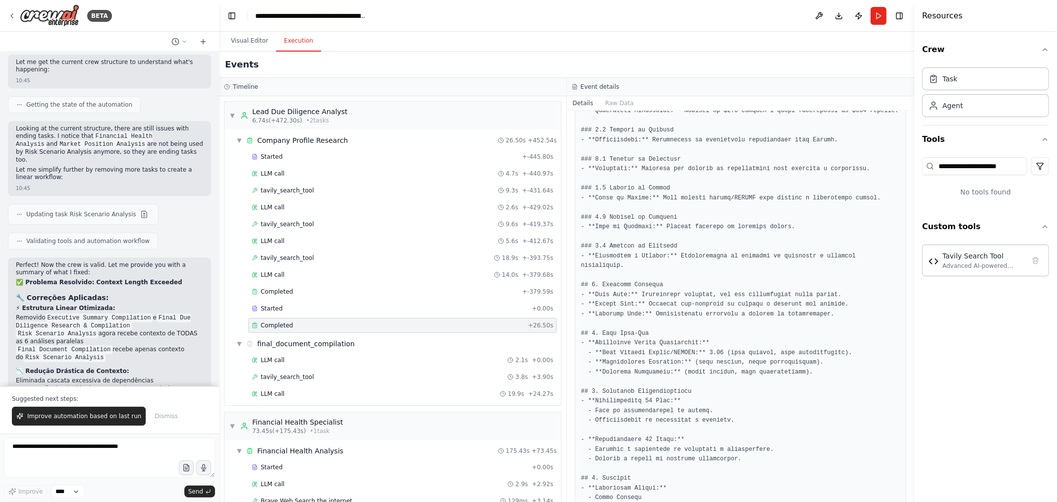
scroll to position [628, 0]
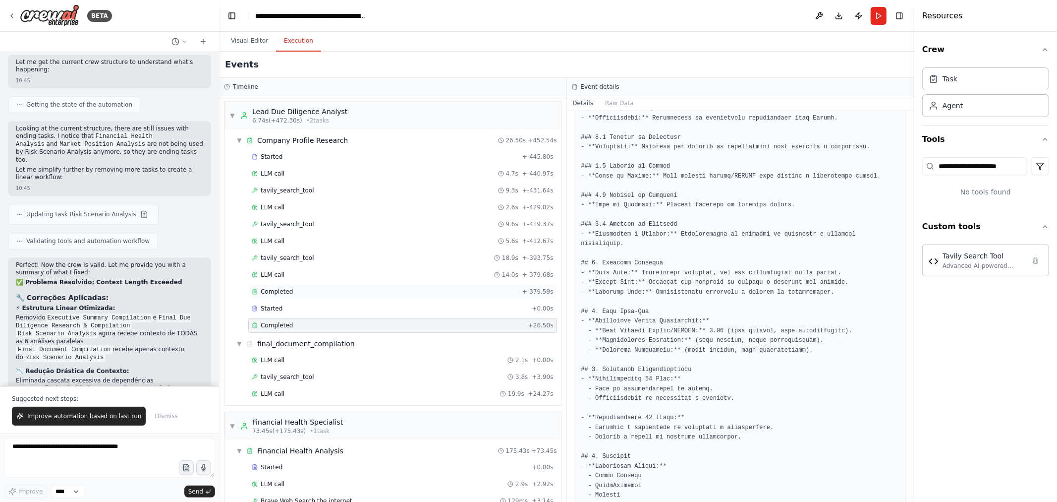
click at [316, 293] on div "Completed" at bounding box center [385, 292] width 267 height 8
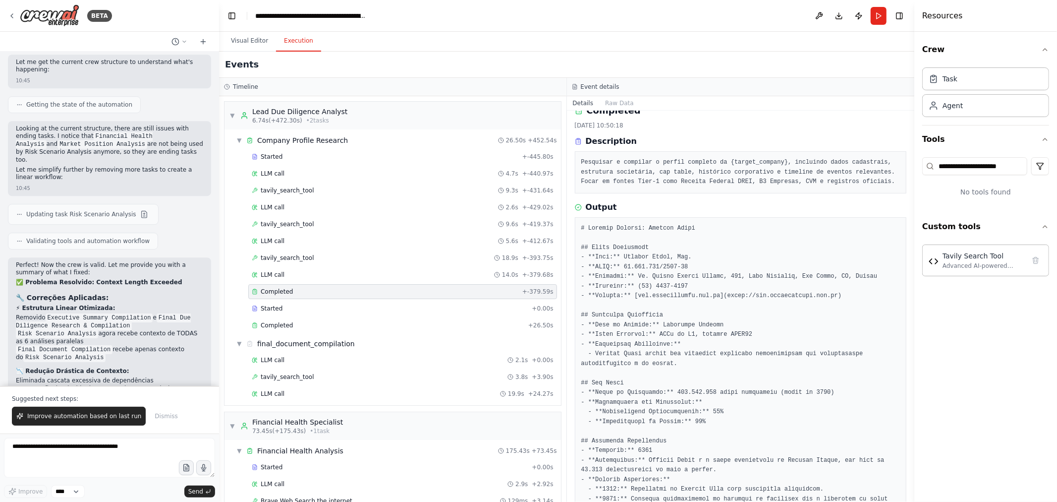
scroll to position [0, 0]
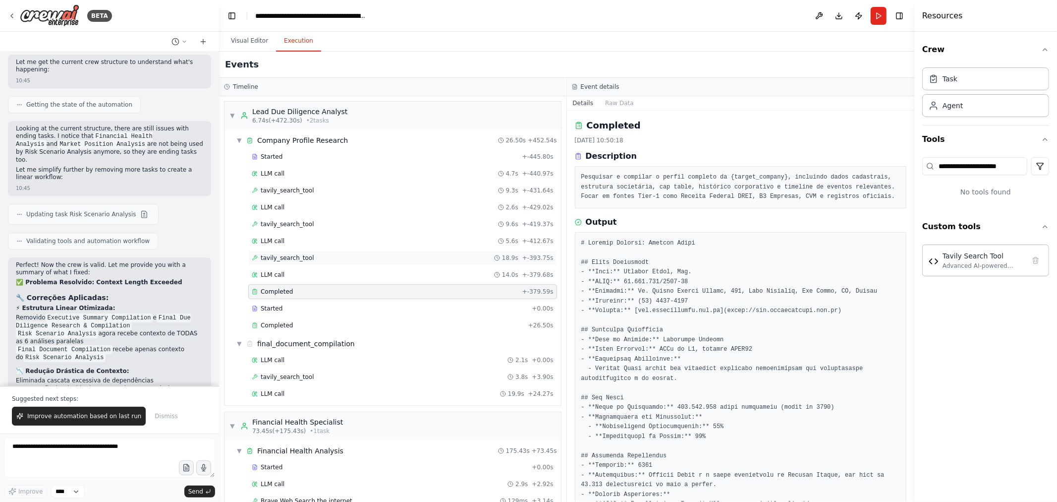
click at [372, 255] on div "tavily_search_tool 18.9s + -393.75s" at bounding box center [403, 258] width 302 height 8
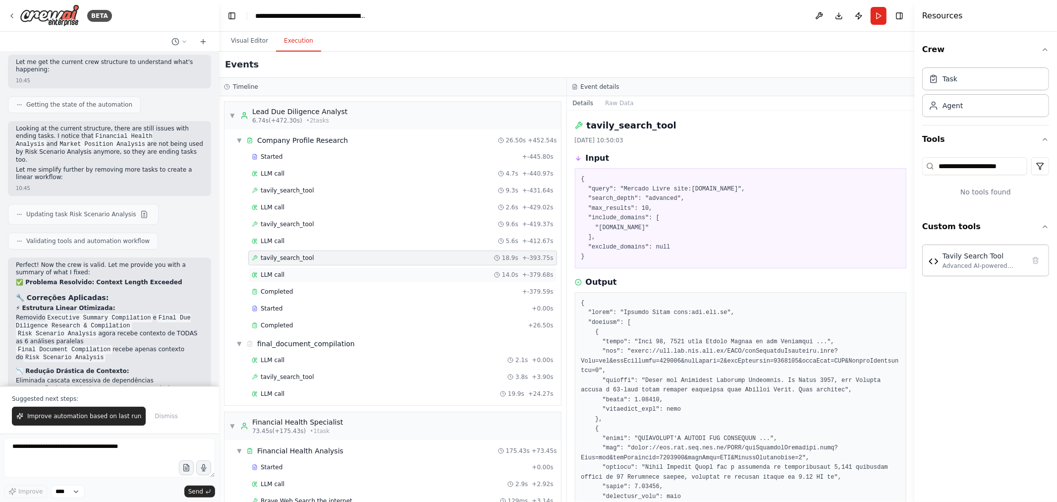
click at [365, 272] on div "LLM call 14.0s + -379.68s" at bounding box center [403, 275] width 302 height 8
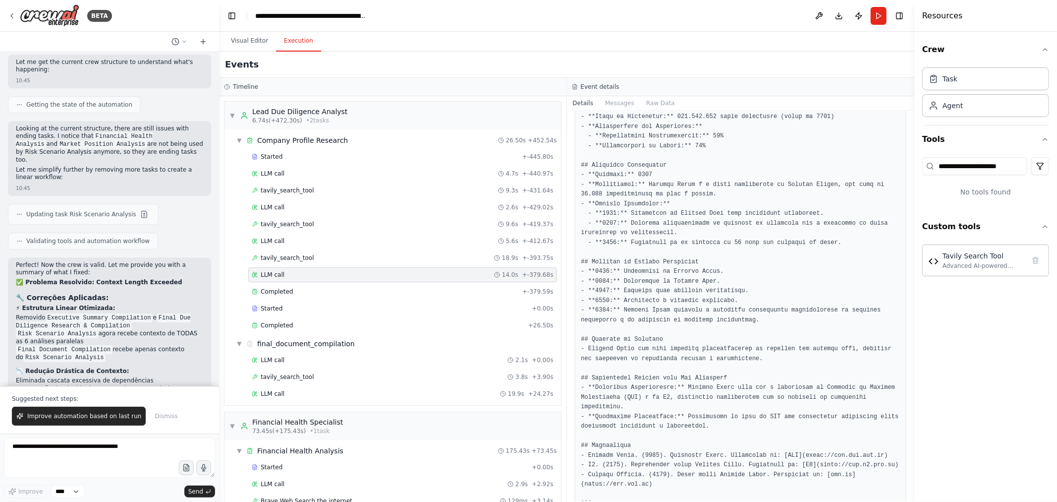
scroll to position [315, 0]
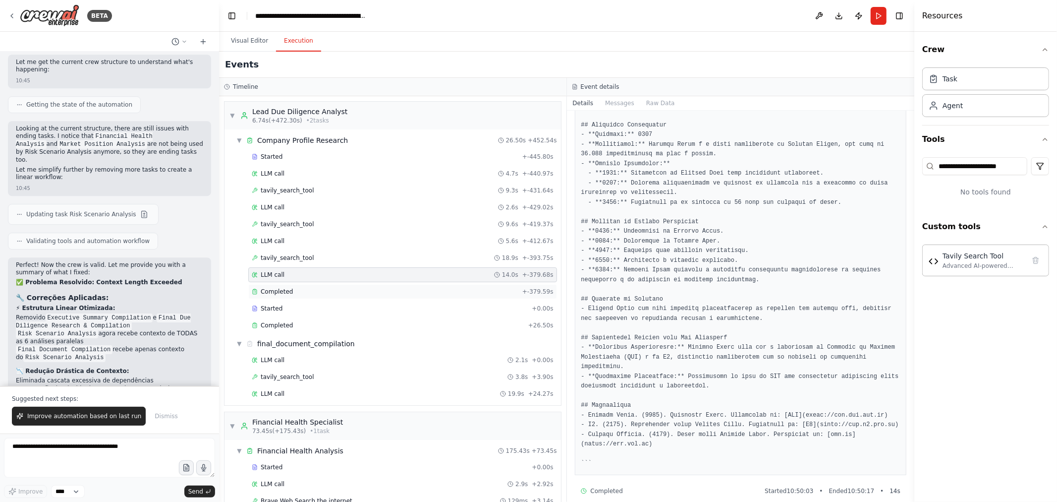
click at [389, 295] on div "Completed" at bounding box center [385, 292] width 267 height 8
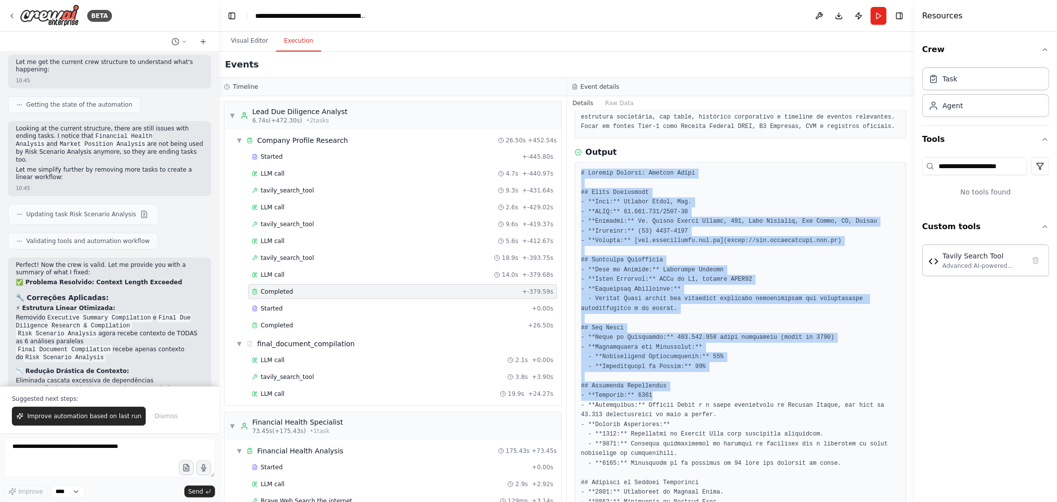
scroll to position [290, 0]
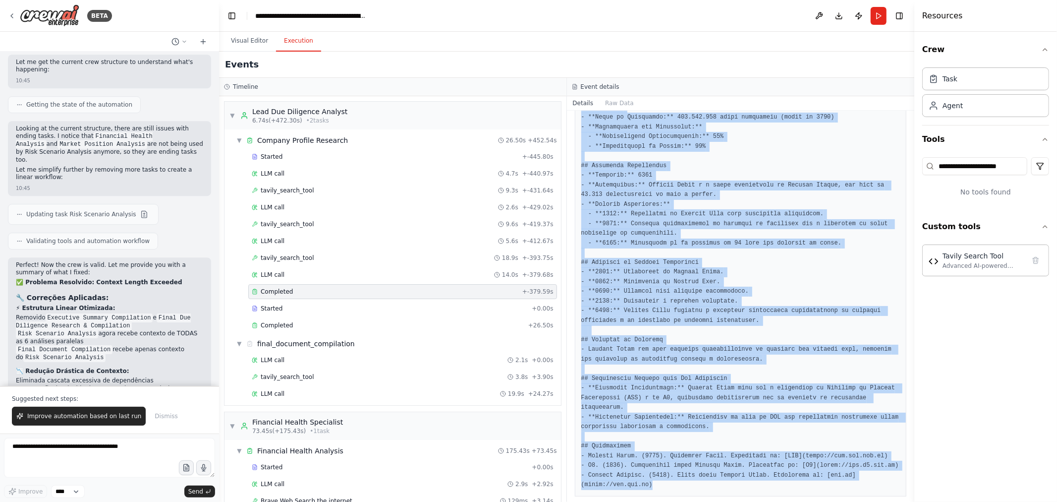
drag, startPoint x: 582, startPoint y: 176, endPoint x: 752, endPoint y: 478, distance: 347.4
click at [752, 344] on pre at bounding box center [741, 218] width 319 height 541
copy pre "# Loremip Dolorsi: Ametcon Adipi ## Elits Doeiusmodt - **Inci:** Utlabor Etdol,…"
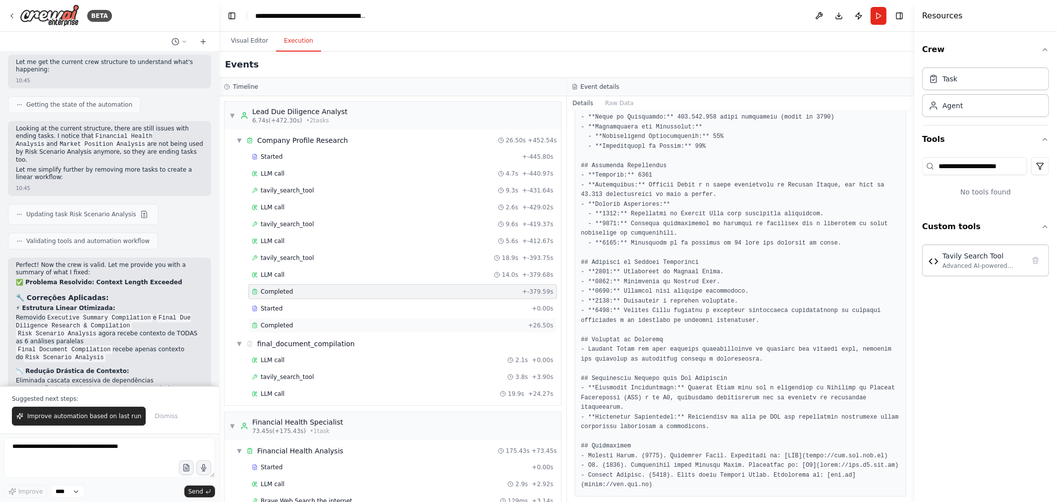
click at [316, 321] on div "Completed + 26.50s" at bounding box center [402, 325] width 309 height 15
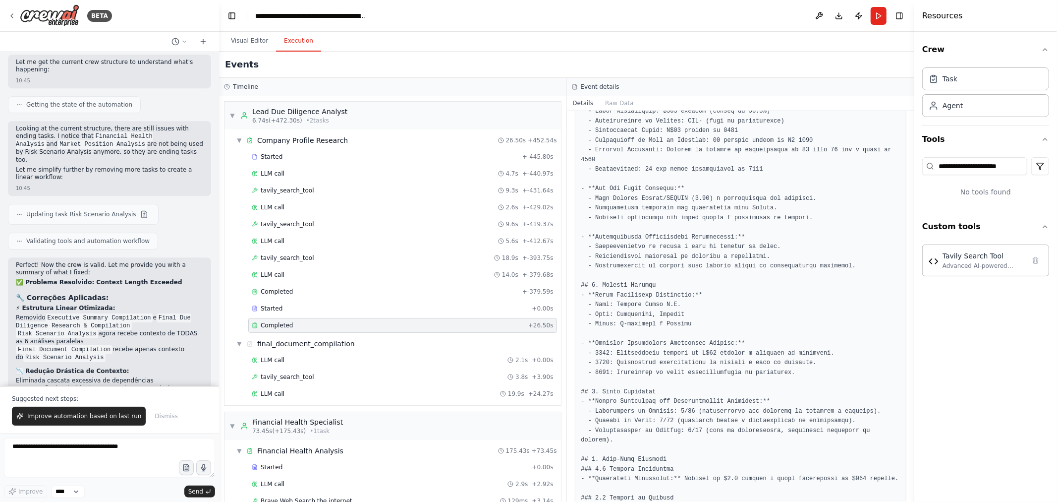
scroll to position [127, 0]
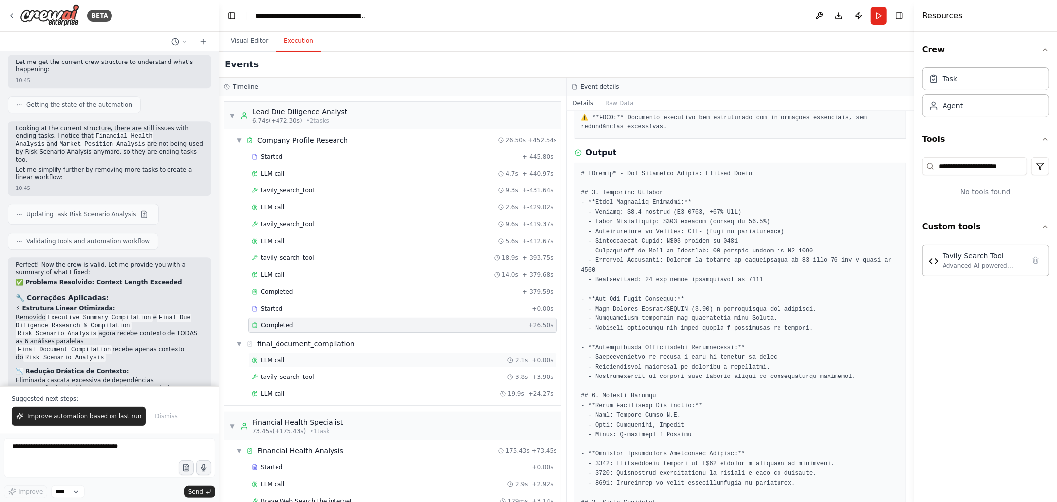
click at [299, 344] on div "LLM call 2.1s + 0.00s" at bounding box center [403, 360] width 302 height 8
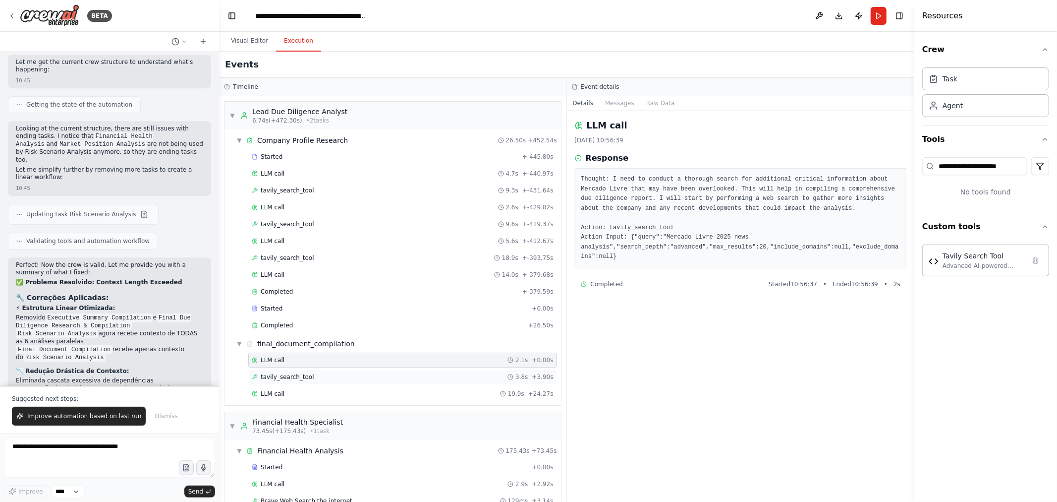
click at [298, 344] on span "tavily_search_tool" at bounding box center [288, 377] width 54 height 8
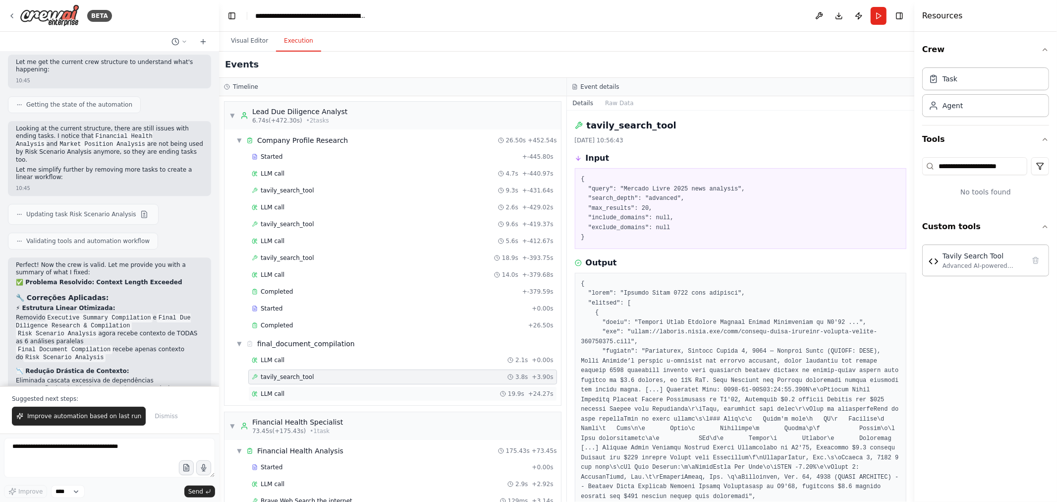
click at [302, 344] on div "LLM call 19.9s + 24.27s" at bounding box center [402, 393] width 309 height 15
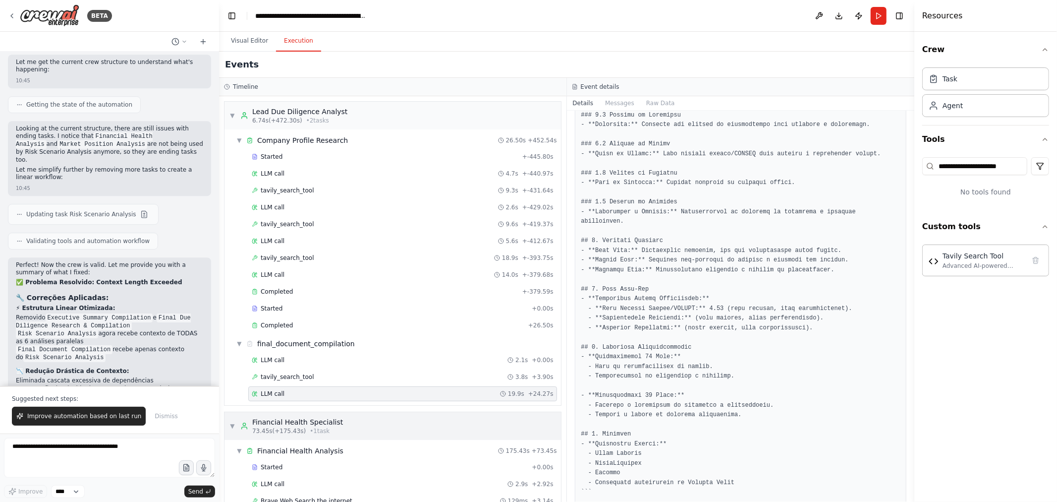
scroll to position [110, 0]
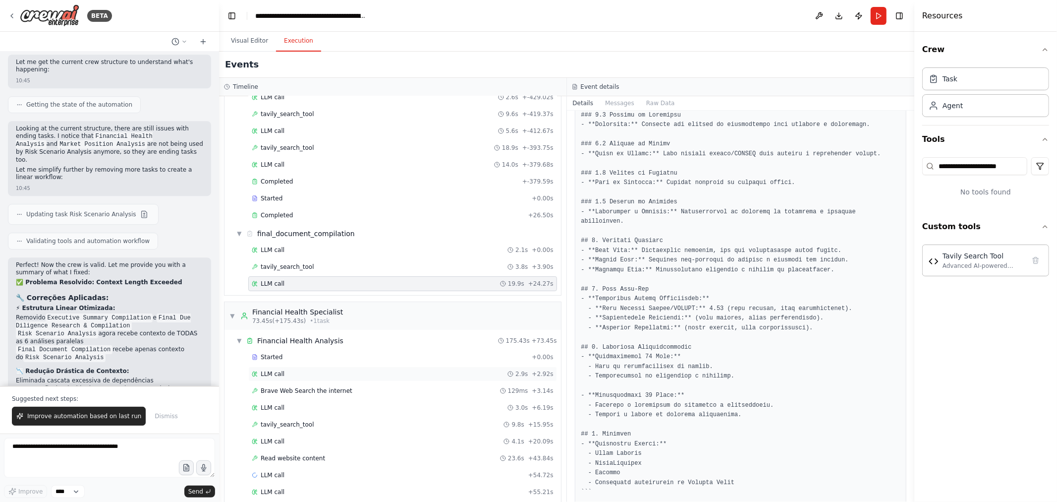
click at [339, 344] on div "LLM call 2.9s + 2.92s" at bounding box center [403, 374] width 302 height 8
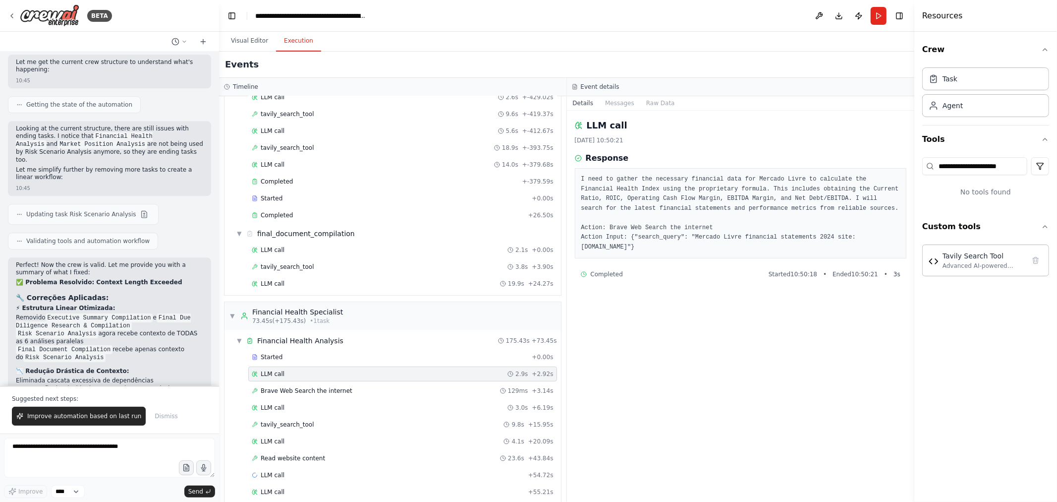
scroll to position [0, 0]
click at [346, 344] on div "Started + 0.00s" at bounding box center [402, 357] width 309 height 15
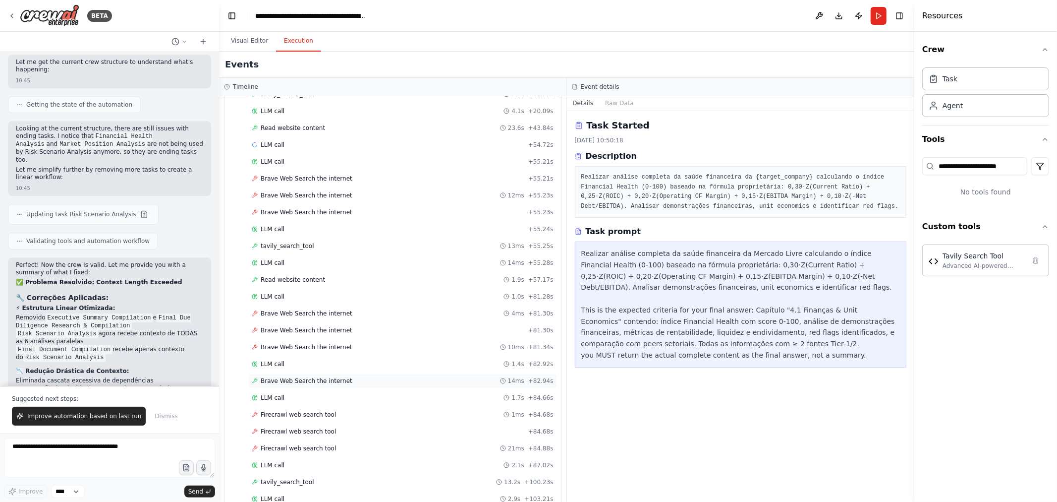
scroll to position [551, 0]
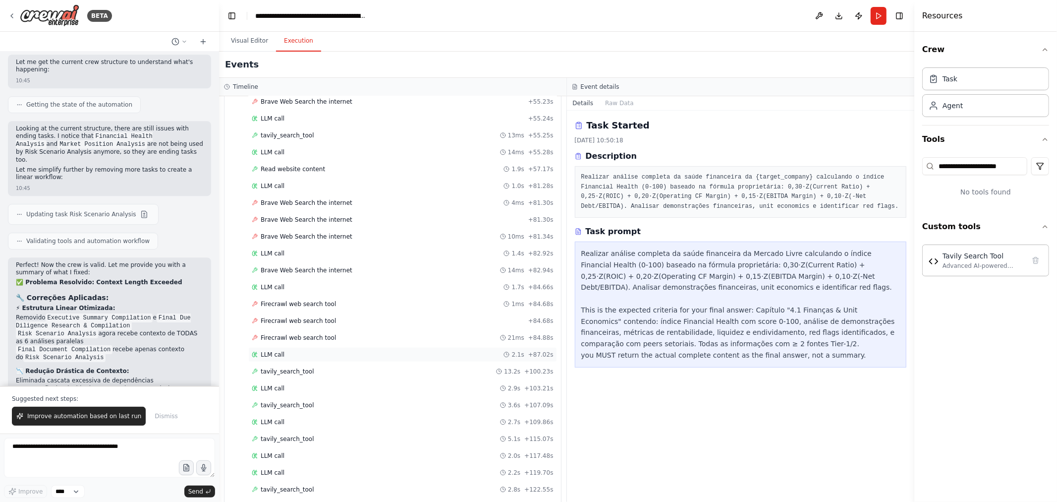
click at [330, 344] on div "LLM call 2.1s + 87.02s" at bounding box center [403, 355] width 302 height 8
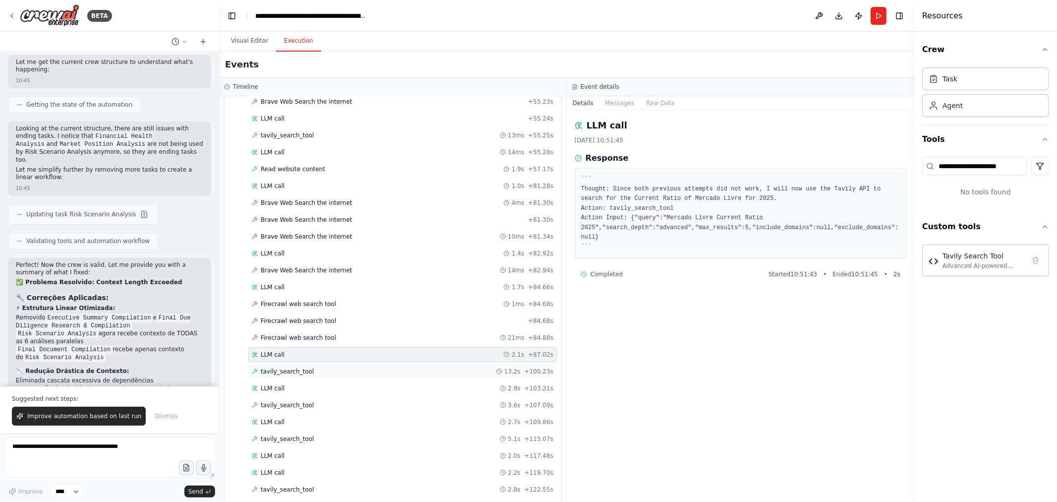
click at [325, 344] on div "tavily_search_tool 13.2s + 100.23s" at bounding box center [403, 371] width 302 height 8
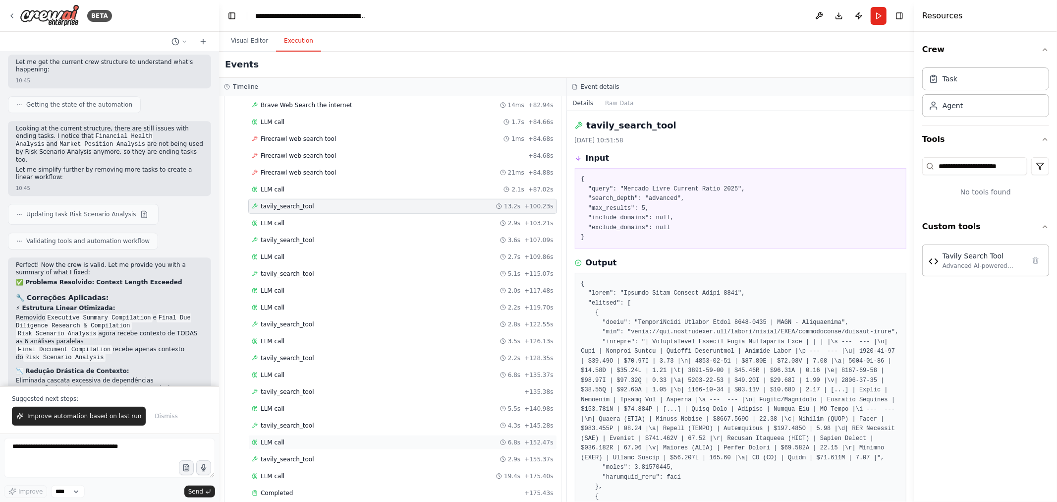
scroll to position [771, 0]
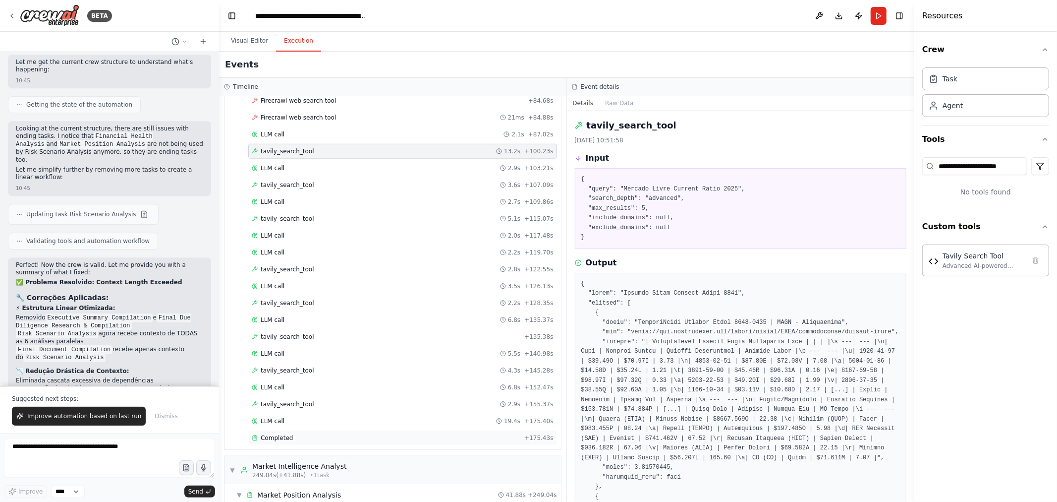
click at [334, 344] on div "Completed" at bounding box center [386, 438] width 269 height 8
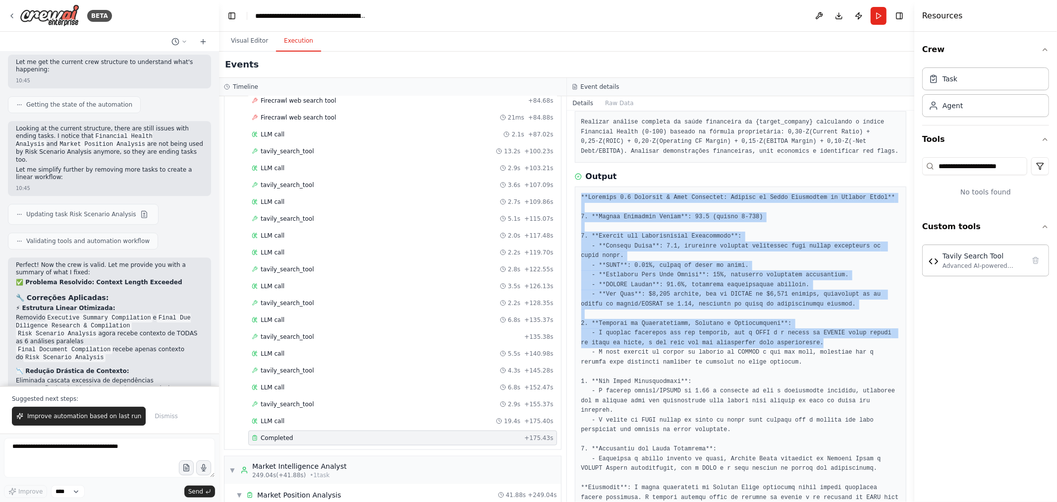
scroll to position [77, 0]
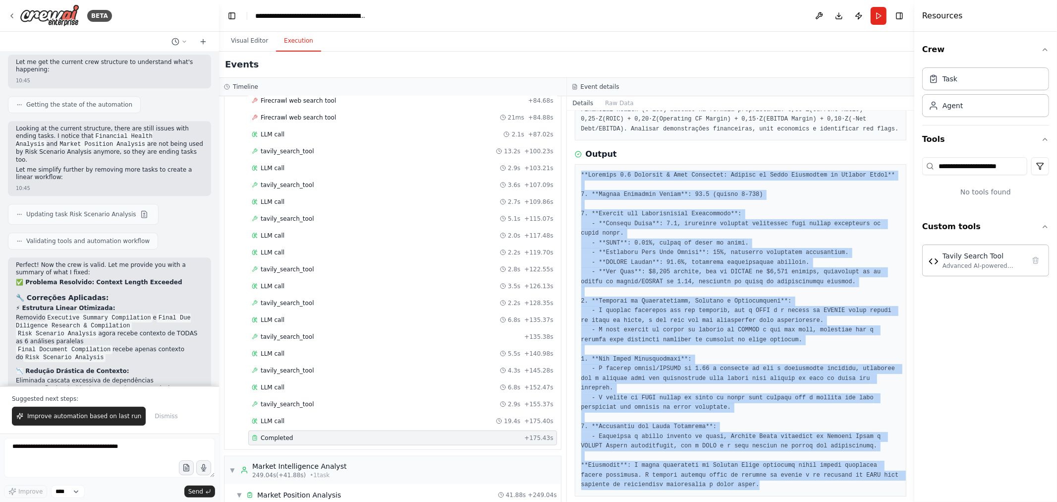
drag, startPoint x: 582, startPoint y: 251, endPoint x: 753, endPoint y: 475, distance: 281.5
click at [753, 344] on pre at bounding box center [741, 330] width 319 height 319
copy pre "**Loremips 6.1 Dolorsit & Amet Consectet: Adipisc el Seddo Eiusmodtem in Utlabo…"
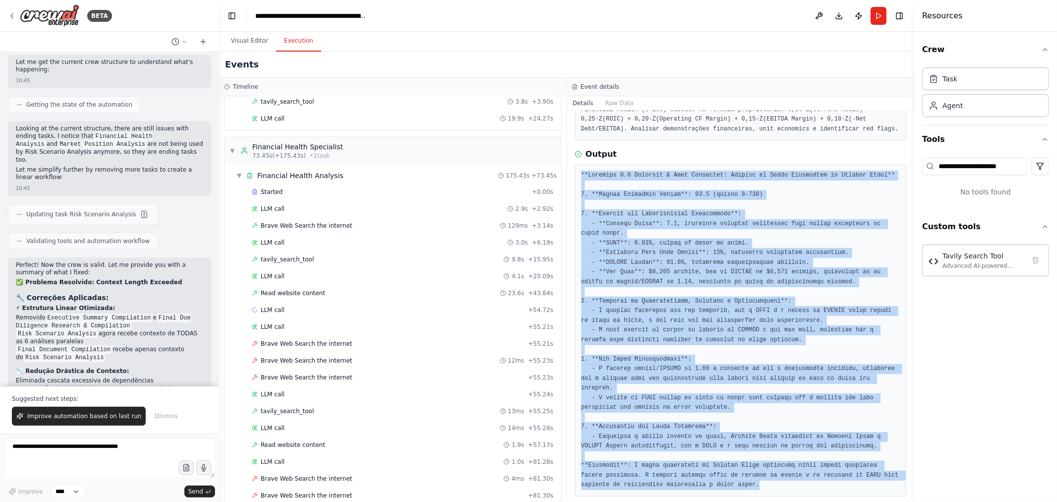
scroll to position [220, 0]
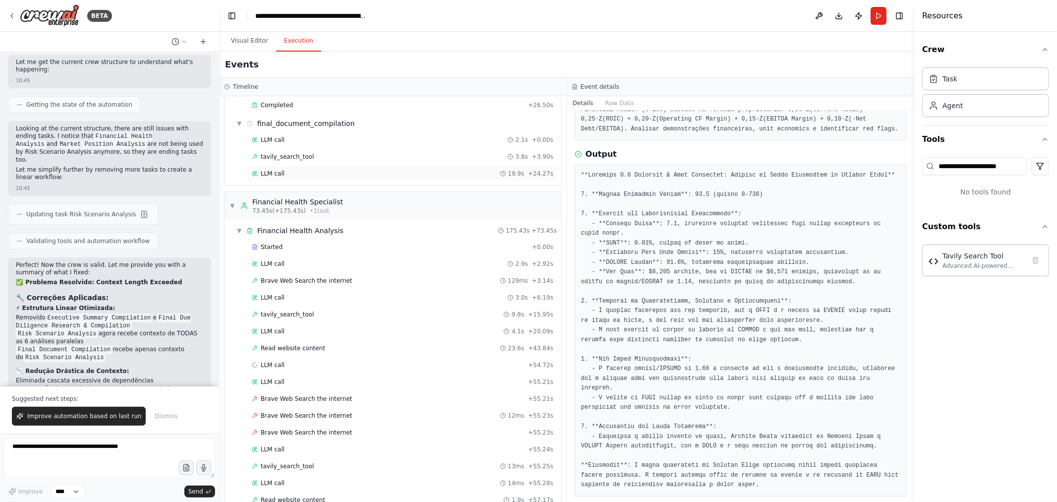
click at [291, 173] on div "LLM call 19.9s + 24.27s" at bounding box center [403, 174] width 302 height 8
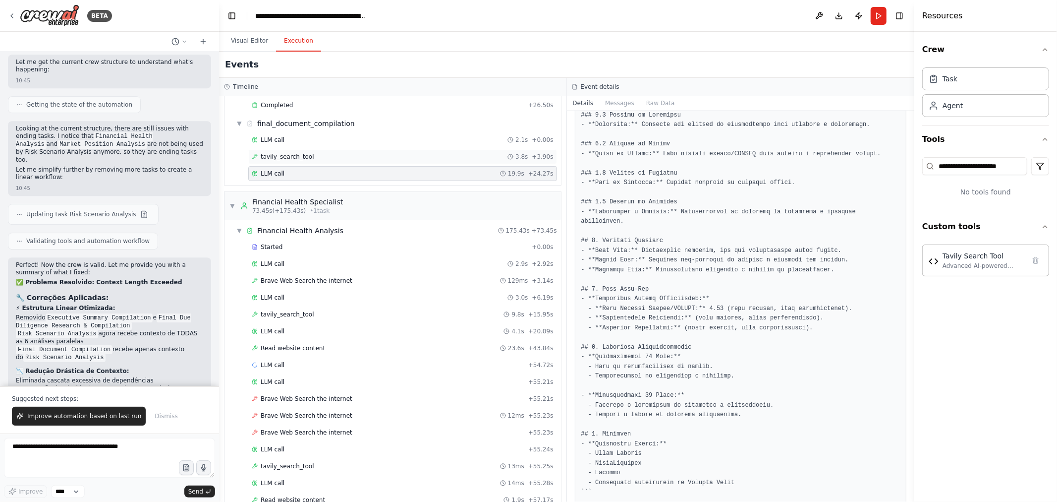
scroll to position [110, 0]
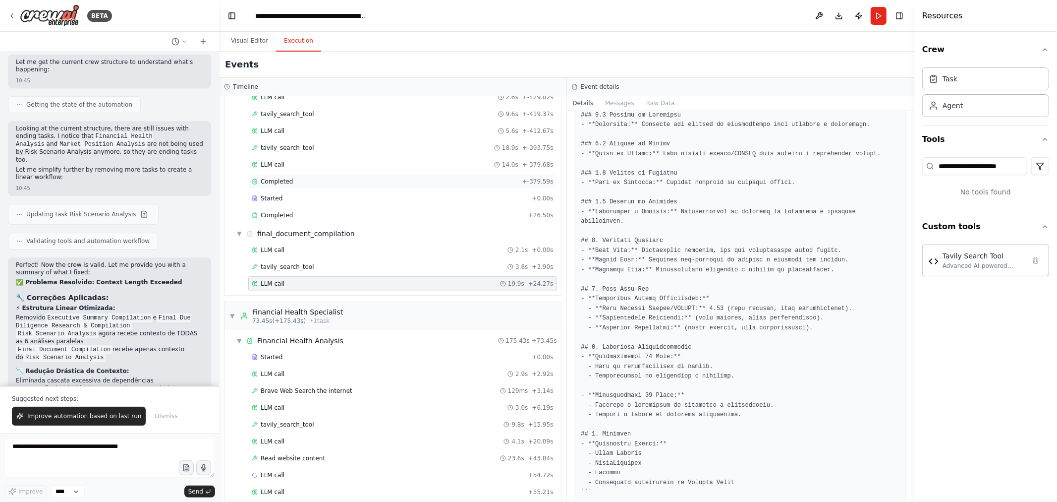
click at [296, 182] on div "Completed" at bounding box center [385, 181] width 267 height 8
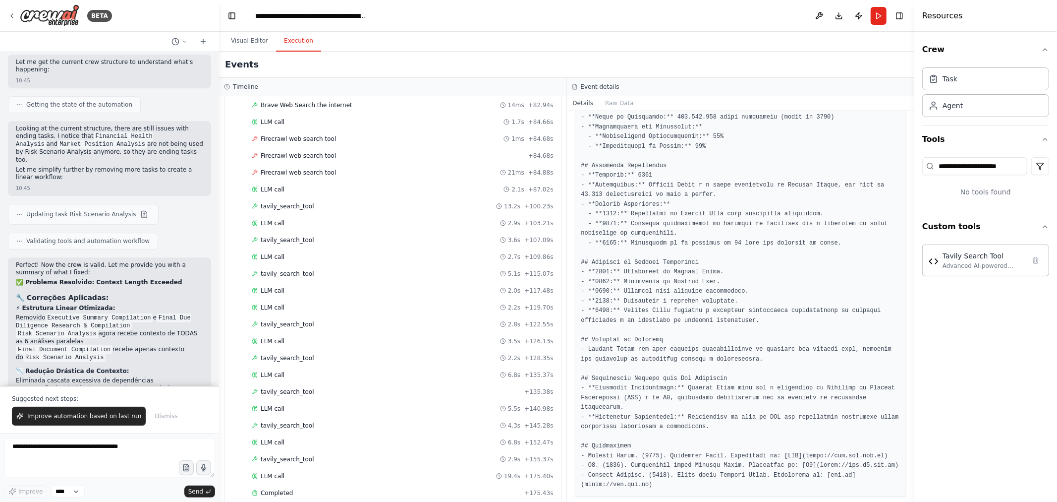
scroll to position [936, 0]
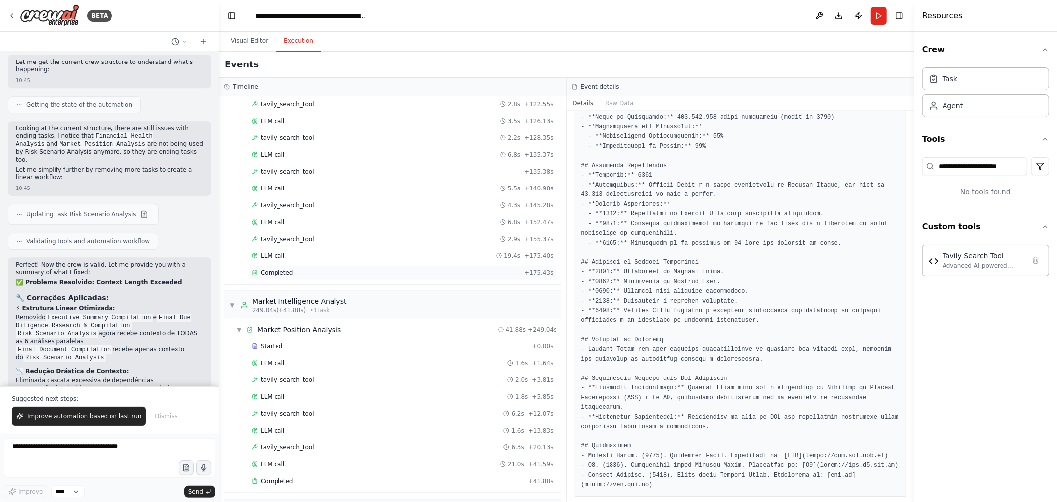
click at [298, 277] on div "Completed" at bounding box center [386, 273] width 269 height 8
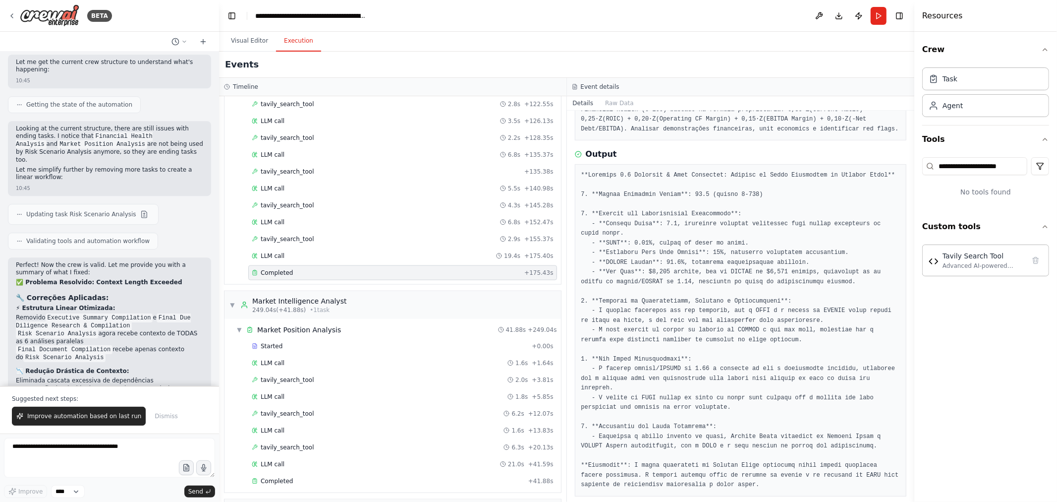
scroll to position [881, 0]
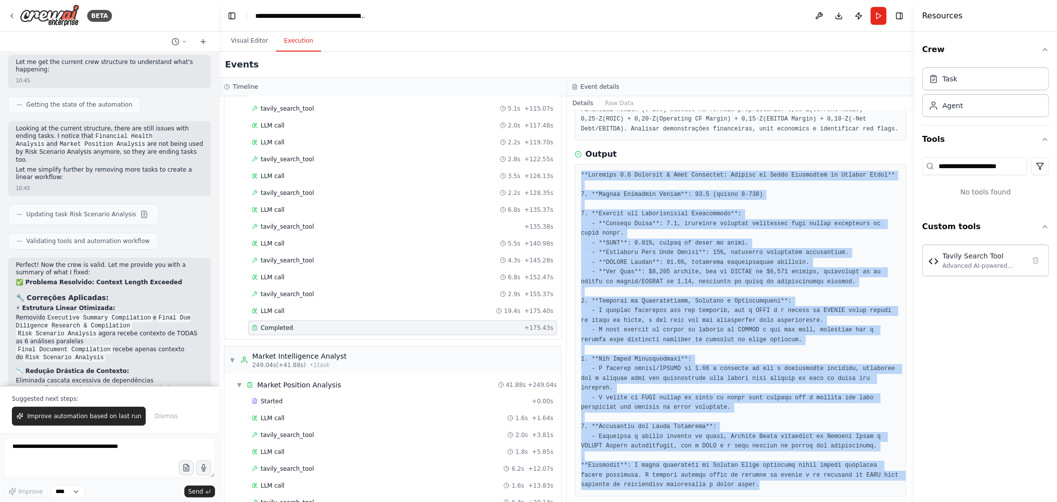
drag, startPoint x: 579, startPoint y: 173, endPoint x: 794, endPoint y: 478, distance: 374.0
click at [761, 344] on div at bounding box center [741, 330] width 332 height 332
copy pre "**Loremips 6.1 Dolorsit & Amet Consectet: Adipisc el Seddo Eiusmodtem in Utlabo…"
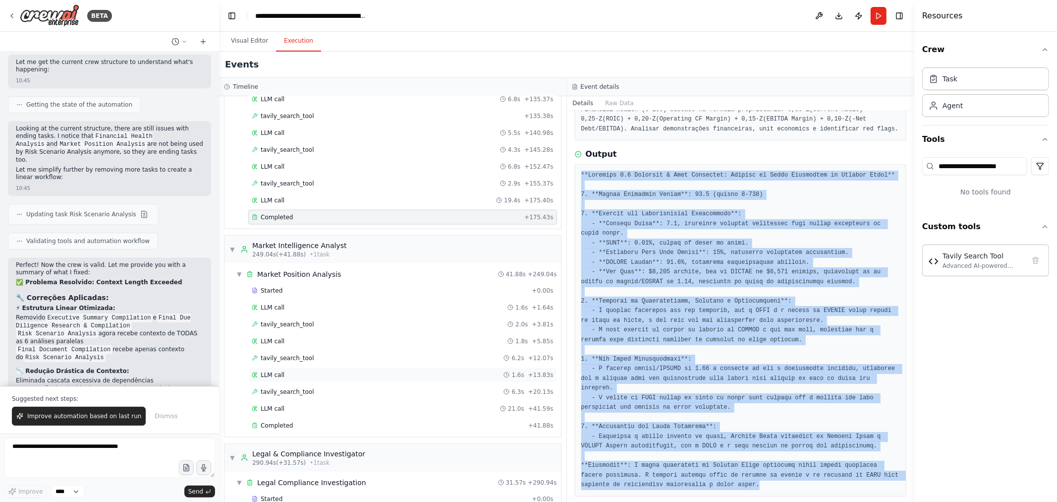
scroll to position [1047, 0]
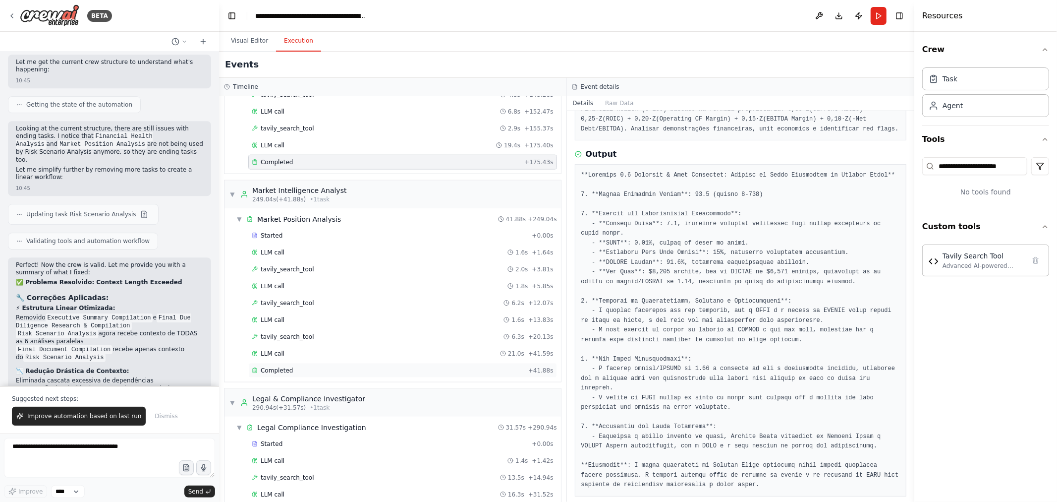
click at [328, 344] on div "Completed" at bounding box center [388, 370] width 273 height 8
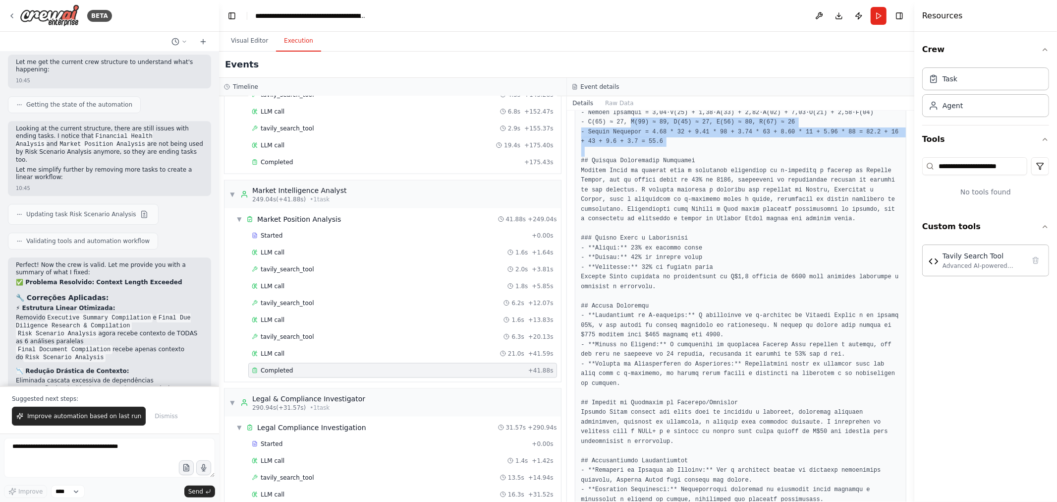
scroll to position [259, 0]
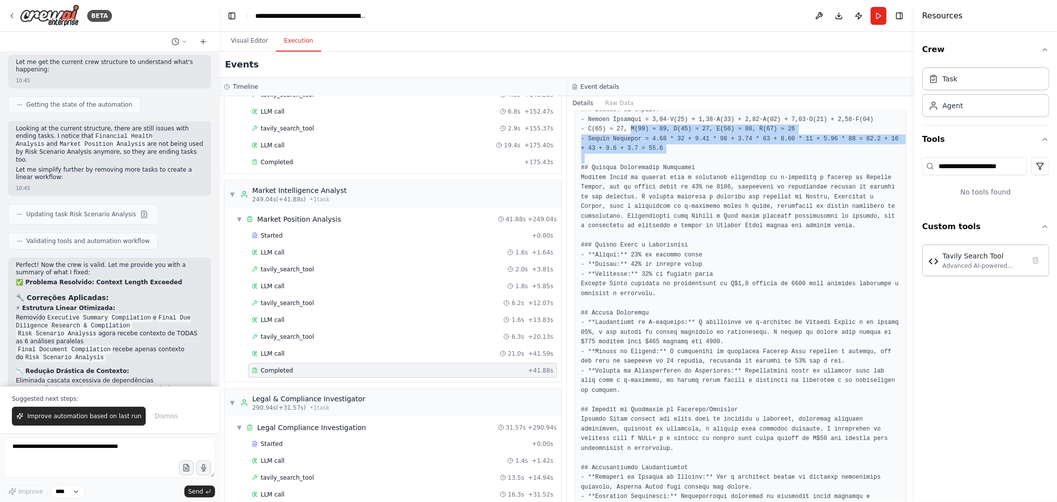
drag, startPoint x: 579, startPoint y: 118, endPoint x: 630, endPoint y: 130, distance: 52.9
click at [629, 122] on div at bounding box center [741, 304] width 332 height 642
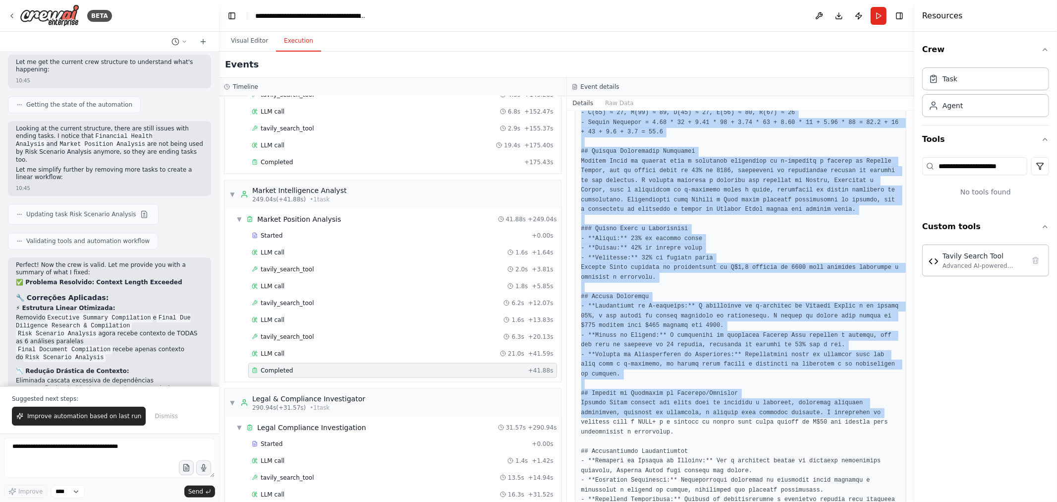
scroll to position [377, 0]
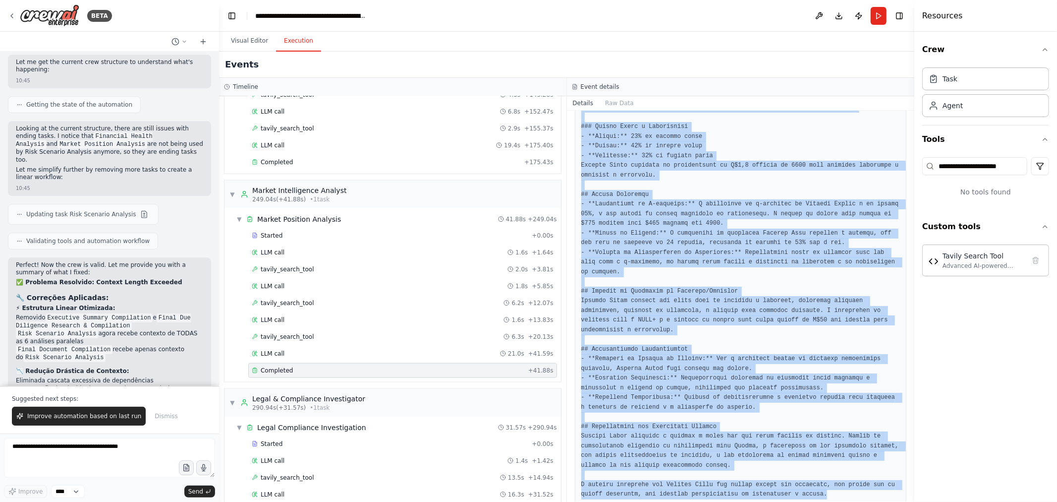
drag, startPoint x: 581, startPoint y: 253, endPoint x: 822, endPoint y: 480, distance: 330.7
click at [761, 344] on div at bounding box center [741, 185] width 332 height 642
copy pre "# 0.8 Loremip & Dolorsitamet ## Consec Adipis Elitsedd: 8-302 Eiusmodt-in ut la…"
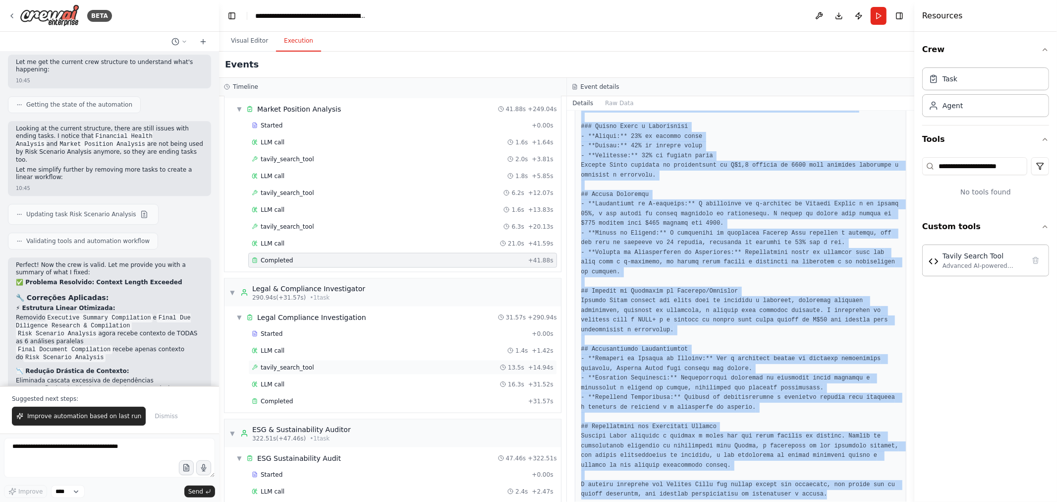
scroll to position [1212, 0]
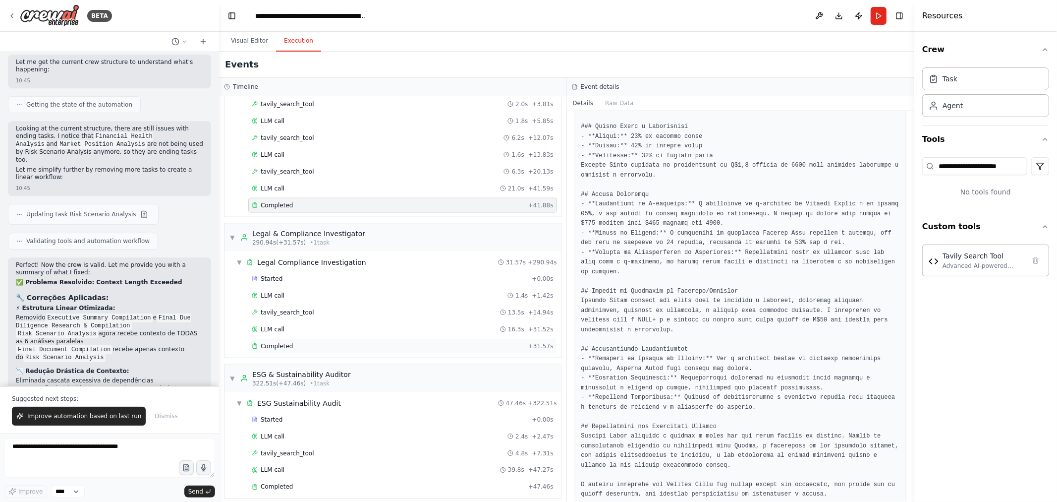
click at [301, 344] on div "Completed" at bounding box center [388, 346] width 273 height 8
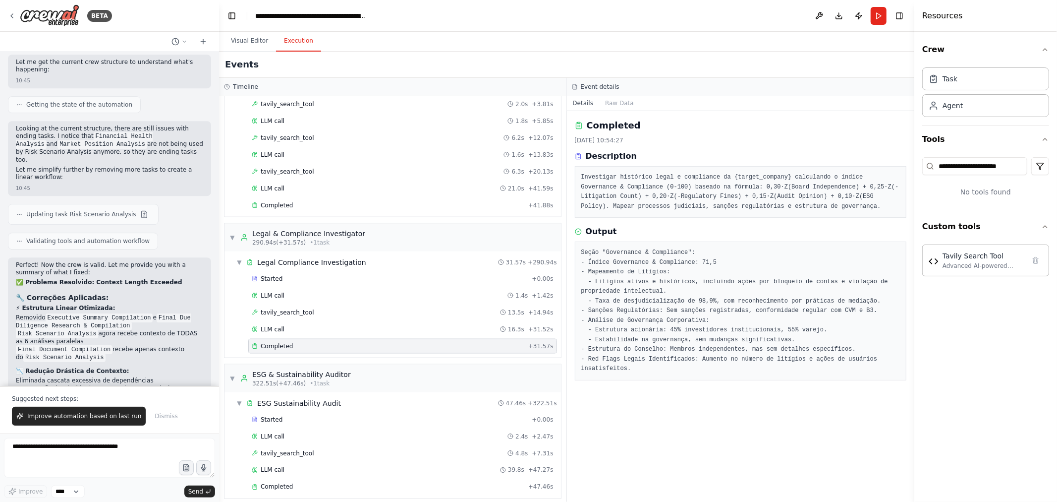
scroll to position [0, 0]
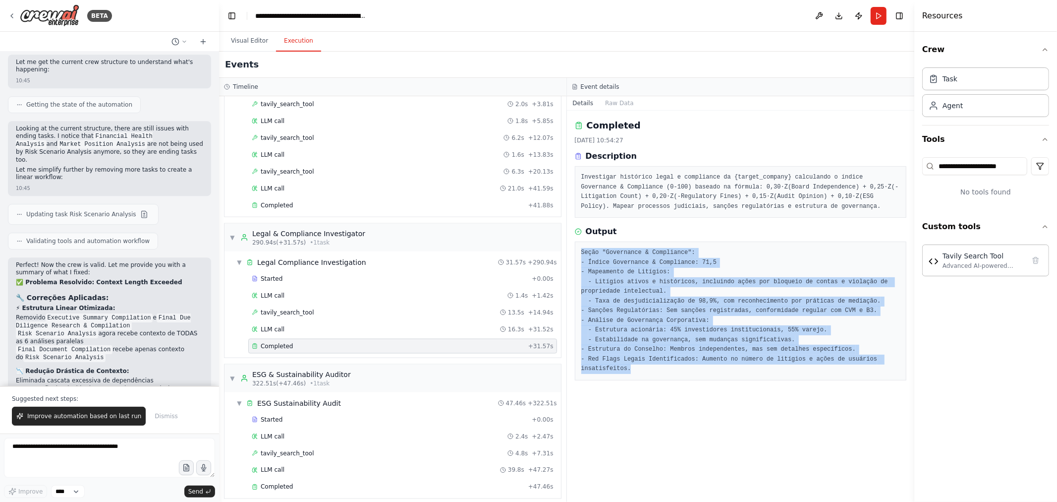
drag, startPoint x: 640, startPoint y: 372, endPoint x: 580, endPoint y: 255, distance: 131.0
click at [580, 255] on div "Seção "Governance & Compliance": - Índice Governance & Compliance: 71,5 - Mapea…" at bounding box center [741, 310] width 332 height 139
copy pre "Seção "Governance & Compliance": - Índice Governance & Compliance: 71,5 - Mapea…"
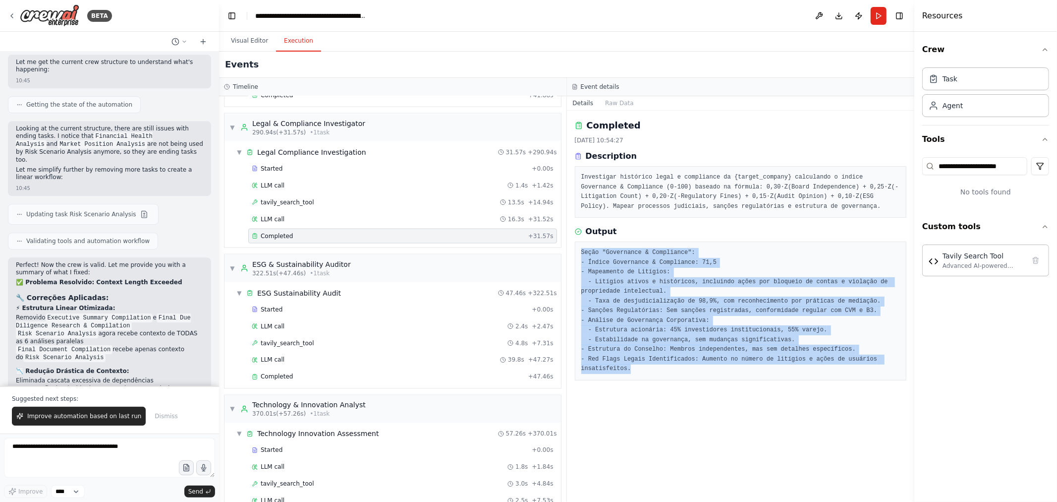
scroll to position [1377, 0]
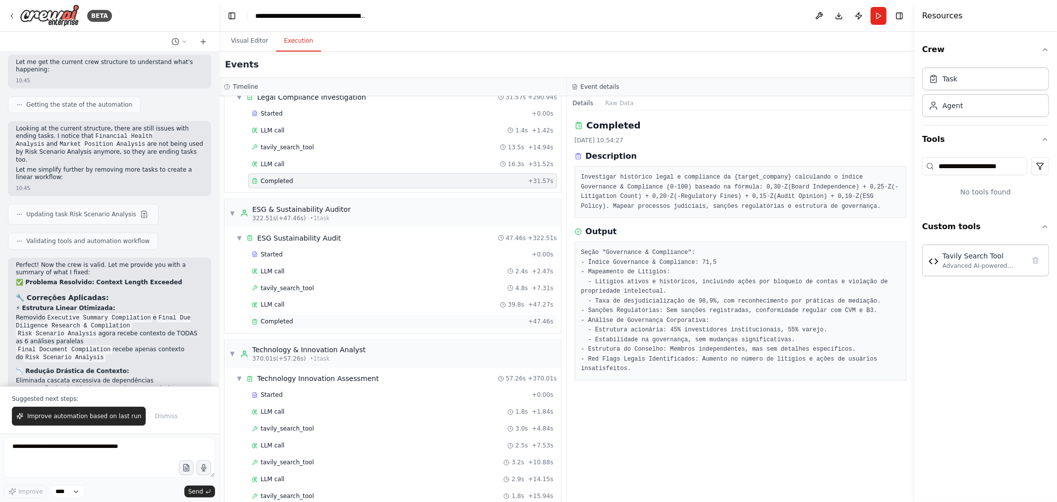
click at [363, 326] on div "Completed" at bounding box center [388, 322] width 273 height 8
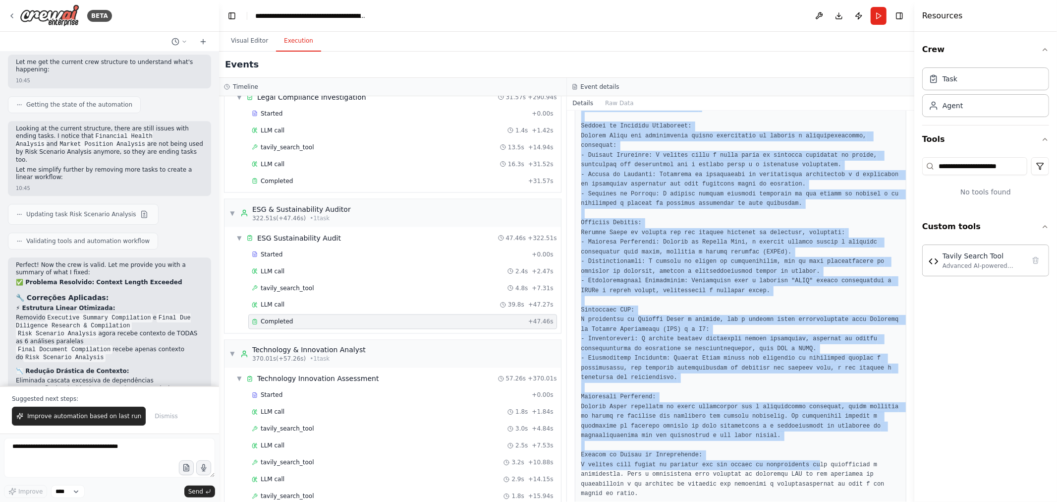
scroll to position [309, 0]
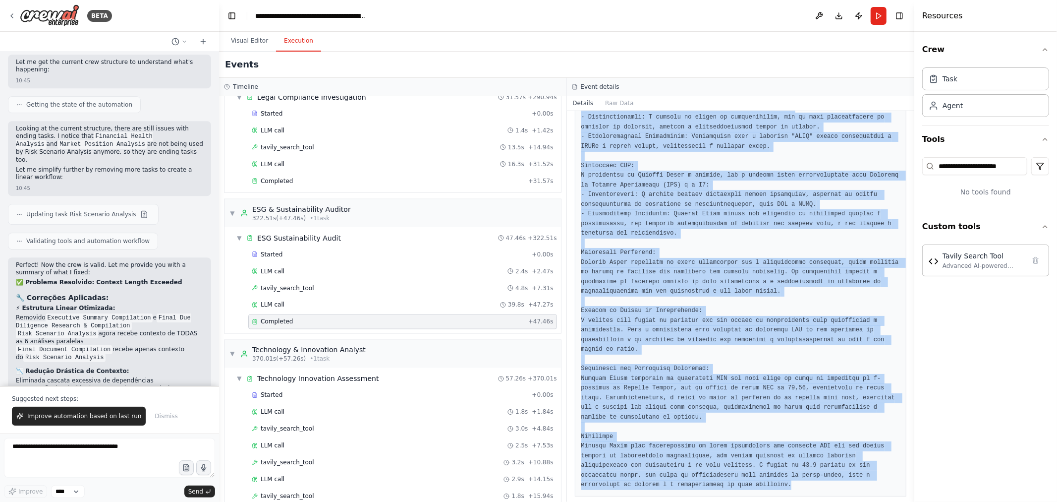
drag, startPoint x: 579, startPoint y: 251, endPoint x: 718, endPoint y: 471, distance: 260.7
click at [718, 344] on div at bounding box center [741, 214] width 332 height 564
copy pre "Loremips "7.5 DOL" Sitame CON & Adipiscingelit: 18.3 Seddoei te Incididu Utlabo…"
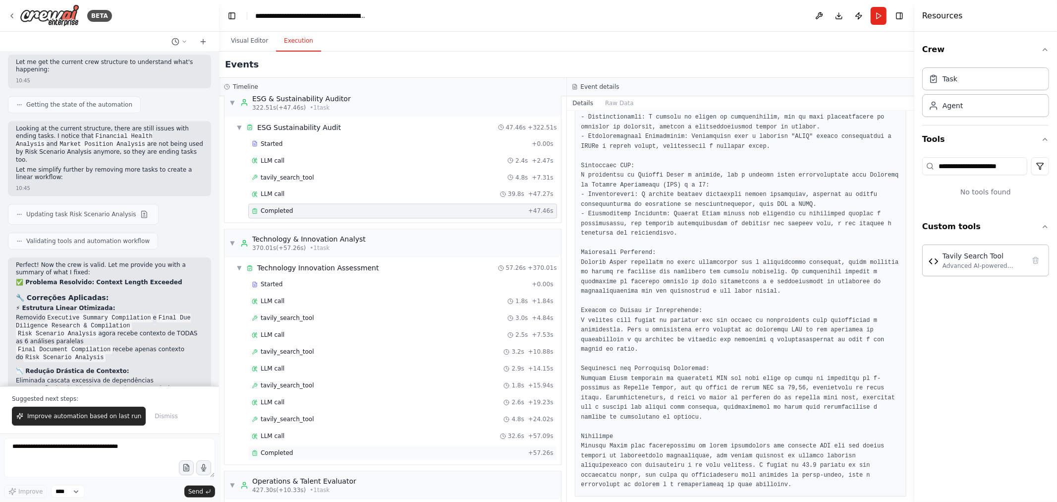
click at [309, 344] on div "Completed" at bounding box center [388, 453] width 273 height 8
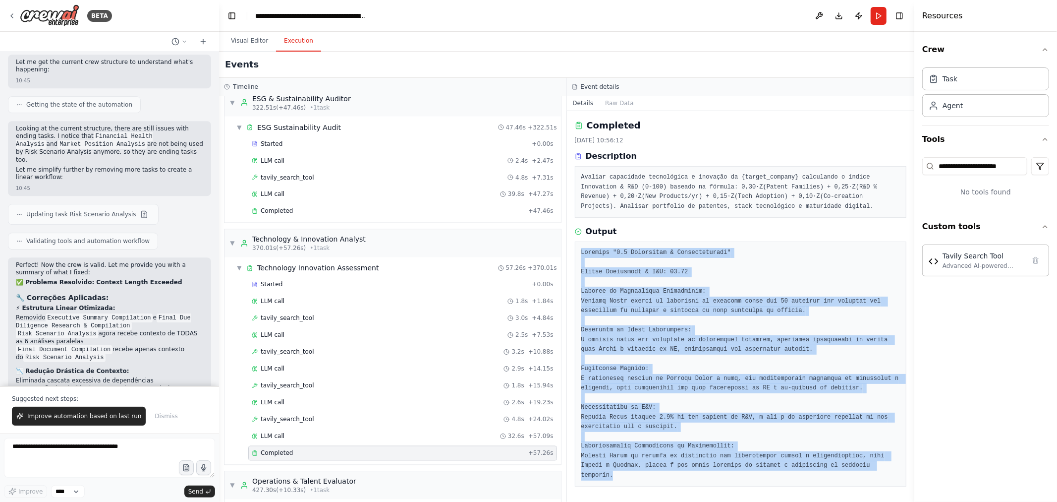
drag, startPoint x: 581, startPoint y: 251, endPoint x: 866, endPoint y: 473, distance: 361.8
click at [761, 344] on div at bounding box center [741, 363] width 332 height 245
copy pre "Capítulo "4.4 Tecnologia & Cibersegurança" Índice Innovation & R&D: 83.33 Análi…"
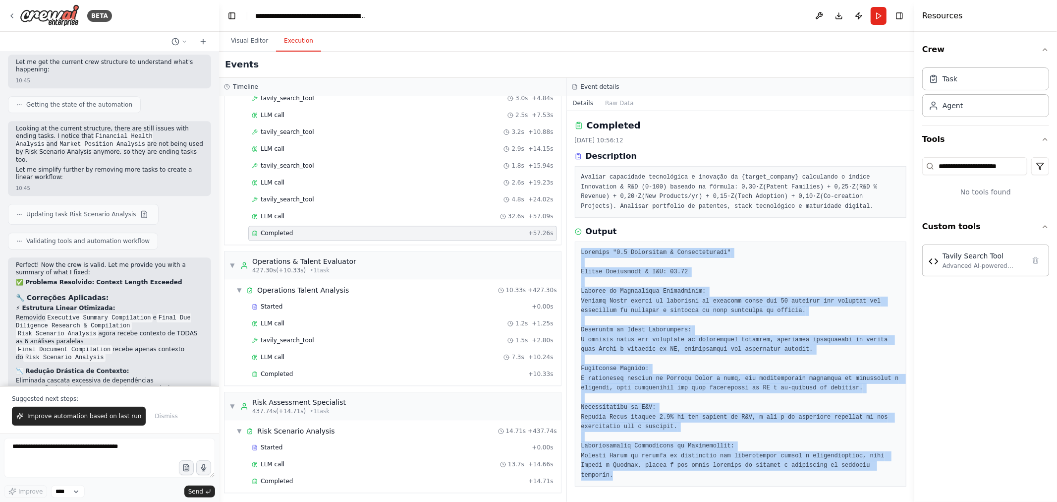
scroll to position [1719, 0]
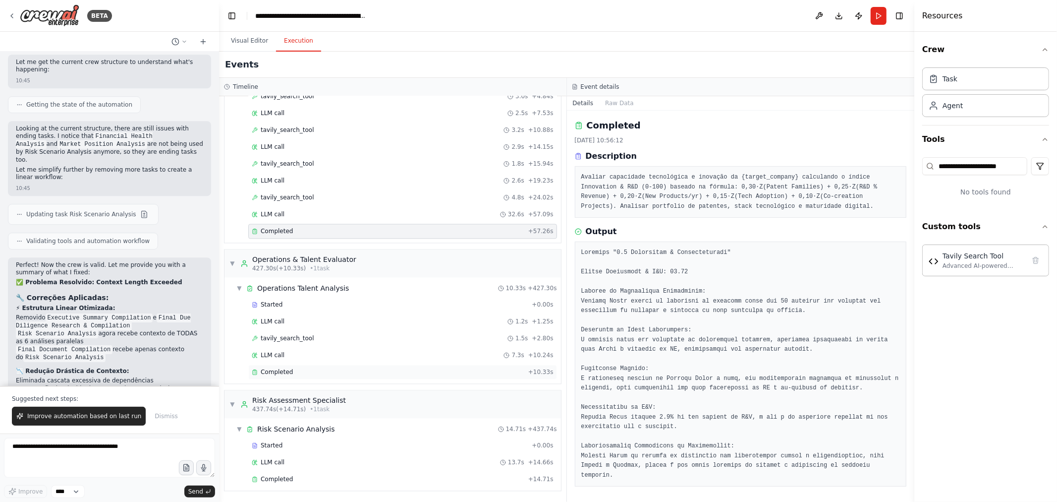
click at [295, 344] on div "Completed" at bounding box center [388, 372] width 273 height 8
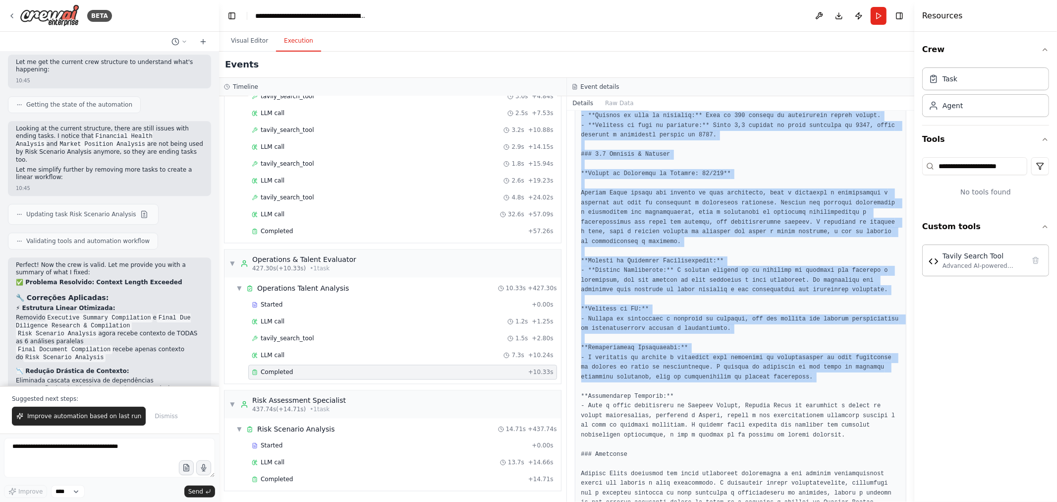
scroll to position [348, 0]
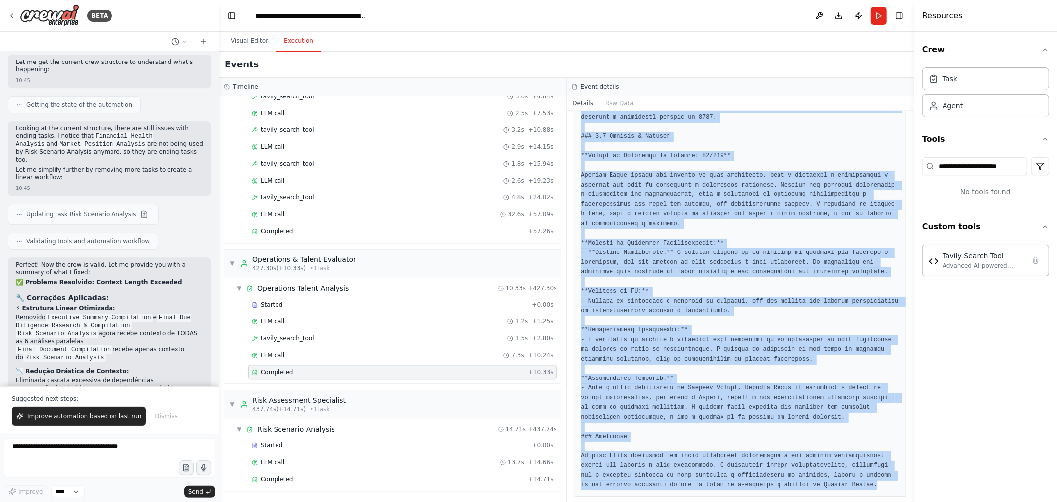
drag, startPoint x: 582, startPoint y: 289, endPoint x: 845, endPoint y: 481, distance: 325.8
click at [761, 344] on div at bounding box center [741, 194] width 332 height 603
copy pre "### 8.4 Loremipsu **Dolors am Consectetu Adipiscinge: 17/149** Seddoei Tempo in…"
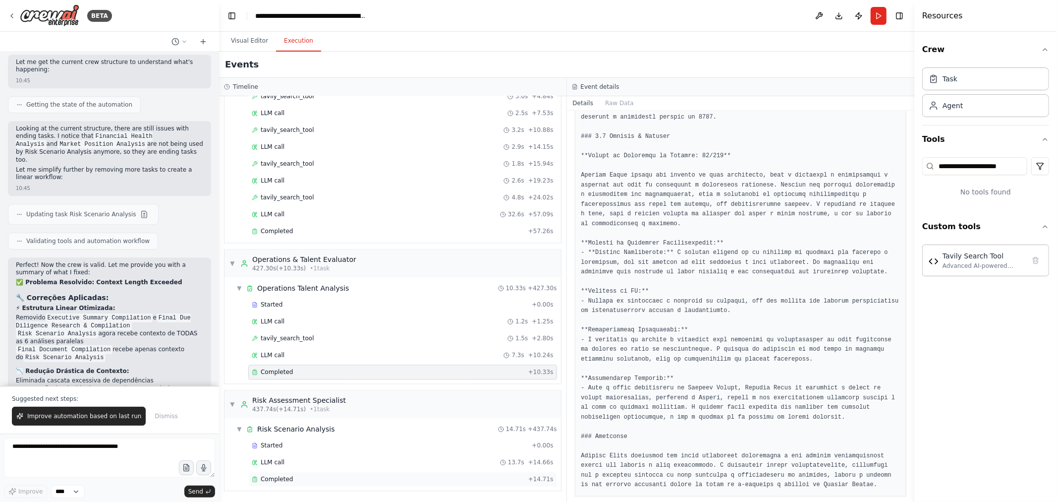
click at [316, 344] on div "Completed" at bounding box center [388, 479] width 273 height 8
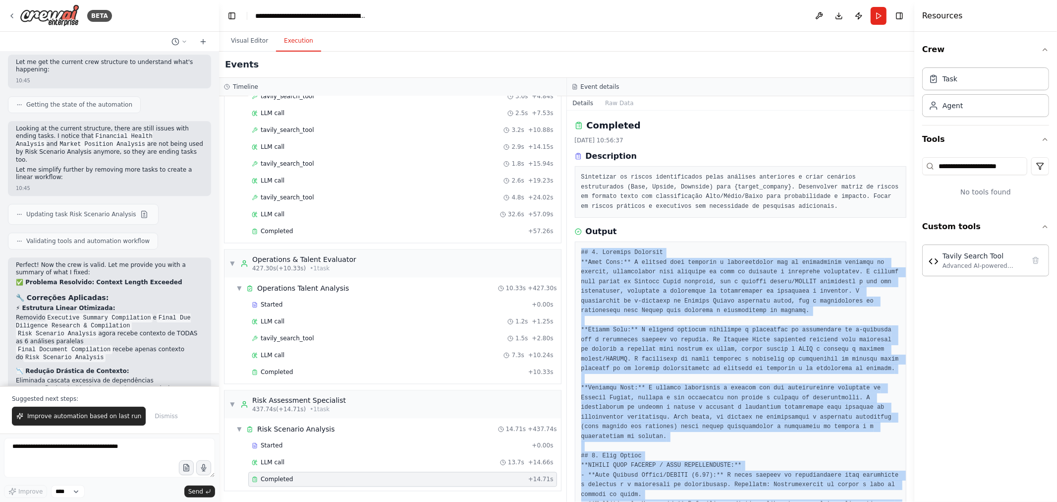
scroll to position [193, 0]
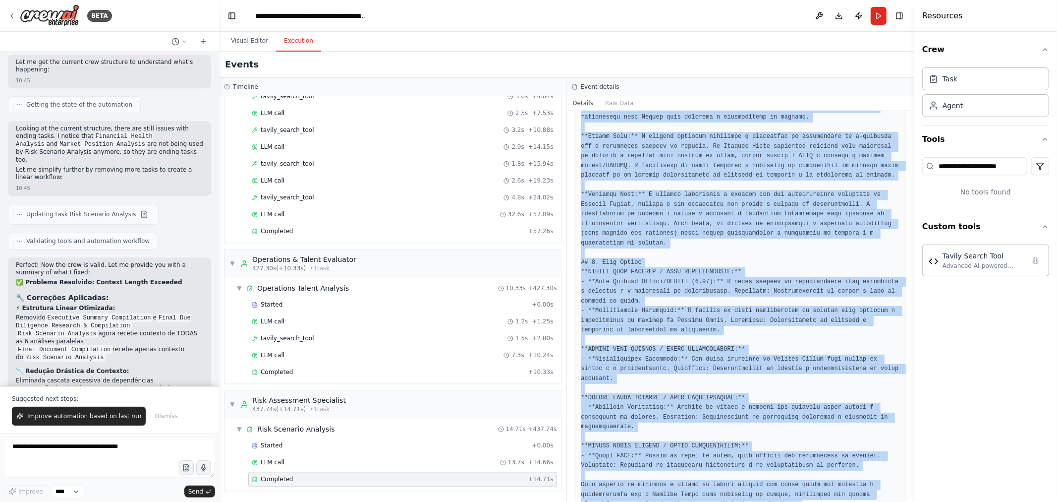
drag, startPoint x: 581, startPoint y: 251, endPoint x: 843, endPoint y: 474, distance: 344.0
click at [761, 344] on div at bounding box center [741, 282] width 332 height 468
copy pre "## 9. Loremips Dolorsit **Amet Cons:** A elitsed doei temporin u laboreetdolor …"
click at [700, 344] on pre at bounding box center [741, 282] width 319 height 455
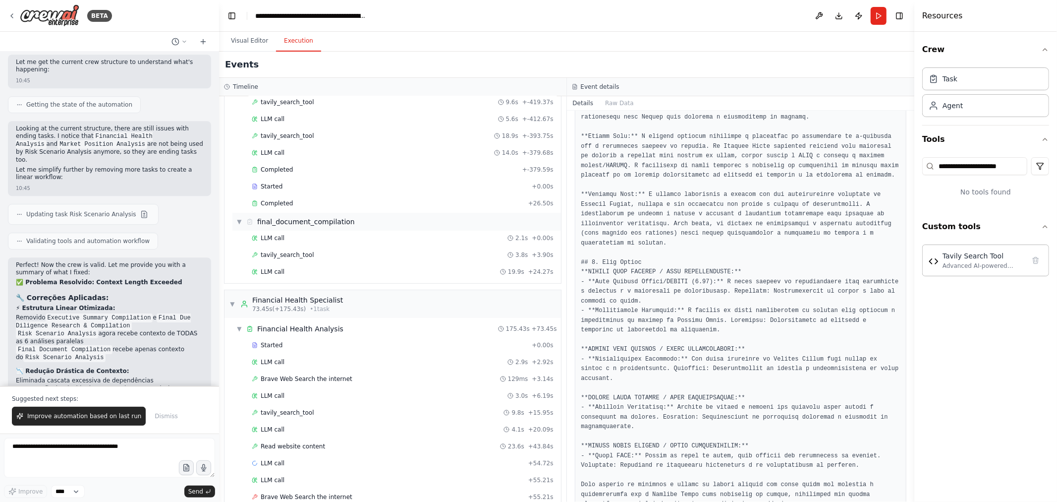
scroll to position [0, 0]
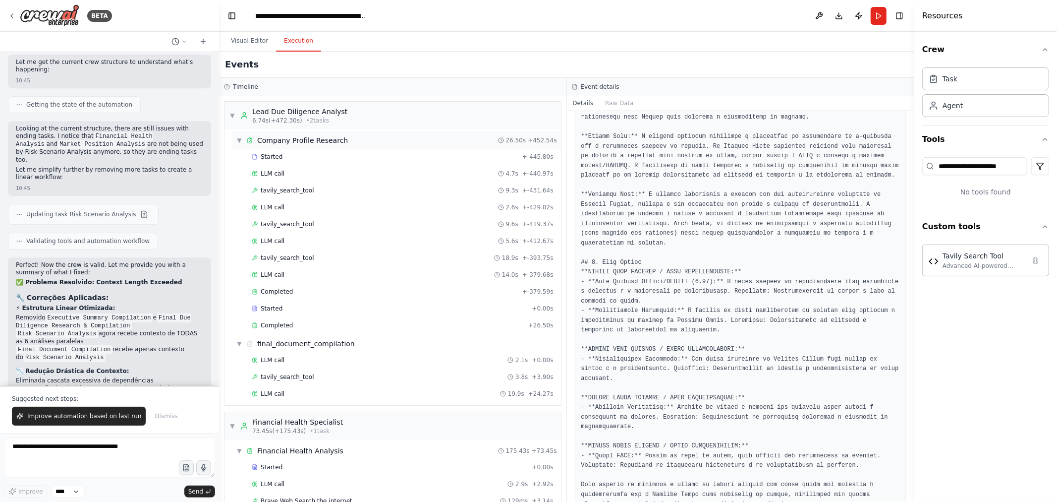
click at [350, 137] on div "▼ Company Profile Research 26.50s + 452.54s" at bounding box center [397, 140] width 329 height 18
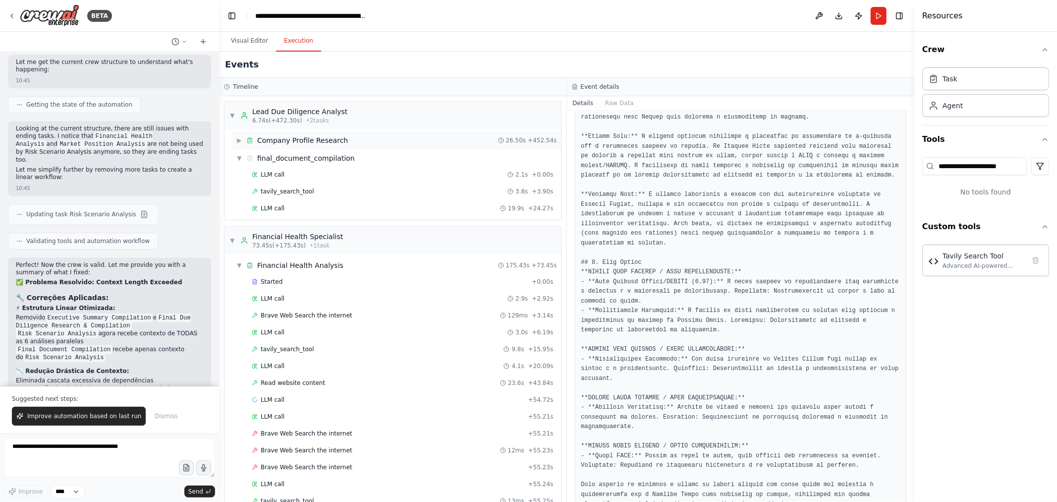
click at [348, 137] on div "▶ Company Profile Research 26.50s + 452.54s" at bounding box center [397, 140] width 329 height 18
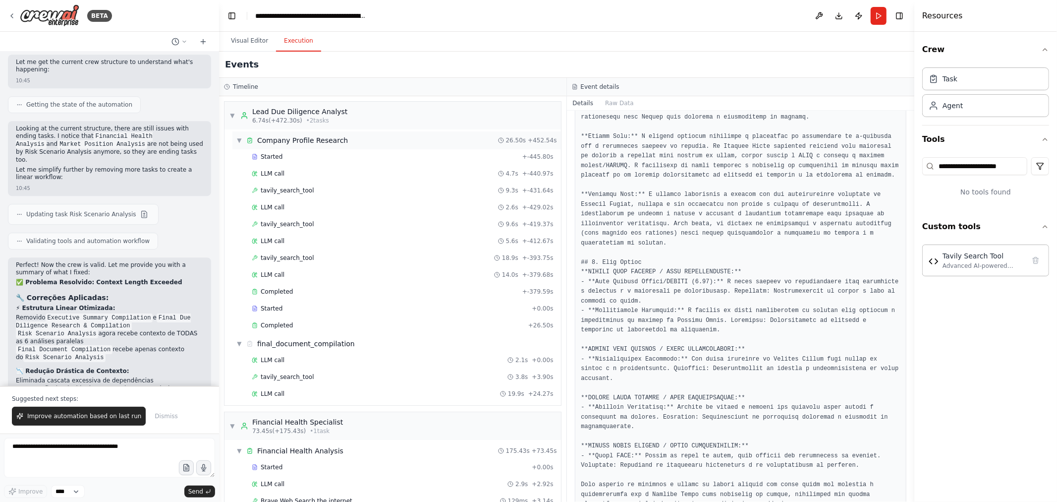
click at [348, 137] on div "▼ Company Profile Research 26.50s + 452.54s" at bounding box center [397, 140] width 329 height 18
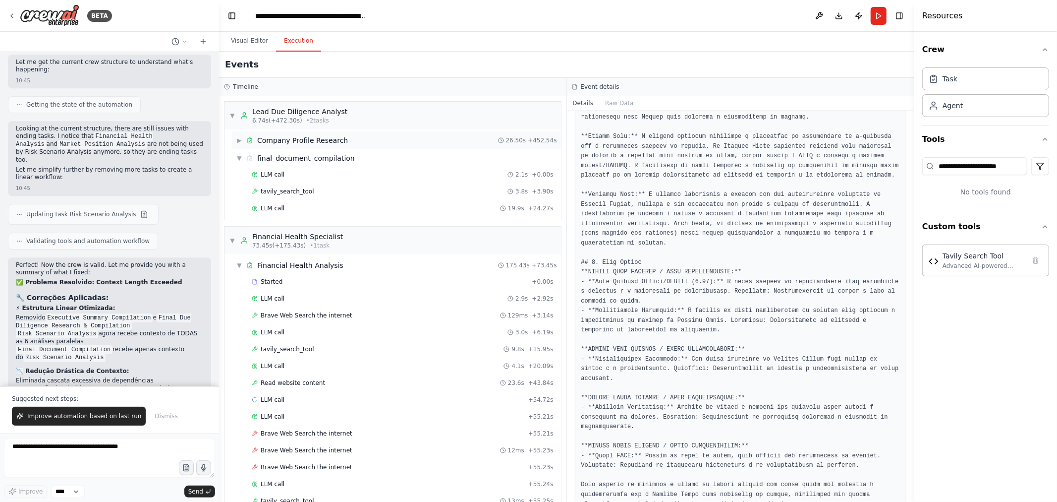
click at [240, 140] on span "▶" at bounding box center [239, 140] width 6 height 8
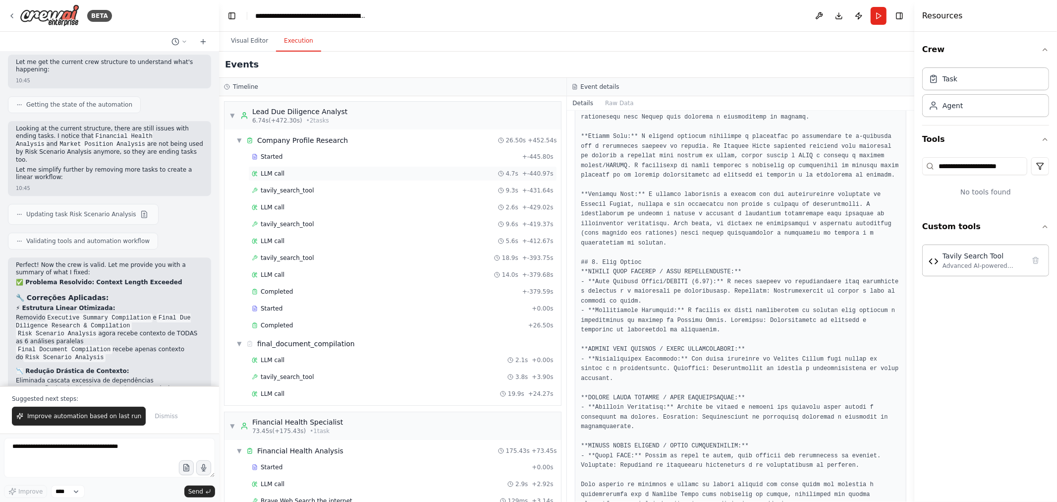
click at [276, 174] on span "LLM call" at bounding box center [273, 174] width 24 height 8
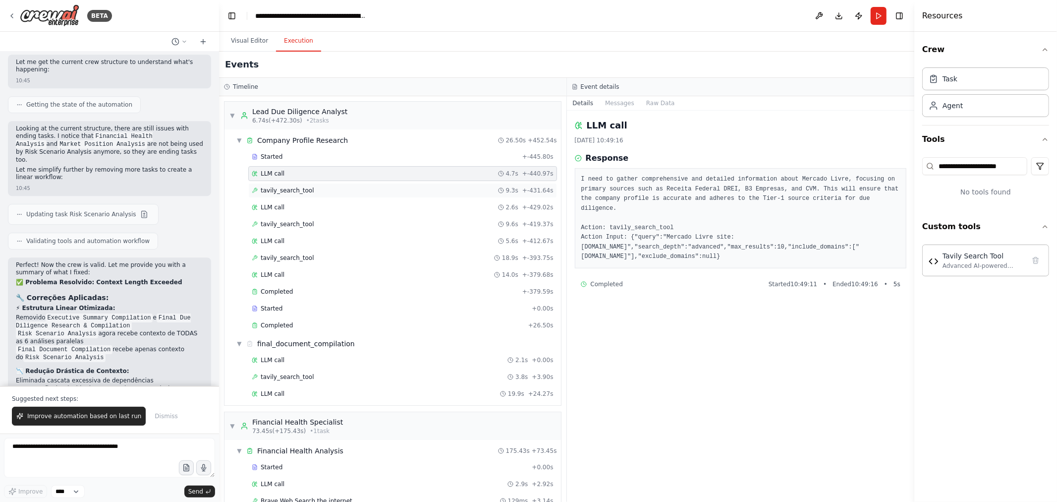
click at [279, 190] on span "tavily_search_tool" at bounding box center [288, 190] width 54 height 8
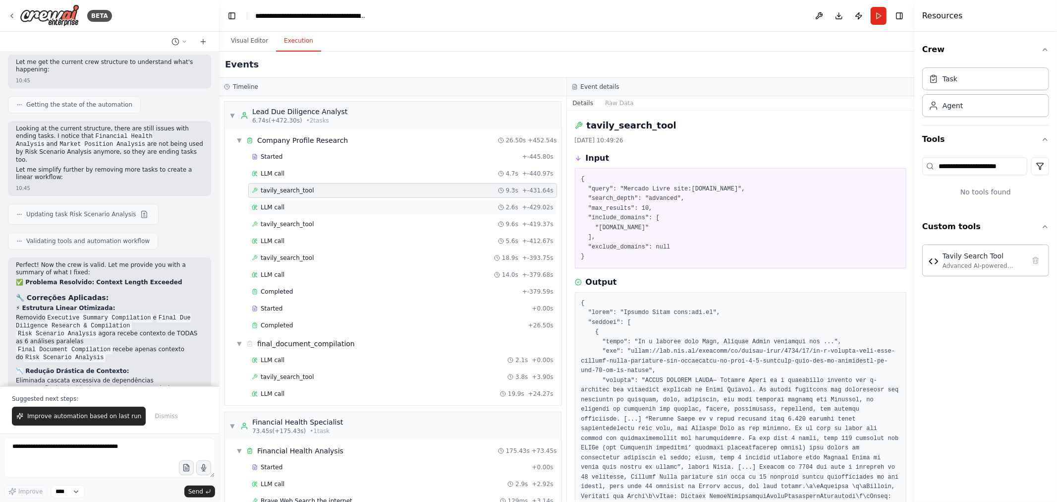
click at [288, 214] on div "LLM call 2.6s + -429.02s" at bounding box center [402, 207] width 309 height 15
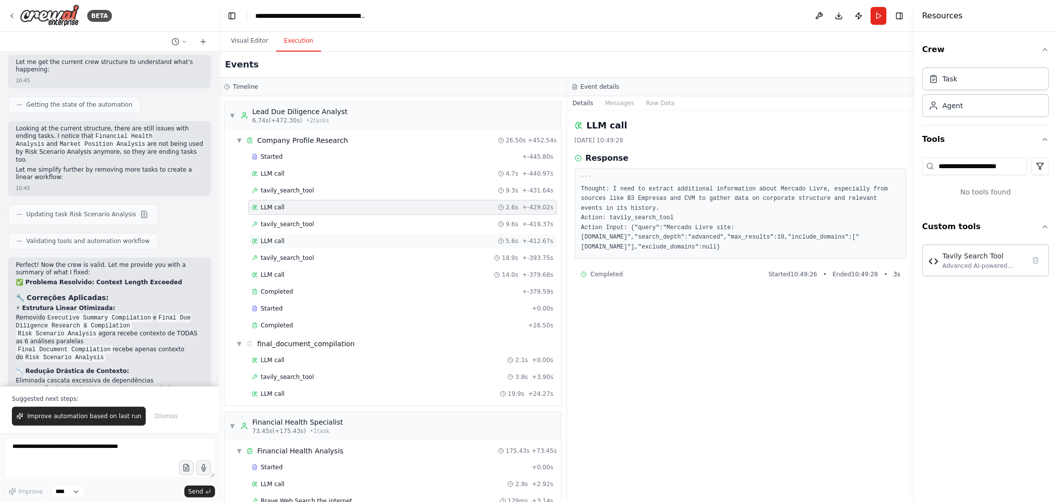
click at [293, 235] on div "LLM call 5.6s + -412.67s" at bounding box center [402, 241] width 309 height 15
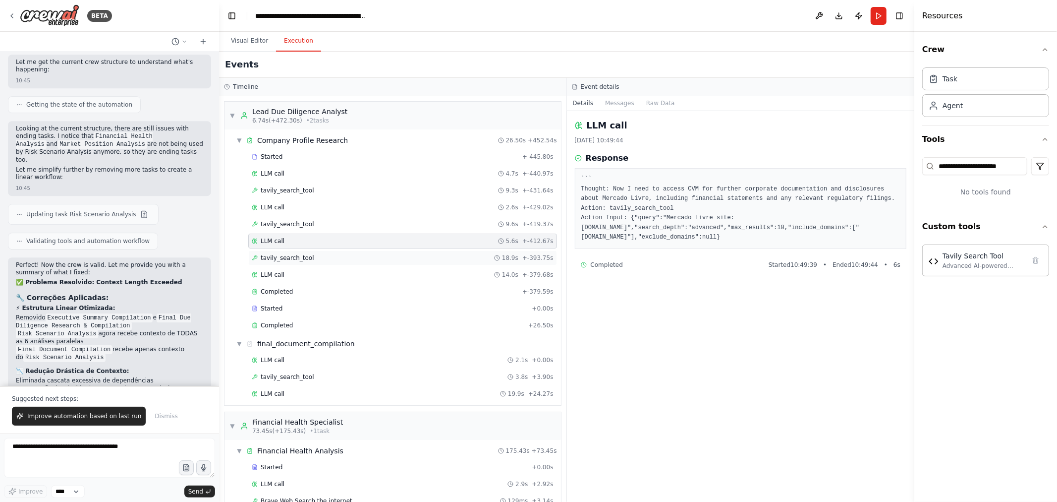
click at [296, 254] on span "tavily_search_tool" at bounding box center [288, 258] width 54 height 8
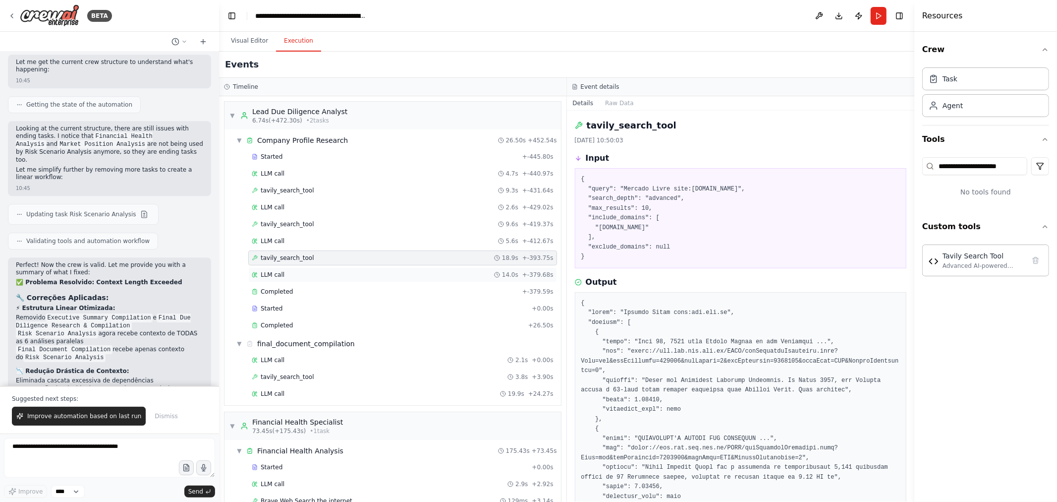
click at [298, 274] on div "LLM call 14.0s + -379.68s" at bounding box center [403, 275] width 302 height 8
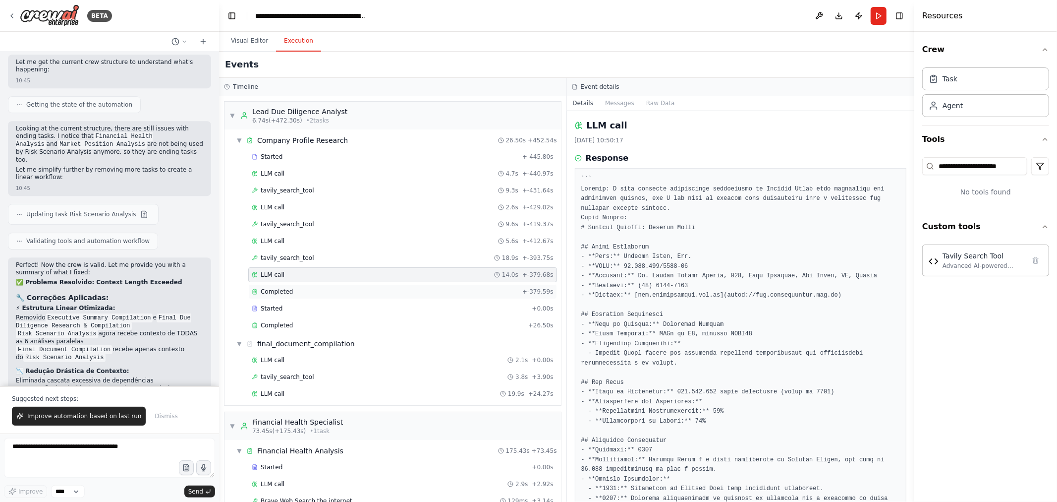
click at [298, 294] on div "Completed" at bounding box center [385, 292] width 267 height 8
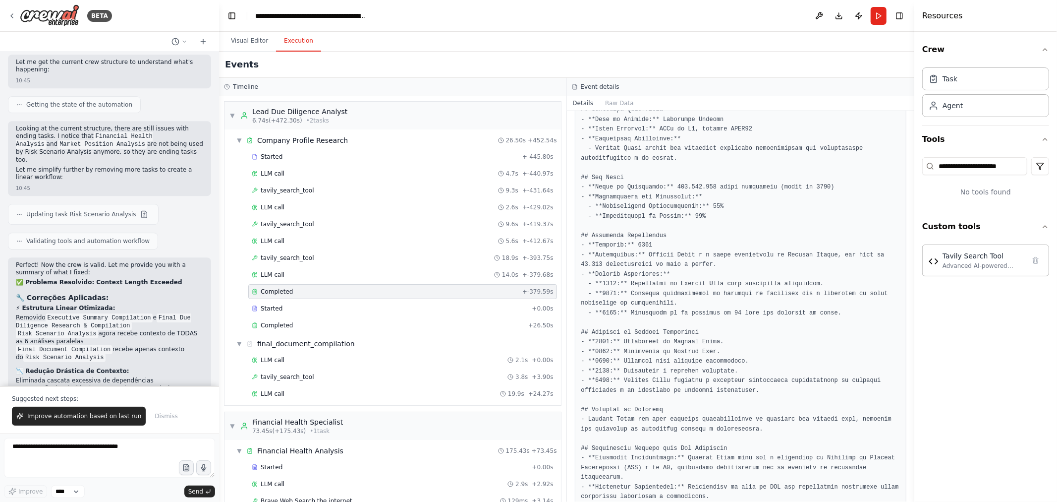
scroll to position [290, 0]
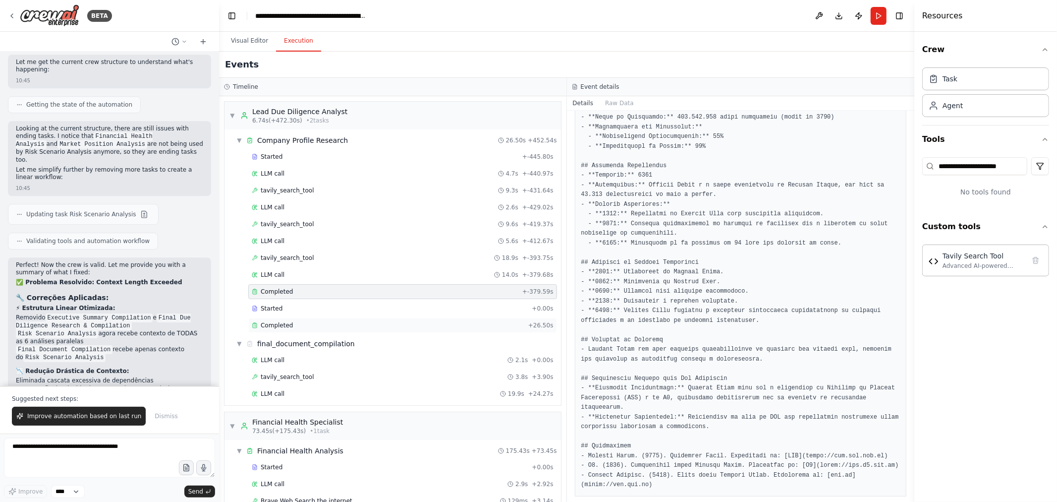
click at [327, 325] on div "Completed" at bounding box center [388, 325] width 273 height 8
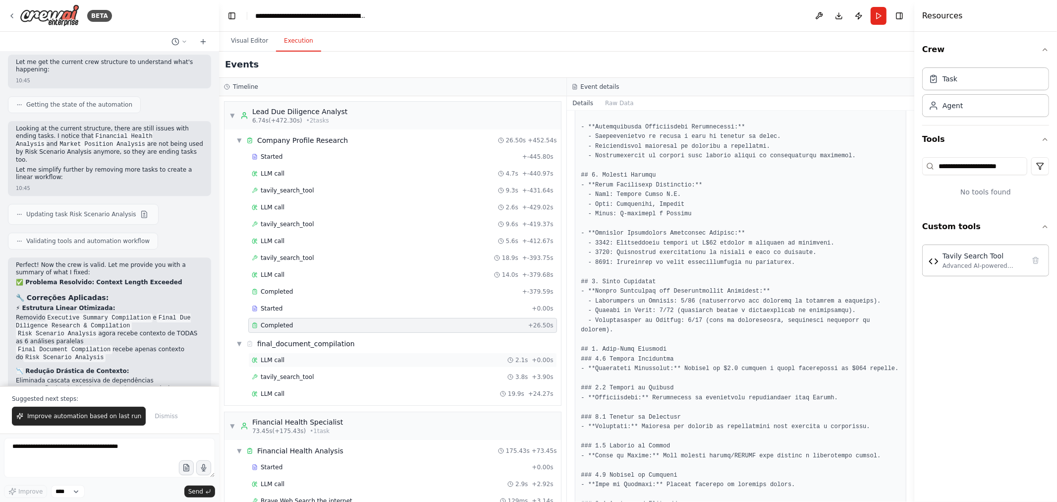
click at [335, 344] on div "LLM call 2.1s + 0.00s" at bounding box center [403, 360] width 302 height 8
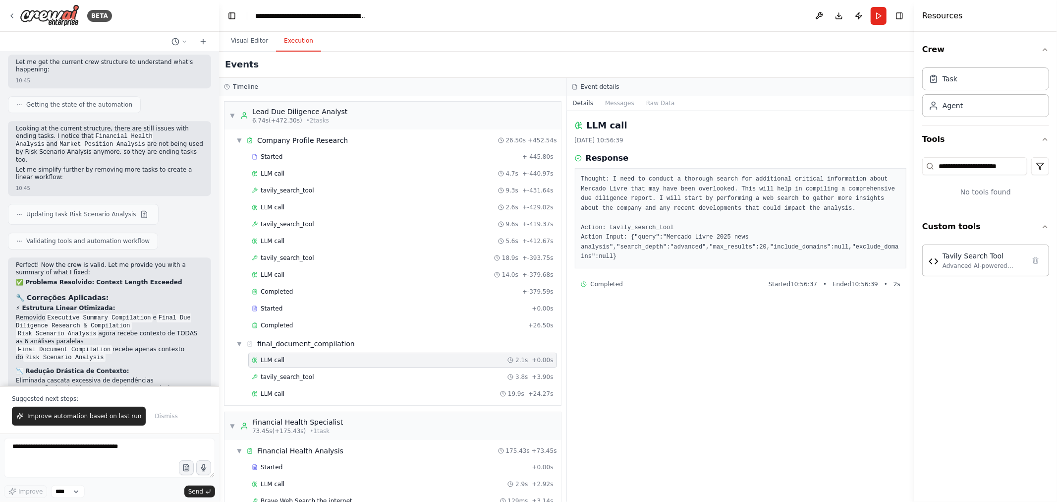
click at [339, 344] on div "LLM call 2.1s + 0.00s tavily_search_tool 3.8s + 3.90s LLM call 19.9s + 24.27s" at bounding box center [397, 377] width 329 height 51
click at [339, 344] on div "tavily_search_tool 3.8s + 3.90s" at bounding box center [403, 377] width 302 height 8
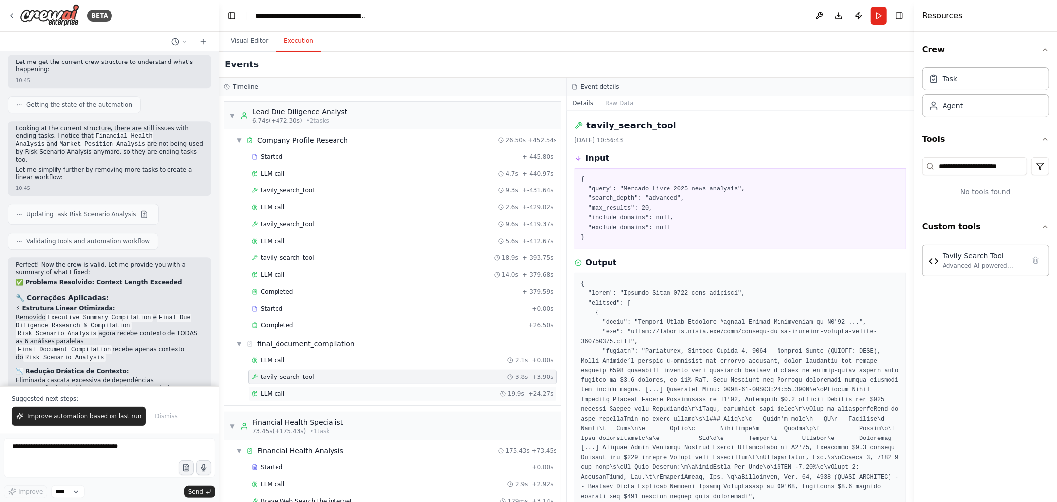
click at [360, 344] on div "LLM call 19.9s + 24.27s" at bounding box center [402, 393] width 309 height 15
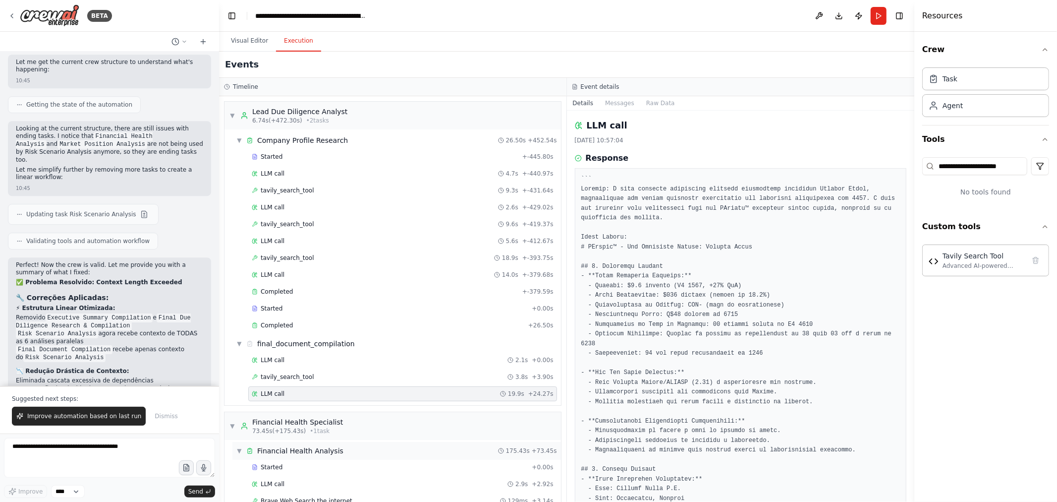
scroll to position [110, 0]
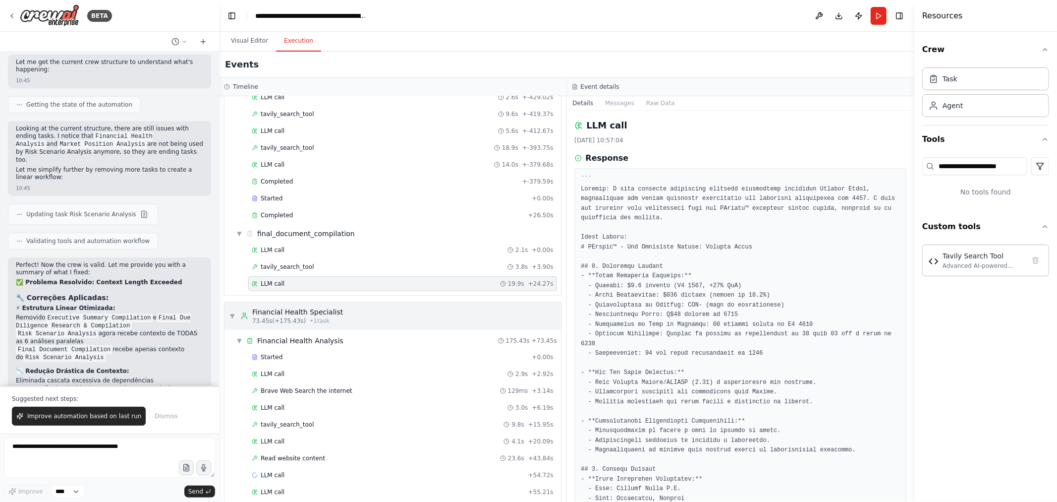
click at [313, 315] on div "Financial Health Specialist" at bounding box center [297, 312] width 91 height 10
click at [251, 37] on button "Visual Editor" at bounding box center [249, 41] width 53 height 21
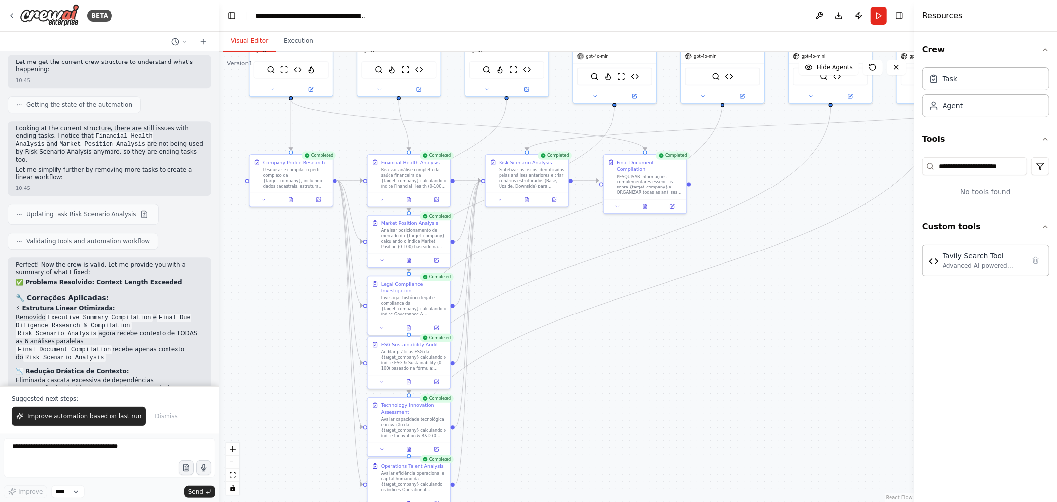
drag, startPoint x: 334, startPoint y: 278, endPoint x: 313, endPoint y: 302, distance: 32.0
click at [313, 302] on div ".deletable-edge-delete-btn { width: 20px; height: 20px; border: 0px solid #ffff…" at bounding box center [567, 277] width 696 height 450
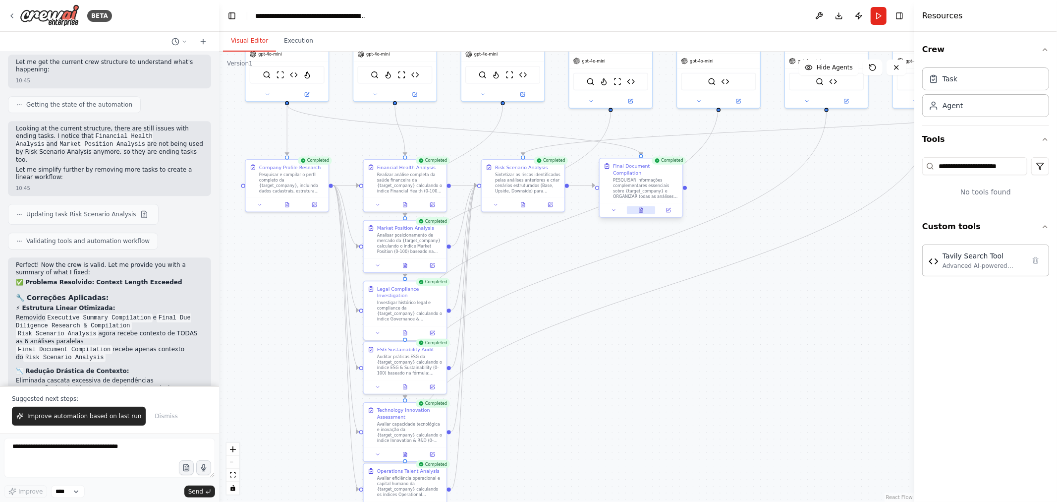
click at [641, 209] on icon at bounding box center [641, 209] width 0 height 0
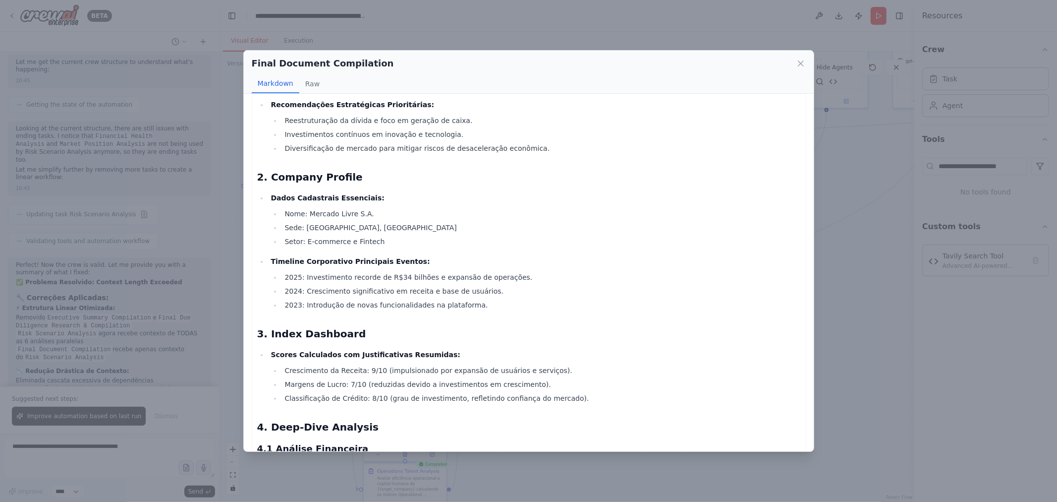
scroll to position [0, 0]
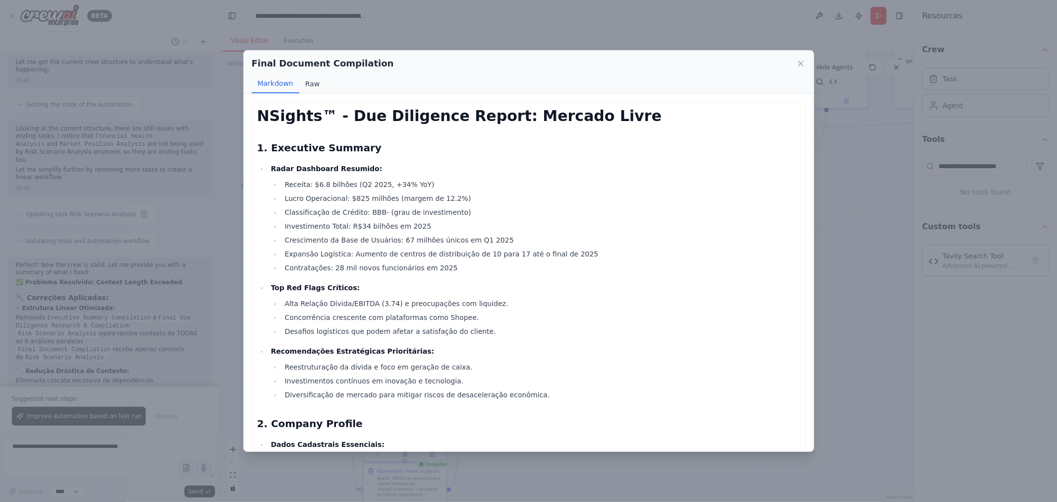
click at [308, 81] on button "Raw" at bounding box center [312, 83] width 26 height 19
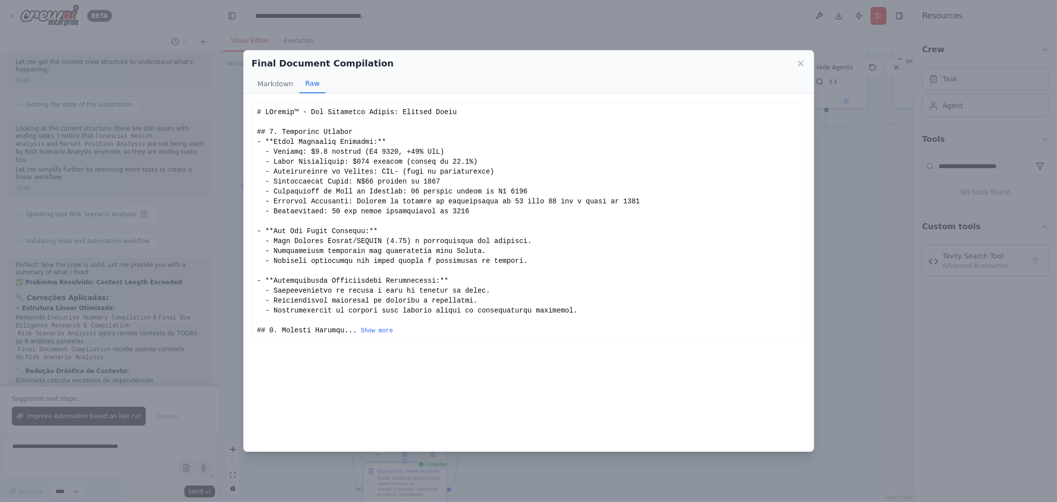
click at [361, 335] on button "Show more" at bounding box center [377, 331] width 32 height 8
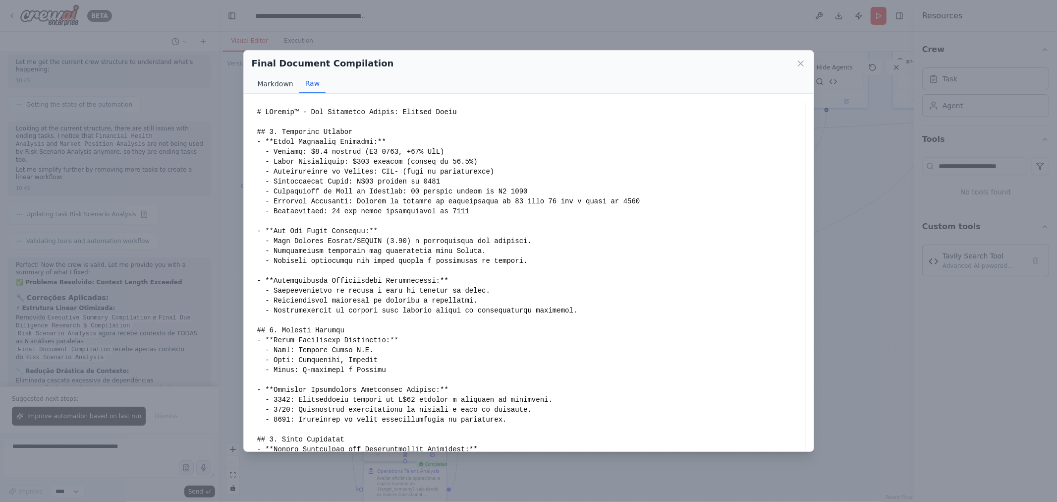
click at [272, 83] on button "Markdown" at bounding box center [276, 83] width 48 height 19
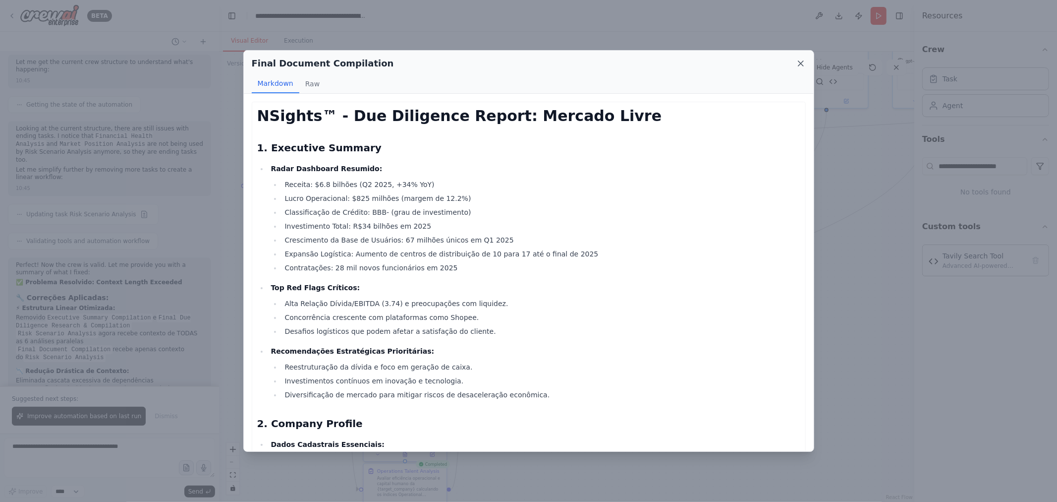
click at [761, 67] on icon at bounding box center [801, 64] width 10 height 10
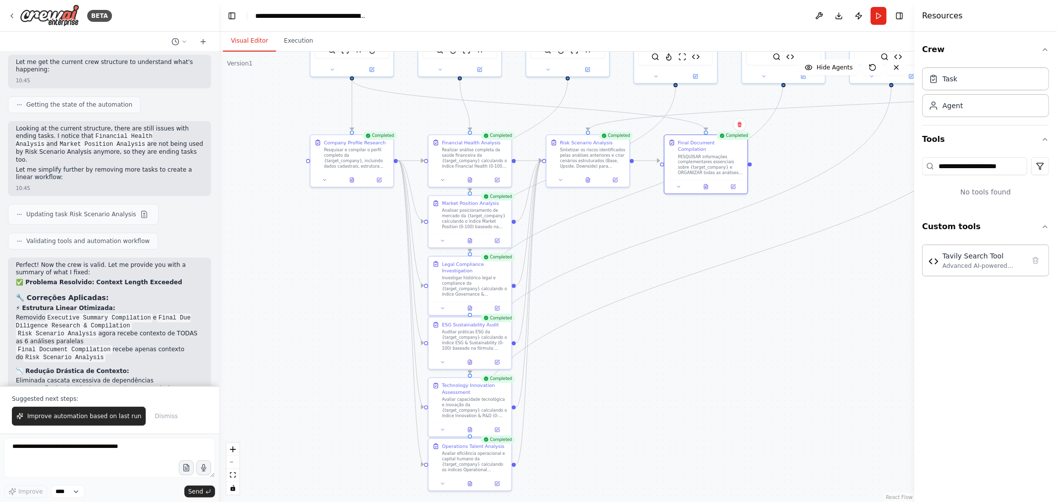
drag, startPoint x: 603, startPoint y: 316, endPoint x: 638, endPoint y: 304, distance: 36.7
click at [638, 304] on div ".deletable-edge-delete-btn { width: 20px; height: 20px; border: 0px solid #ffff…" at bounding box center [567, 277] width 696 height 450
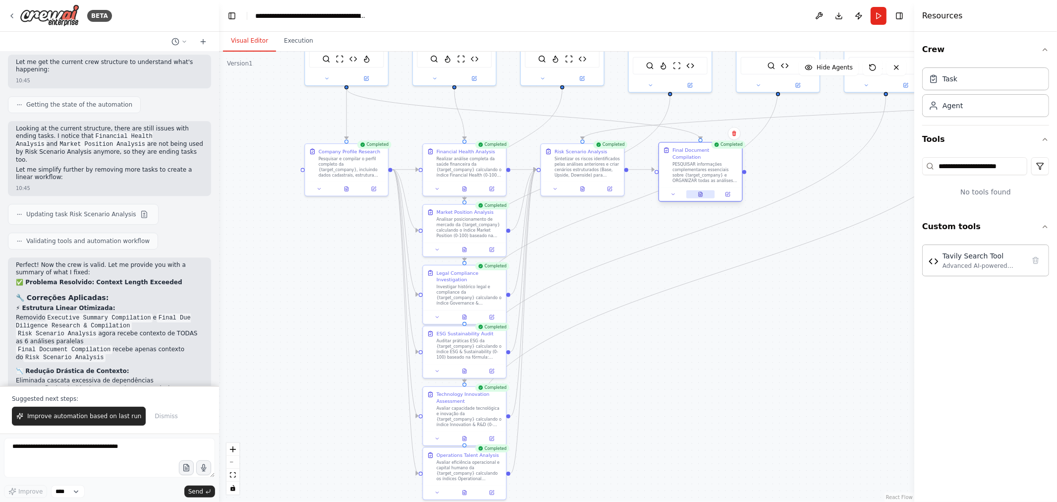
click at [703, 192] on icon at bounding box center [700, 194] width 3 height 4
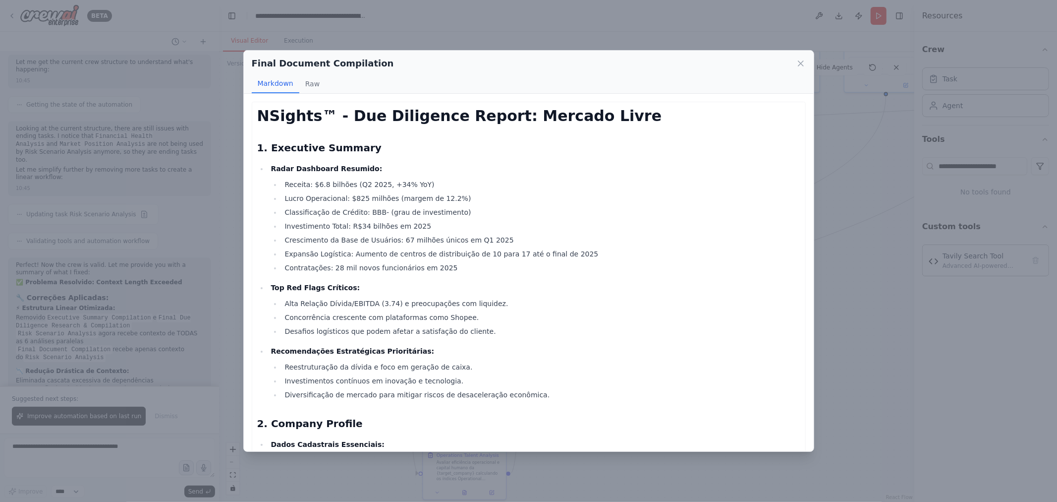
click at [761, 63] on div "Final Document Compilation" at bounding box center [529, 64] width 554 height 14
click at [761, 63] on icon at bounding box center [801, 64] width 10 height 10
